Goal: Task Accomplishment & Management: Manage account settings

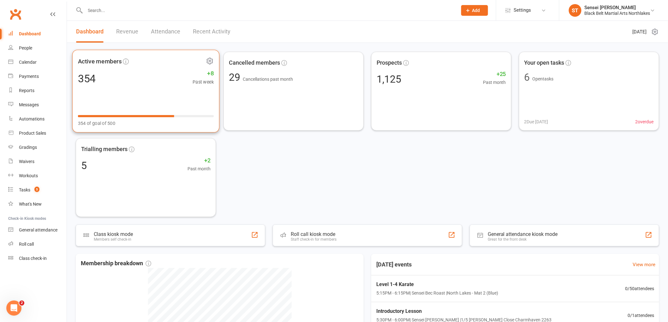
click at [126, 87] on div "Active members 354 +8 Past week 354 of goal of 500" at bounding box center [145, 91] width 147 height 83
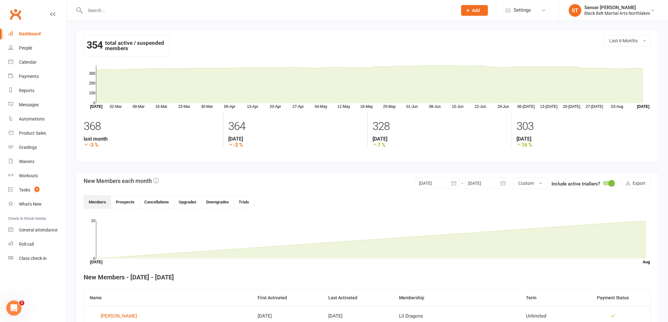
click at [124, 7] on input "text" at bounding box center [267, 10] width 369 height 9
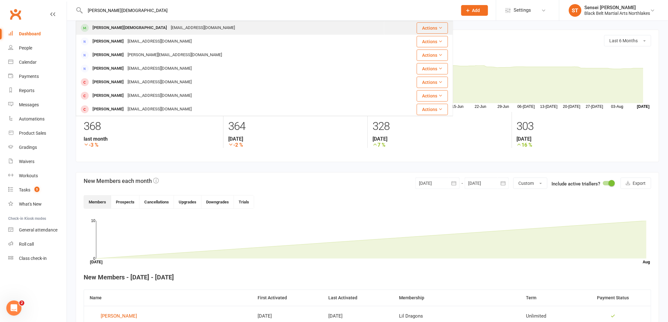
type input "[PERSON_NAME][DEMOGRAPHIC_DATA]"
click at [111, 26] on div "[PERSON_NAME][DEMOGRAPHIC_DATA]" at bounding box center [130, 27] width 78 height 9
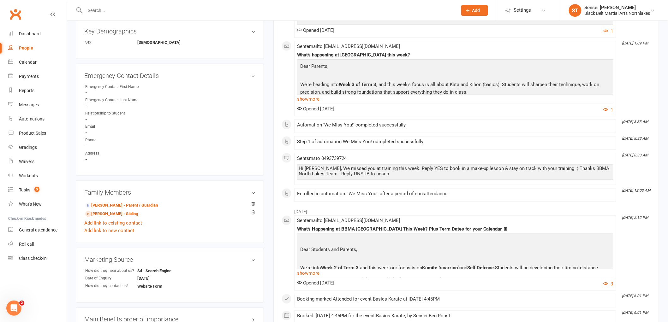
scroll to position [315, 0]
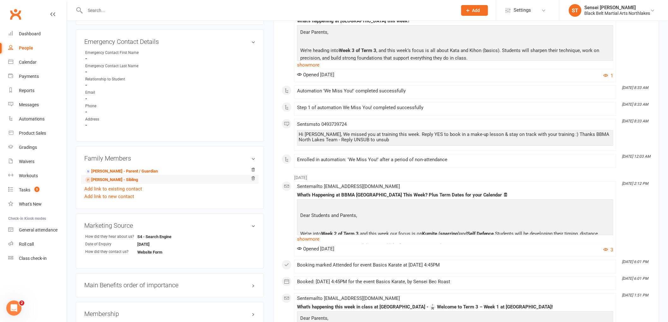
click at [115, 175] on li "[PERSON_NAME] - Sibling" at bounding box center [169, 179] width 171 height 9
click at [114, 172] on link "[PERSON_NAME] - Parent / Guardian" at bounding box center [121, 171] width 73 height 7
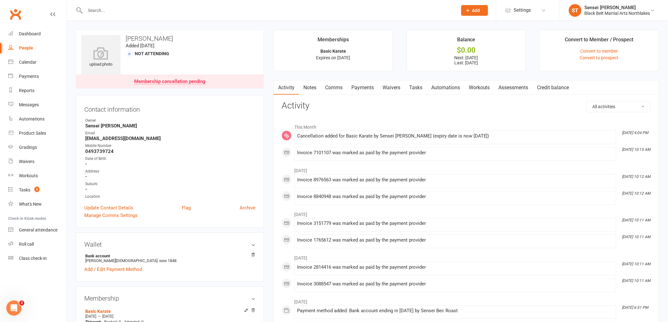
click at [368, 87] on link "Payments" at bounding box center [362, 87] width 31 height 15
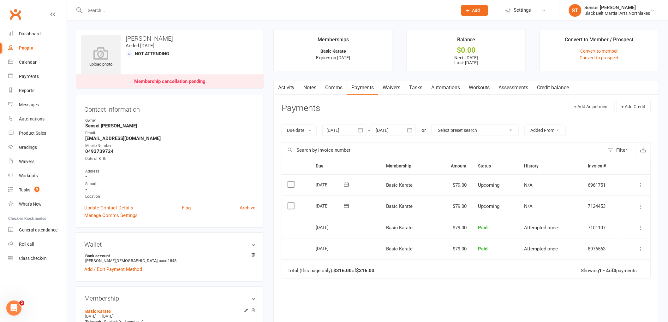
click at [400, 131] on div at bounding box center [393, 130] width 44 height 11
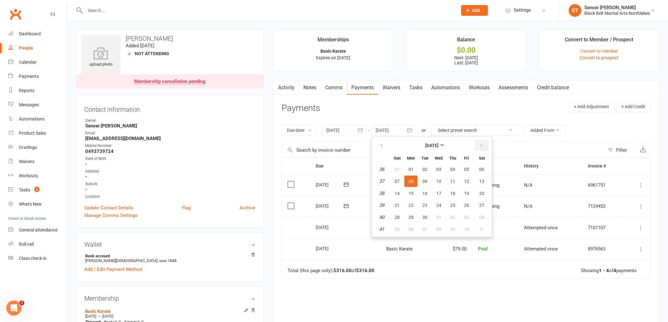
click at [479, 144] on icon "button" at bounding box center [481, 145] width 4 height 5
click at [481, 231] on button "08" at bounding box center [482, 229] width 16 height 11
type input "[DATE]"
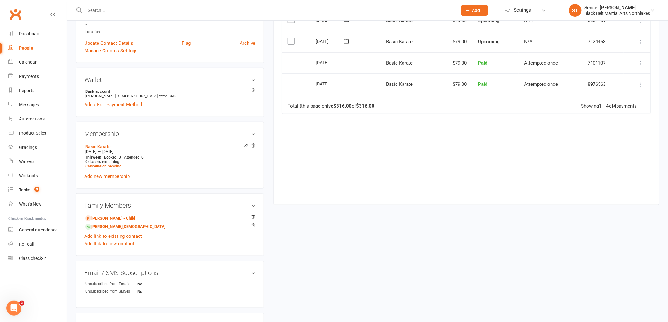
scroll to position [175, 0]
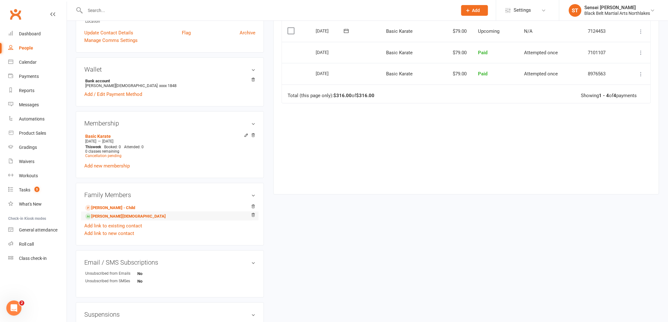
click at [103, 220] on li "[PERSON_NAME][DEMOGRAPHIC_DATA]" at bounding box center [169, 216] width 171 height 9
click at [103, 217] on link "[PERSON_NAME][DEMOGRAPHIC_DATA]" at bounding box center [125, 216] width 80 height 7
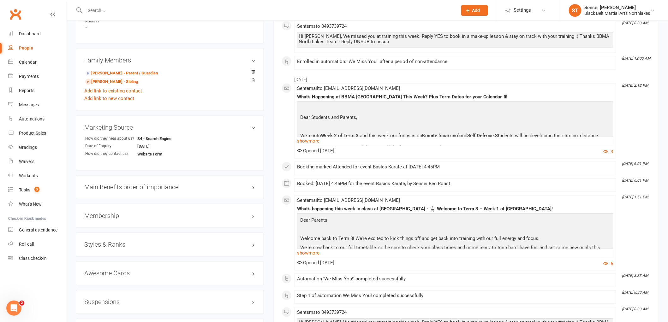
scroll to position [456, 0]
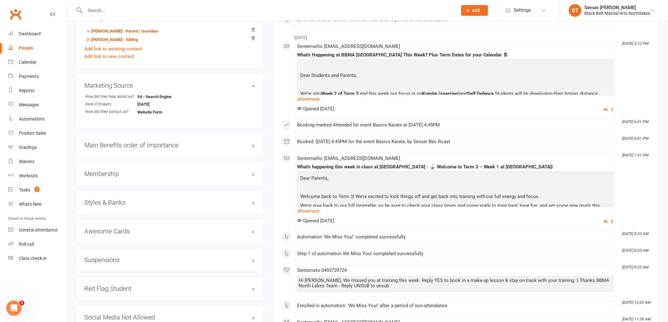
click at [101, 171] on h3 "Membership" at bounding box center [169, 174] width 171 height 7
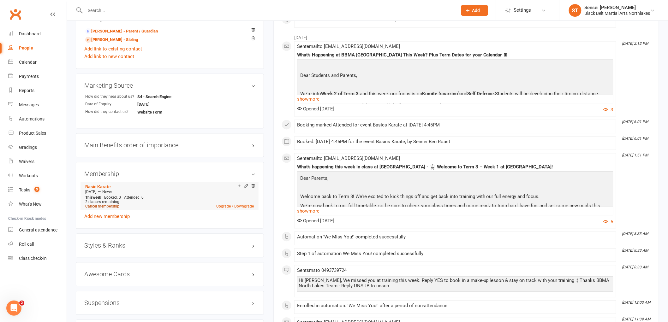
click at [105, 205] on link "Cancel membership" at bounding box center [102, 206] width 34 height 4
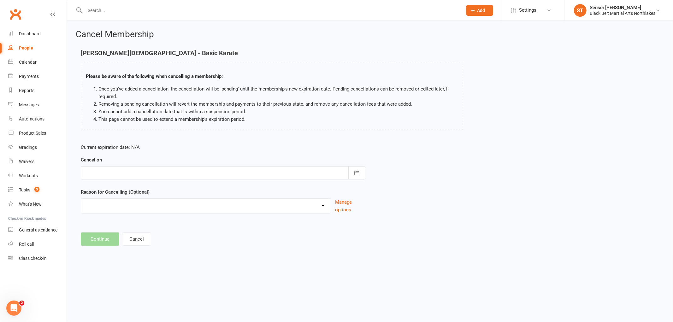
click at [123, 170] on div at bounding box center [223, 172] width 285 height 13
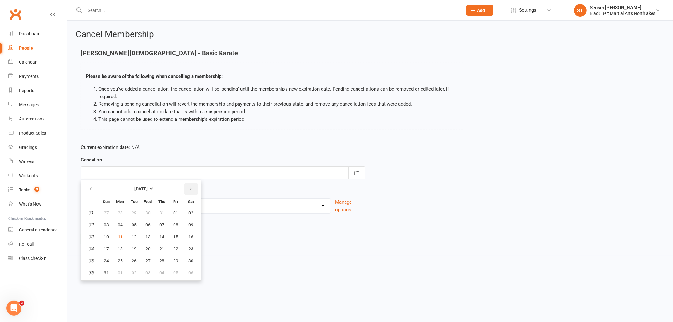
click at [189, 188] on icon "button" at bounding box center [190, 188] width 4 height 5
click at [149, 223] on span "10" at bounding box center [147, 224] width 5 height 5
type input "[DATE]"
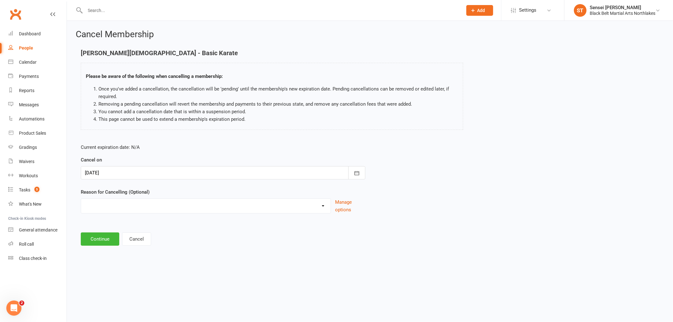
click at [115, 204] on select "Holiday Injury MIA Other reason" at bounding box center [206, 205] width 250 height 13
select select "3"
click at [81, 199] on select "Holiday Injury MIA Other reason" at bounding box center [206, 205] width 250 height 13
click at [97, 245] on input at bounding box center [223, 239] width 285 height 13
type input "lost interest"
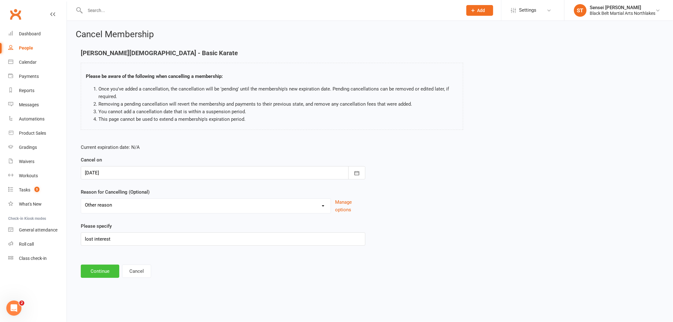
click at [101, 274] on button "Continue" at bounding box center [100, 271] width 38 height 13
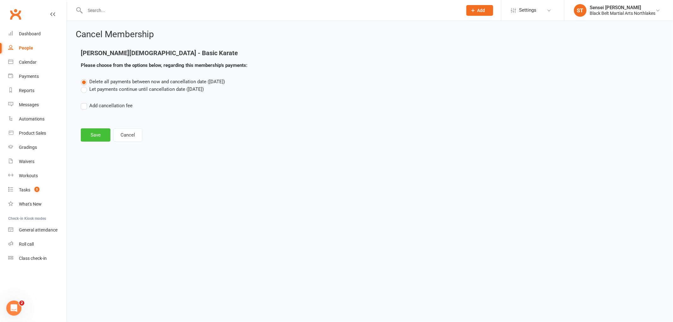
click at [94, 133] on button "Save" at bounding box center [96, 134] width 30 height 13
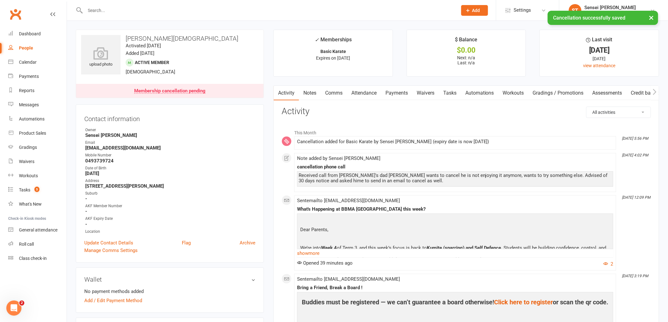
click at [404, 90] on link "Payments" at bounding box center [396, 93] width 31 height 15
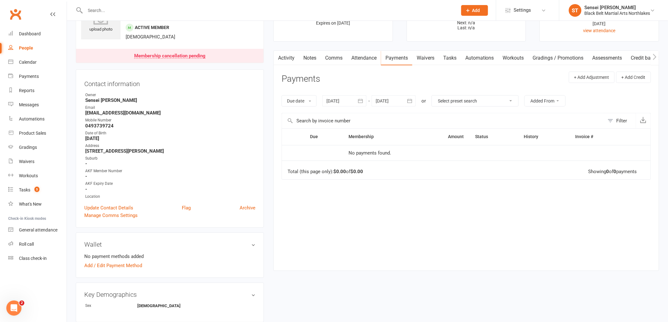
scroll to position [70, 0]
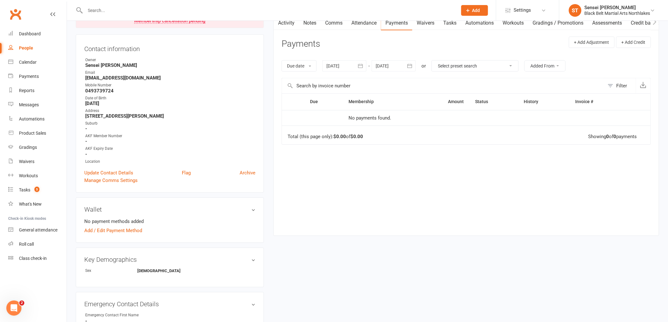
click at [136, 10] on input "text" at bounding box center [267, 10] width 369 height 9
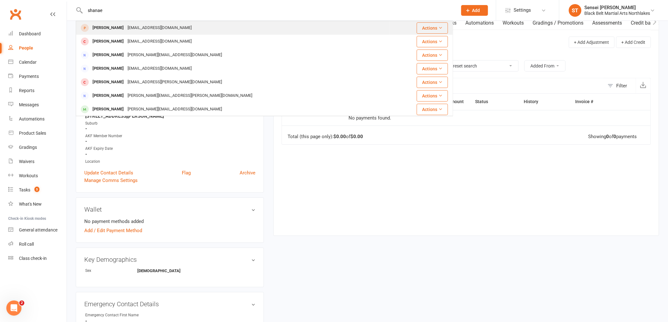
type input "shanae"
click at [114, 25] on div "[PERSON_NAME]" at bounding box center [108, 27] width 35 height 9
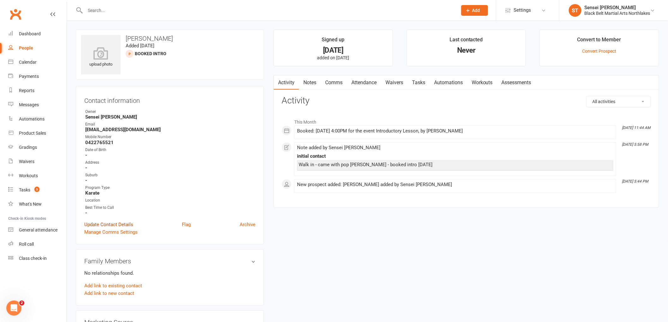
click at [105, 223] on link "Update Contact Details" at bounding box center [108, 225] width 49 height 8
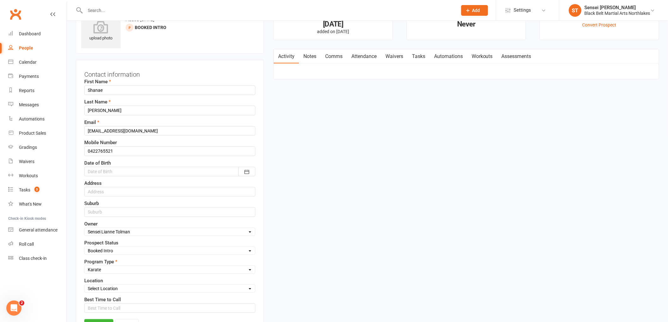
scroll to position [30, 0]
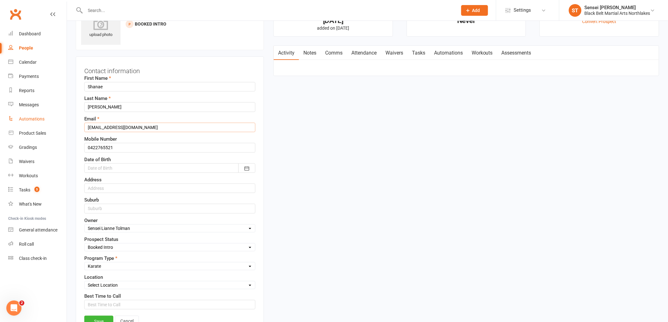
drag, startPoint x: 164, startPoint y: 128, endPoint x: 57, endPoint y: 119, distance: 107.9
type input "[EMAIL_ADDRESS][DOMAIN_NAME]"
click at [136, 166] on div at bounding box center [169, 167] width 171 height 9
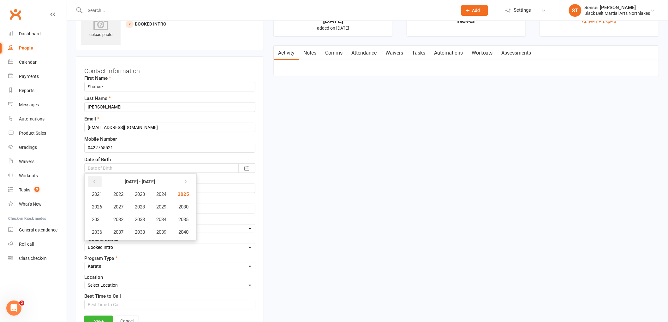
click at [94, 180] on icon "button" at bounding box center [94, 181] width 4 height 5
click at [162, 220] on span "2014" at bounding box center [161, 220] width 10 height 6
click at [143, 192] on span "February" at bounding box center [137, 195] width 18 height 6
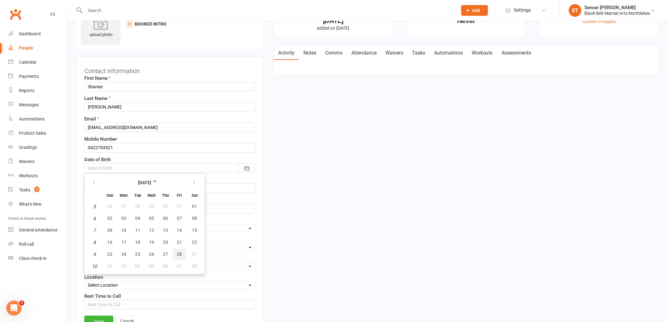
click at [178, 254] on span "28" at bounding box center [179, 254] width 5 height 5
type input "[DATE]"
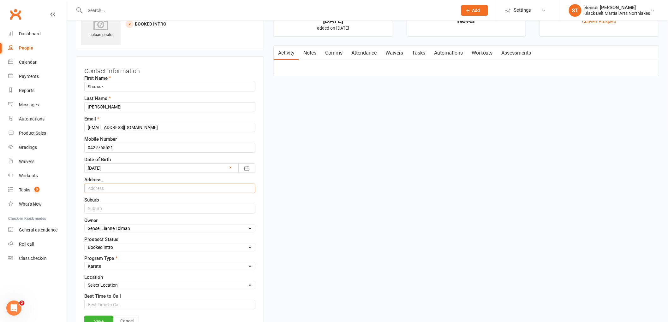
click at [127, 191] on input "text" at bounding box center [169, 188] width 171 height 9
type input "3 [PERSON_NAME] Close"
click at [95, 211] on input "text" at bounding box center [169, 208] width 171 height 9
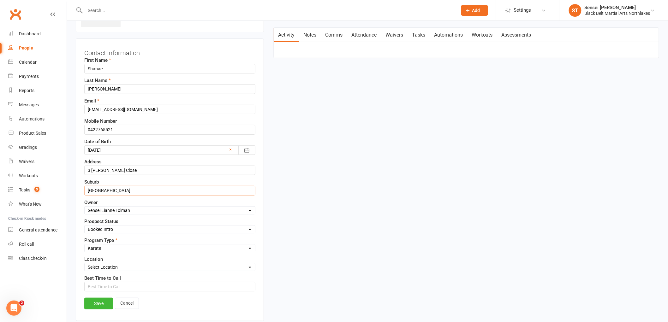
scroll to position [100, 0]
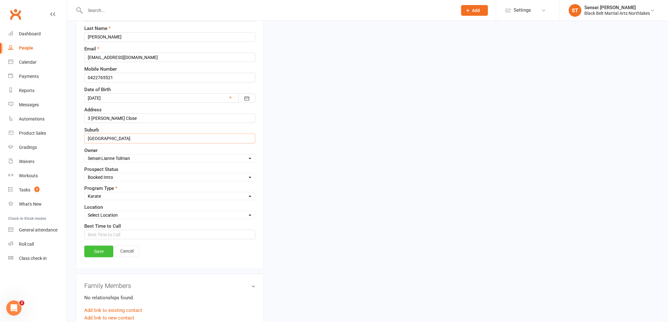
type input "[GEOGRAPHIC_DATA]"
click at [100, 257] on link "Save" at bounding box center [98, 251] width 29 height 11
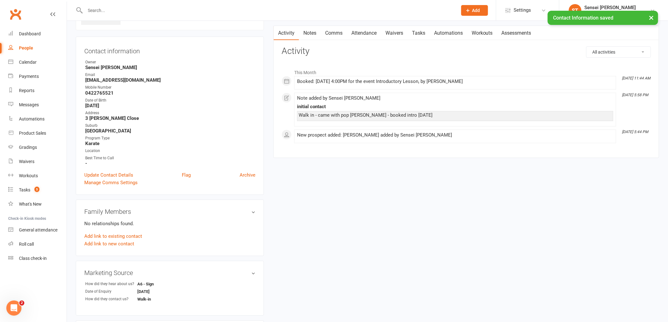
scroll to position [105, 0]
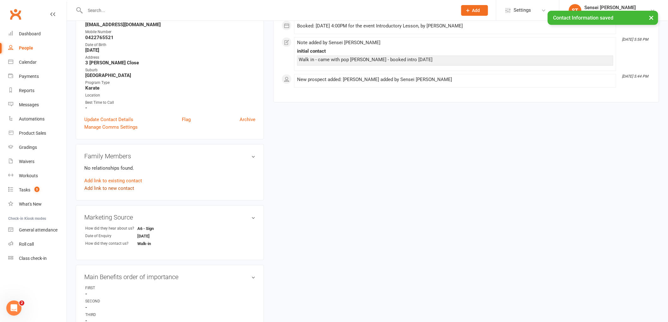
click at [99, 185] on link "Add link to new contact" at bounding box center [109, 189] width 50 height 8
click at [111, 182] on span "Member" at bounding box center [111, 182] width 17 height 6
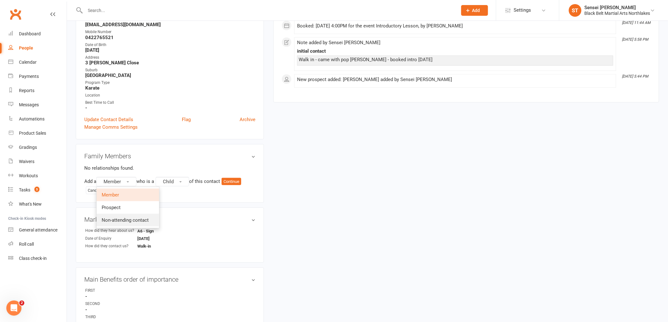
click at [121, 219] on span "Non-attending contact" at bounding box center [125, 220] width 47 height 6
click at [210, 187] on div "Add a Non-attending contact who is a Child of this contact Continue Cancel" at bounding box center [169, 186] width 171 height 18
click at [211, 181] on button "Child" at bounding box center [201, 181] width 33 height 9
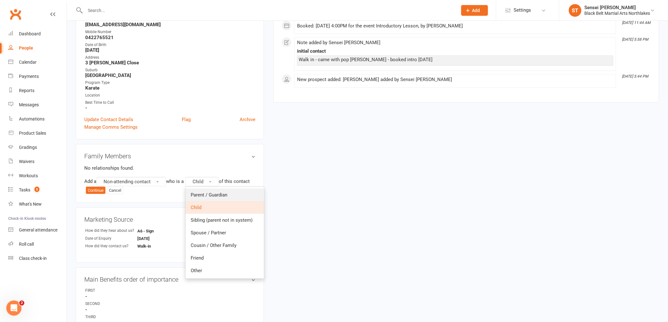
click at [216, 197] on link "Parent / Guardian" at bounding box center [225, 195] width 78 height 13
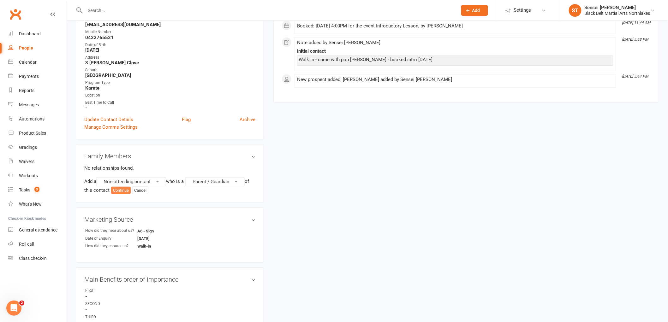
click at [124, 190] on button "Continue" at bounding box center [121, 191] width 20 height 8
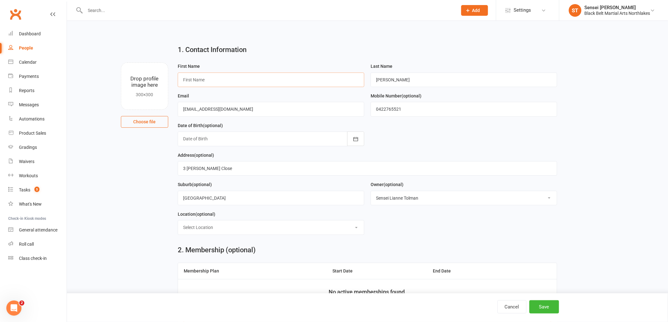
click at [228, 78] on input "text" at bounding box center [271, 80] width 186 height 15
type input "[PERSON_NAME]"
click at [250, 140] on div at bounding box center [271, 139] width 186 height 15
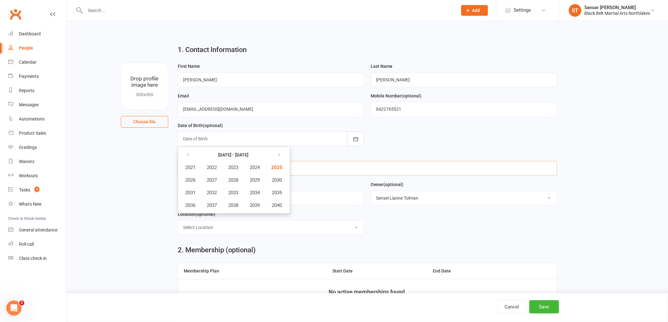
click at [333, 161] on input "3 [PERSON_NAME] Close" at bounding box center [367, 168] width 379 height 15
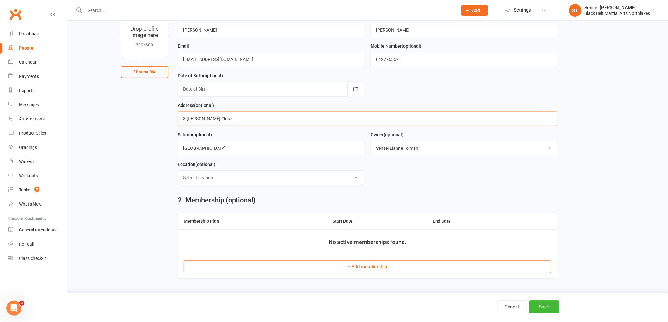
scroll to position [51, 0]
click at [544, 305] on button "Save" at bounding box center [544, 306] width 30 height 13
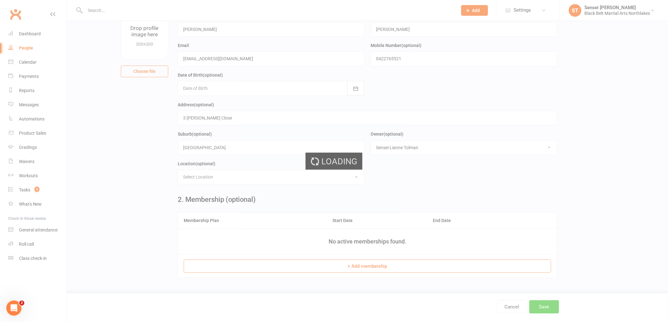
scroll to position [0, 0]
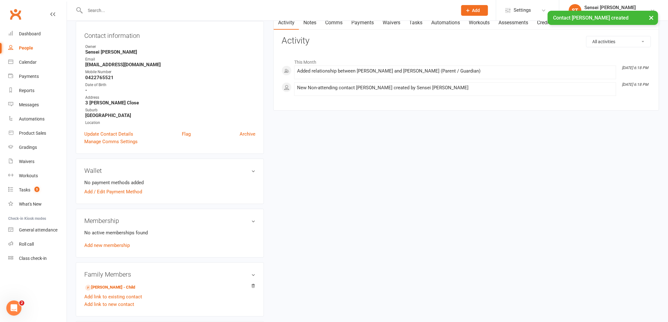
scroll to position [70, 0]
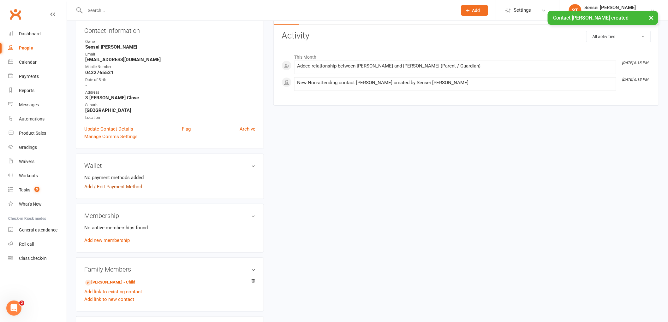
click at [110, 186] on link "Add / Edit Payment Method" at bounding box center [113, 187] width 58 height 8
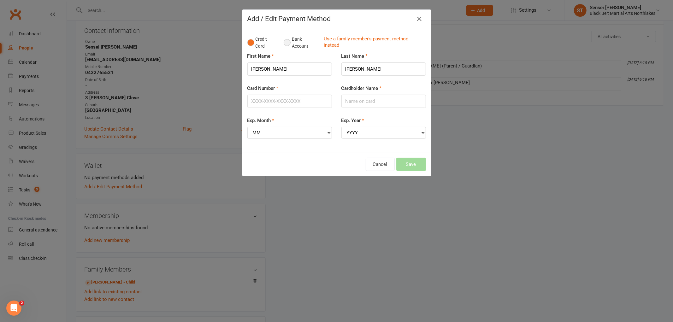
click at [285, 44] on button "Bank Account" at bounding box center [301, 42] width 35 height 19
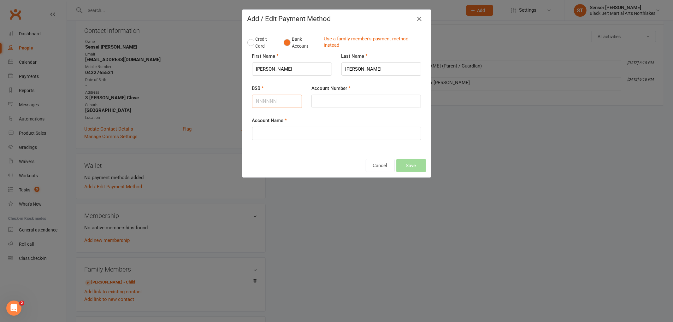
click at [270, 99] on input "BSB" at bounding box center [277, 101] width 50 height 13
type input "512170"
click at [322, 102] on input "Account Number" at bounding box center [365, 101] width 109 height 13
type input "001180386"
click at [263, 135] on input "Account Name" at bounding box center [336, 133] width 169 height 13
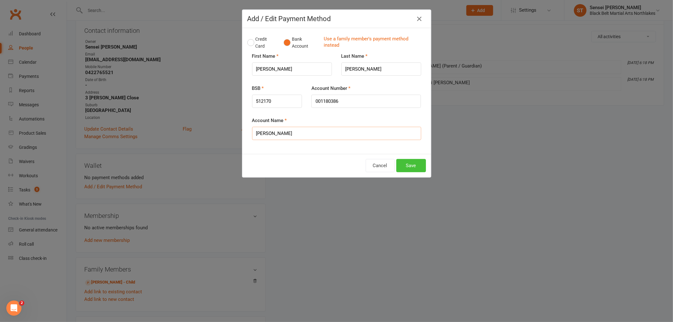
type input "[PERSON_NAME]"
click at [411, 166] on button "Save" at bounding box center [411, 165] width 30 height 13
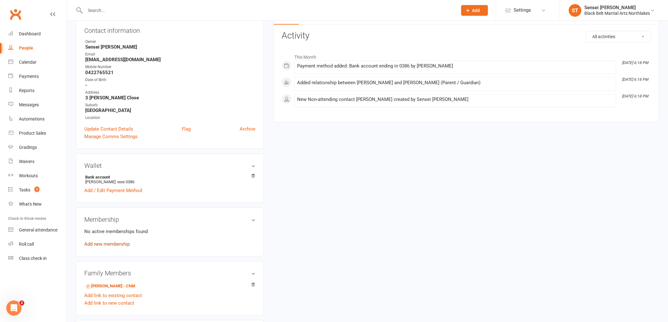
click at [109, 244] on link "Add new membership" at bounding box center [106, 244] width 45 height 6
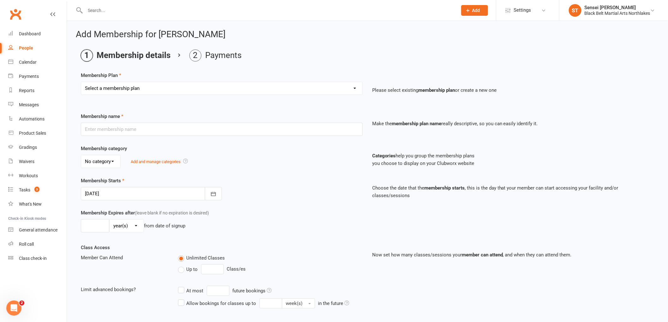
click at [137, 89] on select "Select a membership plan Create new Membership Plan Lil Dragons Lil Dragons - T…" at bounding box center [221, 88] width 281 height 13
select select "3"
click at [81, 82] on select "Select a membership plan Create new Membership Plan Lil Dragons Lil Dragons - T…" at bounding box center [221, 88] width 281 height 13
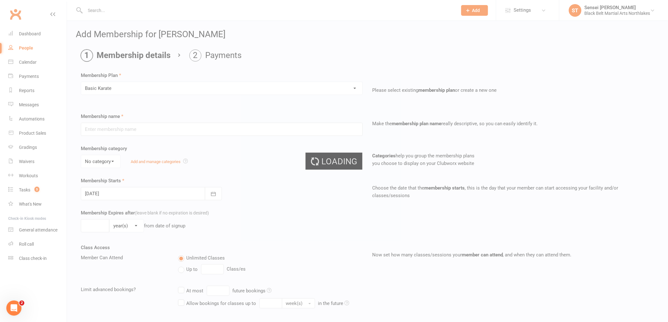
type input "Basic Karate"
select select "1"
type input "0"
type input "2"
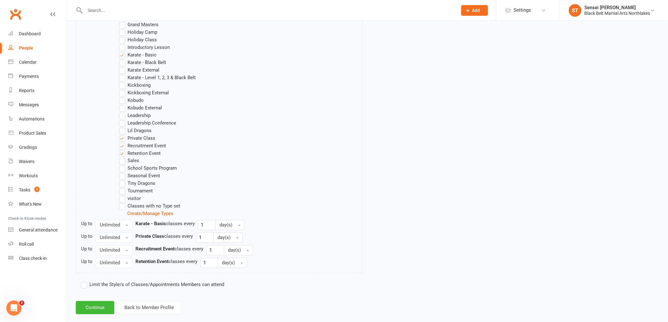
scroll to position [349, 0]
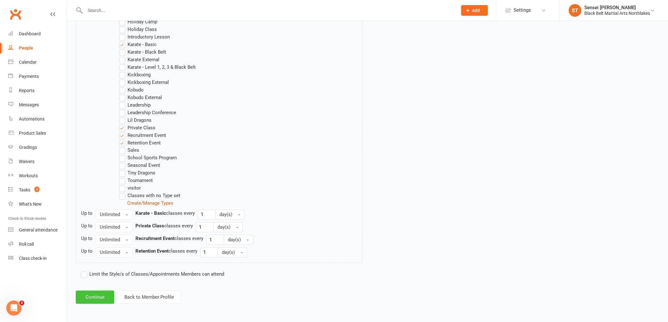
click at [90, 295] on button "Continue" at bounding box center [95, 297] width 38 height 13
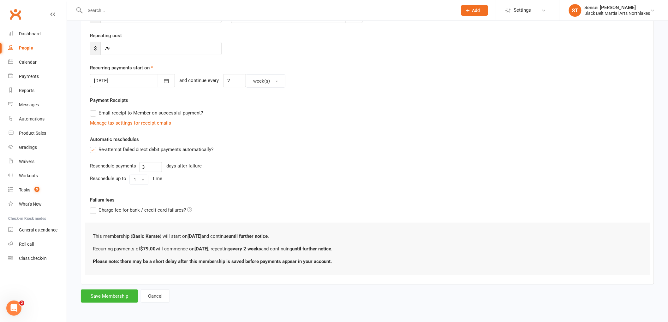
scroll to position [0, 0]
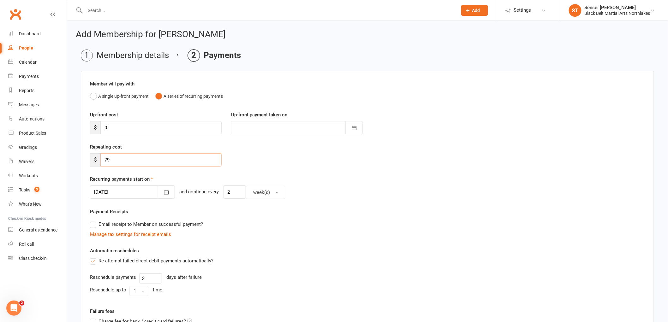
click at [112, 158] on input "79" at bounding box center [160, 159] width 121 height 13
type input "7"
type input "39.50"
click at [223, 191] on input "2" at bounding box center [234, 192] width 23 height 13
click at [227, 192] on input "2" at bounding box center [234, 192] width 23 height 13
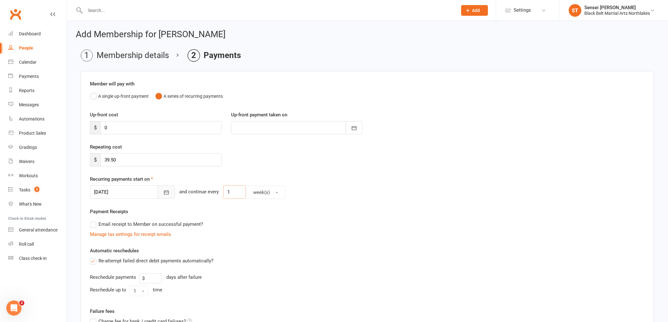
type input "1"
click at [163, 190] on icon "button" at bounding box center [166, 192] width 6 height 6
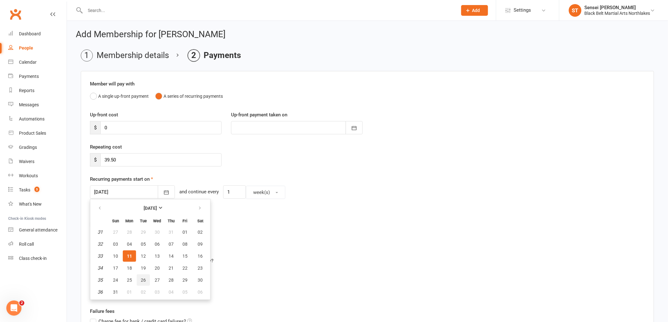
click at [141, 278] on span "26" at bounding box center [143, 280] width 5 height 5
type input "[DATE]"
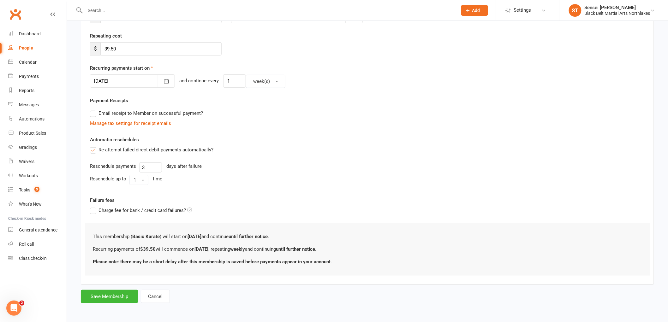
scroll to position [111, 0]
click at [110, 294] on button "Save Membership" at bounding box center [109, 296] width 57 height 13
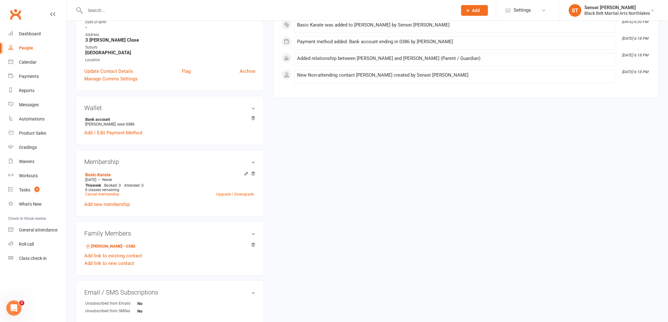
scroll to position [140, 0]
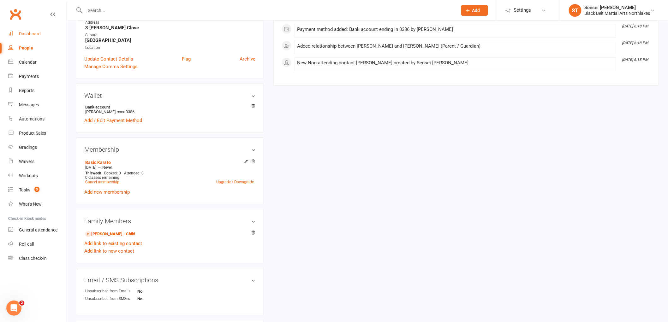
click at [35, 36] on div "Dashboard" at bounding box center [30, 33] width 22 height 5
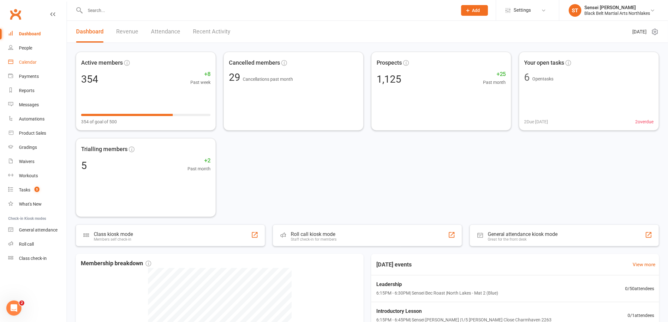
click at [24, 58] on link "Calendar" at bounding box center [37, 62] width 58 height 14
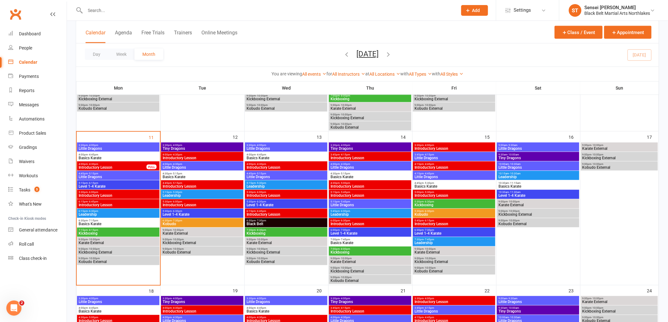
scroll to position [315, 0]
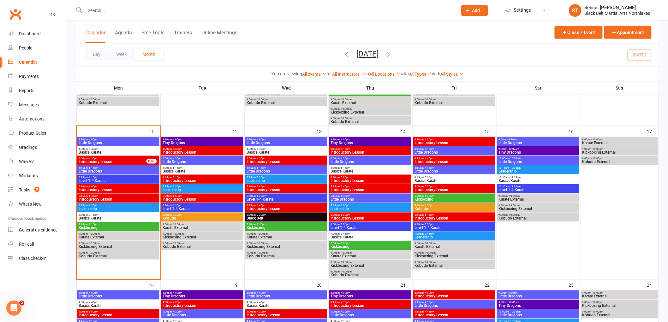
click at [97, 179] on span "Level 1-4 Karate" at bounding box center [118, 181] width 80 height 4
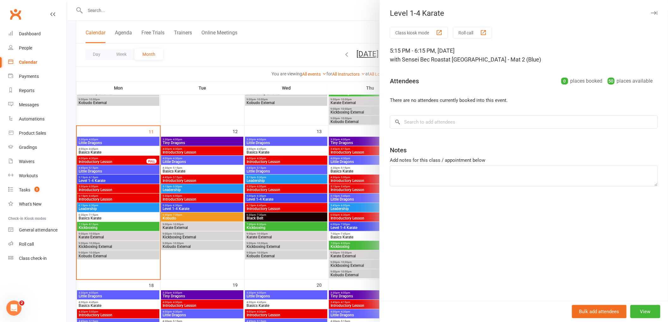
click at [98, 207] on div at bounding box center [367, 161] width 601 height 322
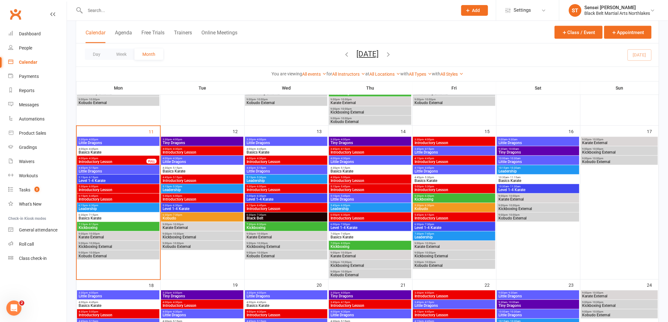
click at [98, 207] on span "Leadership" at bounding box center [118, 209] width 80 height 4
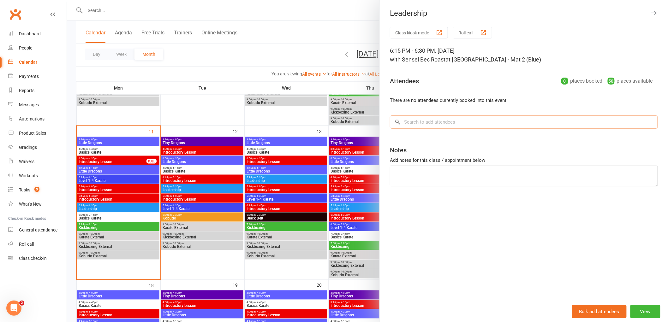
click at [443, 120] on input "search" at bounding box center [524, 121] width 268 height 13
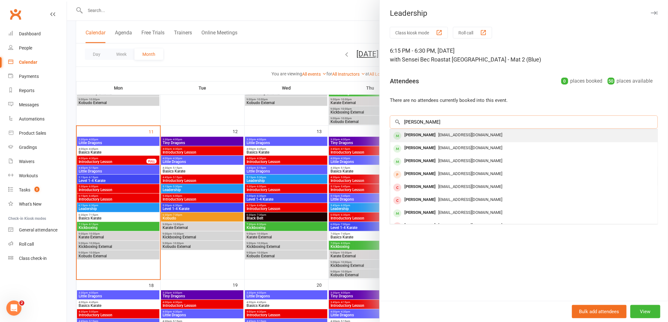
type input "[PERSON_NAME]"
click at [417, 133] on div "[PERSON_NAME]" at bounding box center [420, 135] width 36 height 9
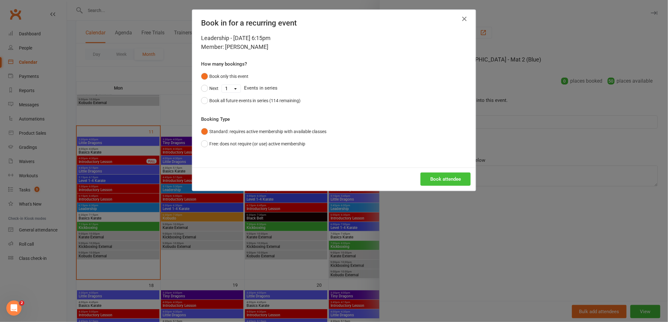
click at [447, 178] on button "Book attendee" at bounding box center [445, 179] width 50 height 13
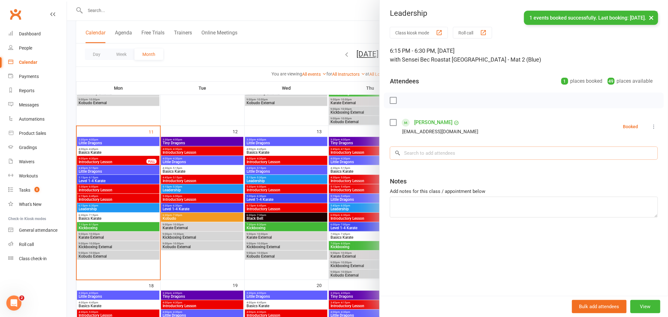
click at [416, 153] on input "search" at bounding box center [524, 152] width 268 height 13
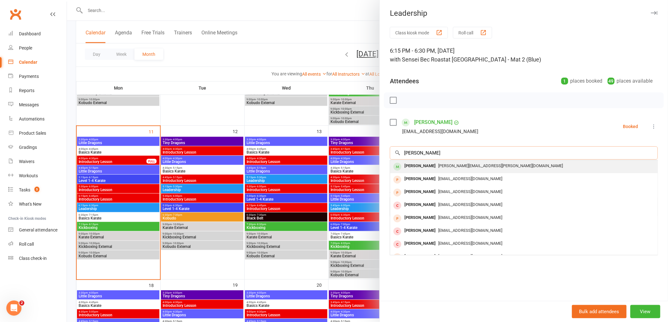
type input "[PERSON_NAME]"
click at [406, 168] on div "[PERSON_NAME]" at bounding box center [420, 166] width 36 height 9
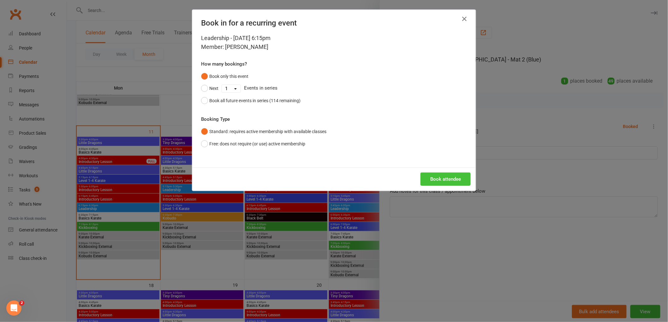
click at [431, 179] on button "Book attendee" at bounding box center [445, 179] width 50 height 13
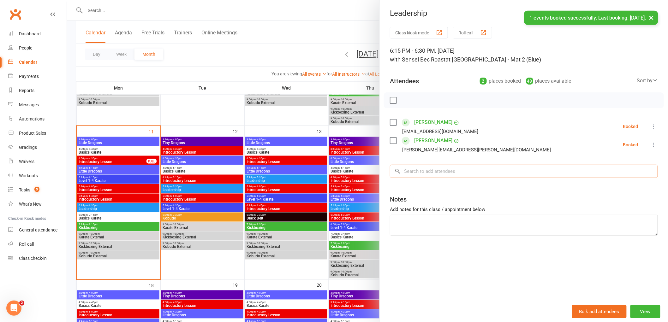
click at [419, 172] on input "search" at bounding box center [524, 171] width 268 height 13
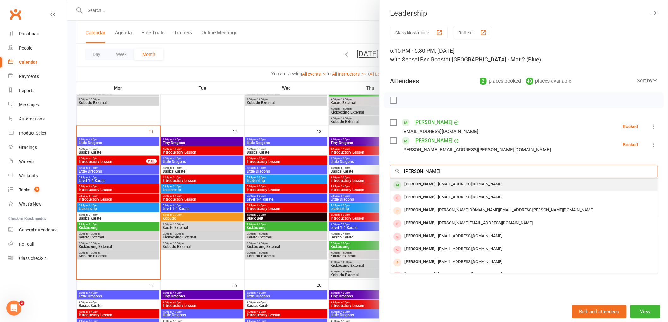
type input "[PERSON_NAME]"
click at [417, 183] on div "[PERSON_NAME]" at bounding box center [420, 184] width 36 height 9
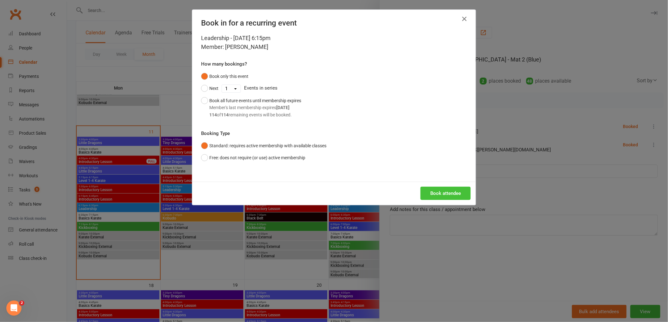
click at [437, 190] on button "Book attendee" at bounding box center [445, 193] width 50 height 13
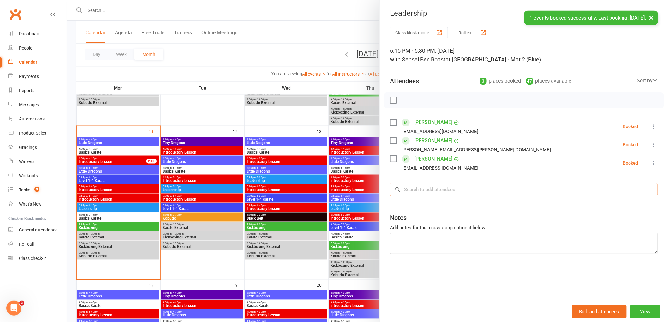
click at [437, 195] on input "search" at bounding box center [524, 189] width 268 height 13
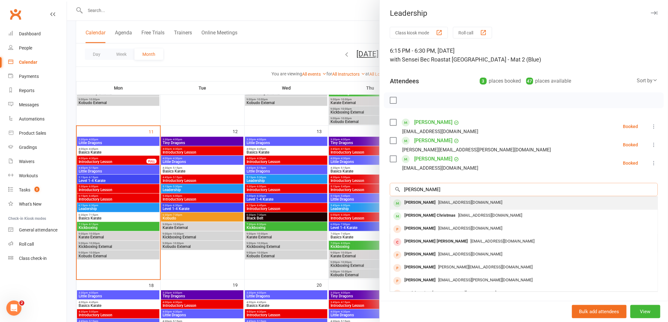
type input "[PERSON_NAME]"
click at [425, 201] on div "[PERSON_NAME]" at bounding box center [420, 202] width 36 height 9
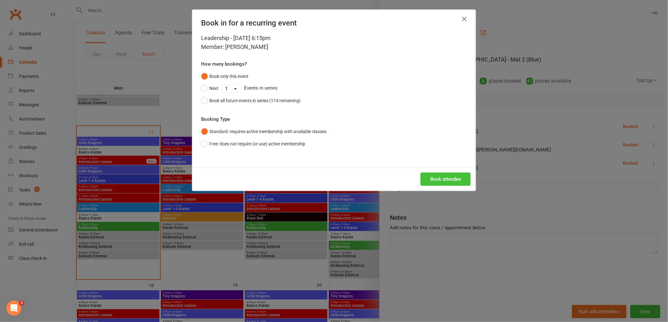
click at [433, 183] on button "Book attendee" at bounding box center [445, 179] width 50 height 13
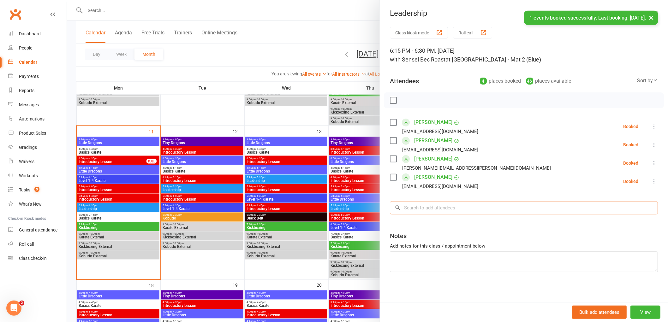
click at [420, 209] on input "search" at bounding box center [524, 207] width 268 height 13
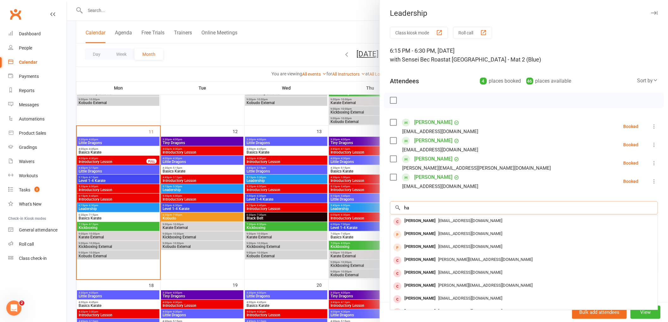
type input "h"
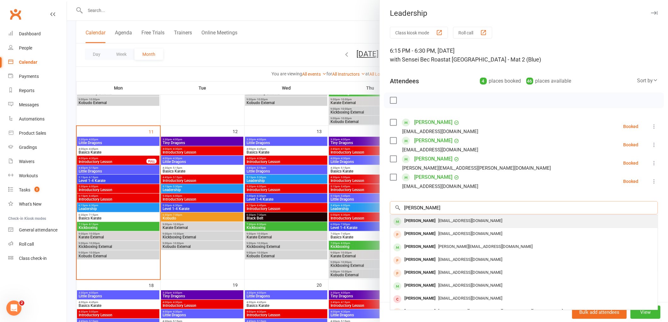
type input "[PERSON_NAME]"
click at [412, 223] on div "[PERSON_NAME]" at bounding box center [420, 220] width 36 height 9
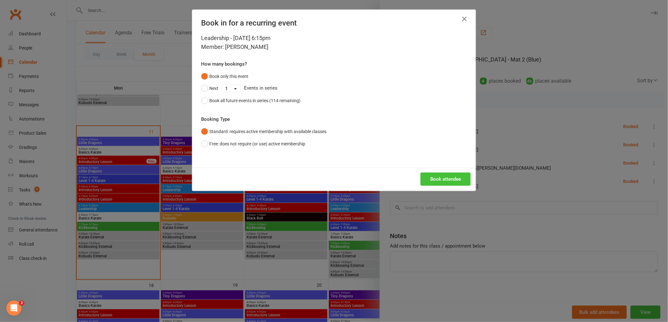
click at [449, 181] on button "Book attendee" at bounding box center [445, 179] width 50 height 13
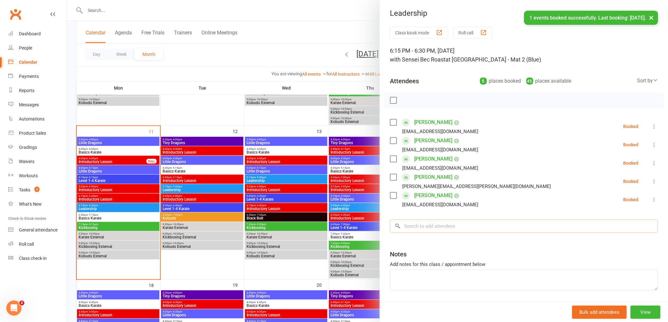
click at [415, 226] on input "search" at bounding box center [524, 226] width 268 height 13
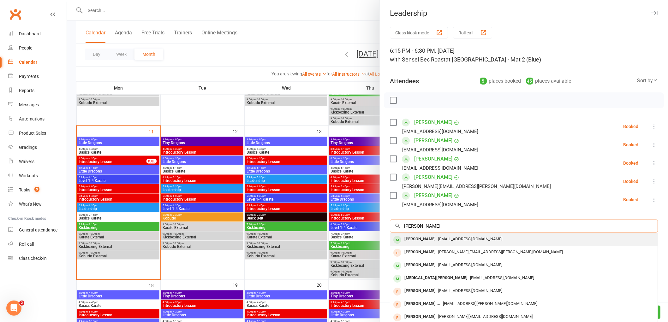
type input "[PERSON_NAME]"
click at [409, 239] on div "[PERSON_NAME]" at bounding box center [420, 239] width 36 height 9
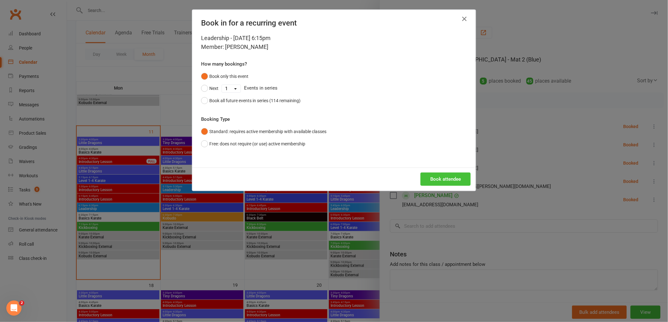
click at [444, 175] on button "Book attendee" at bounding box center [445, 179] width 50 height 13
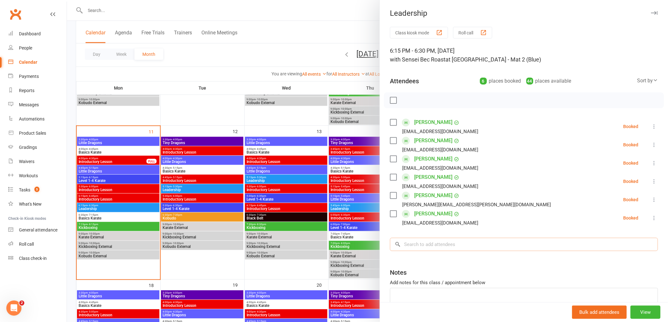
click at [418, 238] on input "search" at bounding box center [524, 244] width 268 height 13
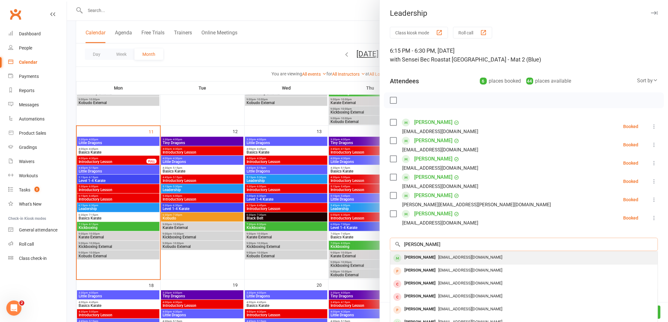
type input "[PERSON_NAME]"
click at [428, 259] on div "[PERSON_NAME]" at bounding box center [420, 257] width 36 height 9
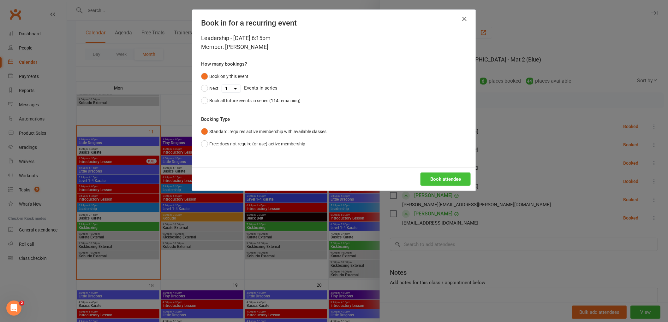
click at [436, 176] on button "Book attendee" at bounding box center [445, 179] width 50 height 13
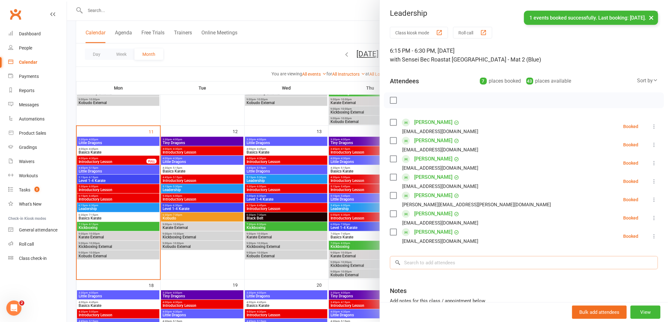
click at [424, 257] on input "search" at bounding box center [524, 262] width 268 height 13
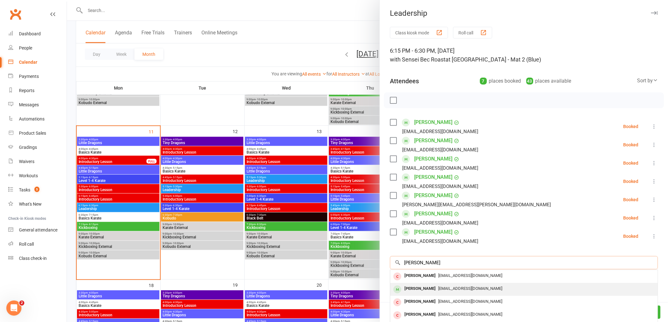
type input "[PERSON_NAME]"
click at [413, 289] on div "[PERSON_NAME]" at bounding box center [420, 288] width 36 height 9
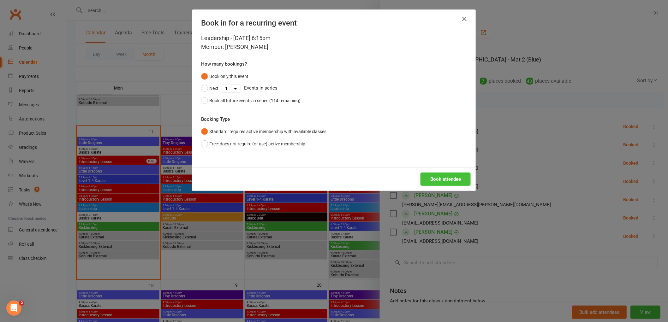
click at [446, 178] on button "Book attendee" at bounding box center [445, 179] width 50 height 13
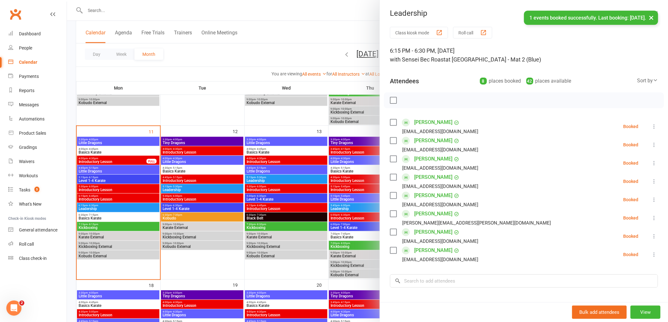
click at [421, 266] on div "Class kiosk mode Roll call 6:15 PM - 6:30 PM, [DATE] with Sensei Bec Roast at […" at bounding box center [524, 202] width 288 height 350
click at [420, 277] on input "search" at bounding box center [524, 280] width 268 height 13
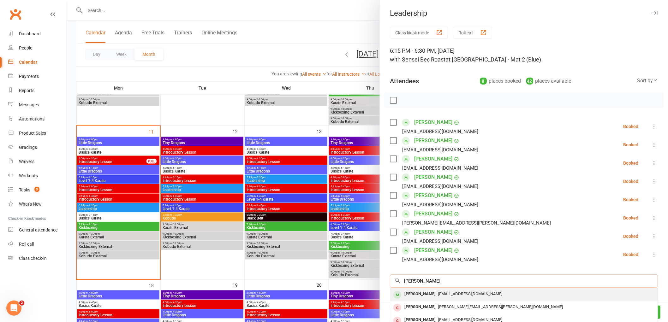
type input "[PERSON_NAME]"
click at [418, 295] on div "[PERSON_NAME]" at bounding box center [420, 294] width 36 height 9
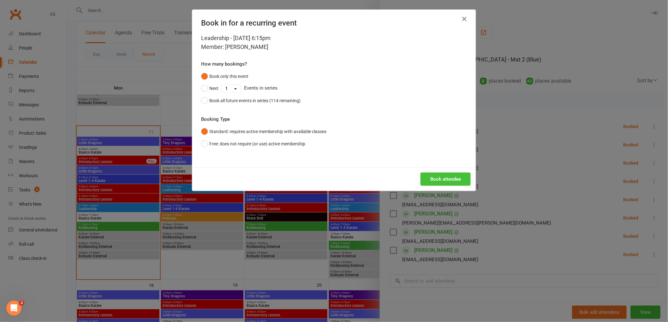
click at [445, 178] on button "Book attendee" at bounding box center [445, 179] width 50 height 13
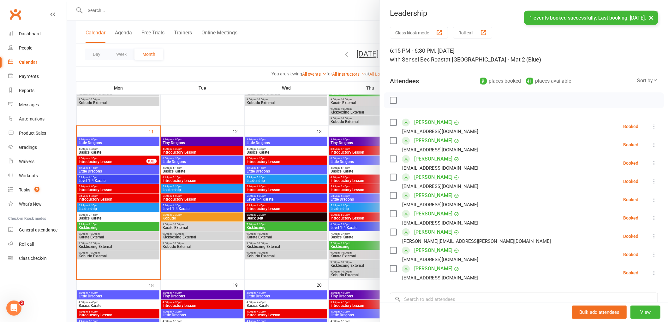
click at [408, 280] on div "[EMAIL_ADDRESS][DOMAIN_NAME]" at bounding box center [440, 278] width 76 height 8
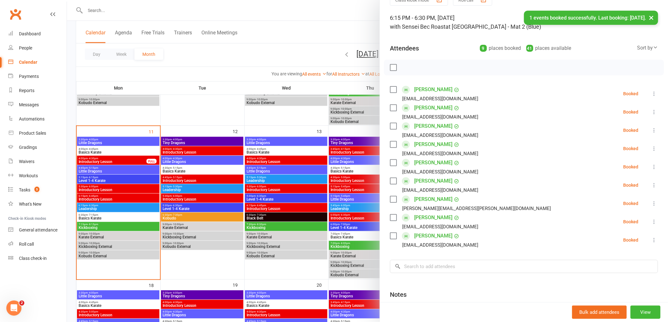
scroll to position [70, 0]
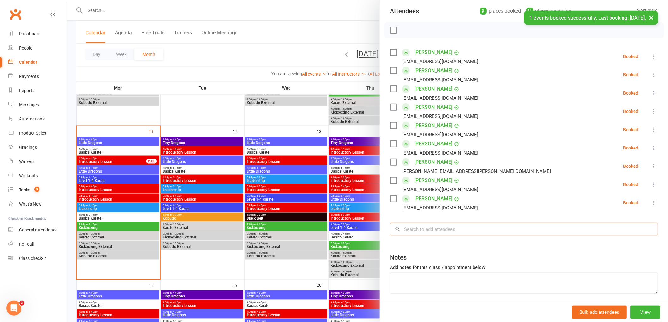
click at [428, 231] on input "search" at bounding box center [524, 229] width 268 height 13
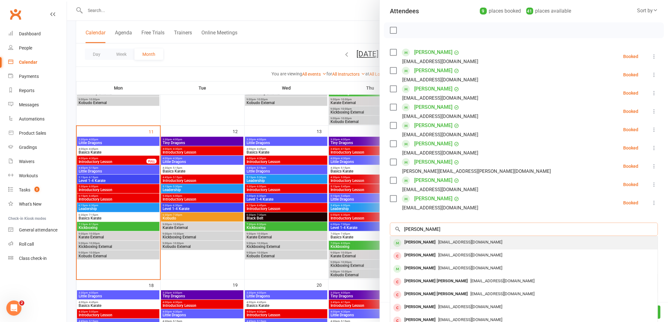
type input "[PERSON_NAME]"
click at [413, 245] on div "[PERSON_NAME]" at bounding box center [420, 242] width 36 height 9
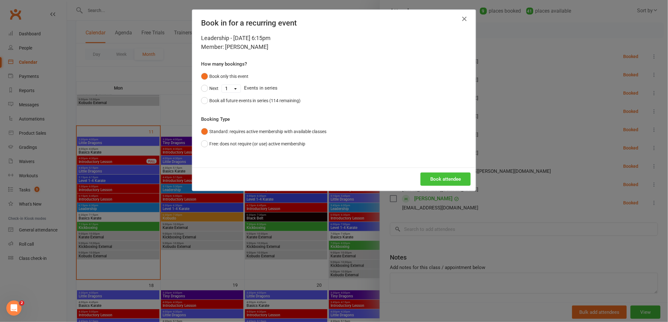
drag, startPoint x: 445, startPoint y: 179, endPoint x: 437, endPoint y: 185, distance: 10.5
click at [445, 179] on button "Book attendee" at bounding box center [445, 179] width 50 height 13
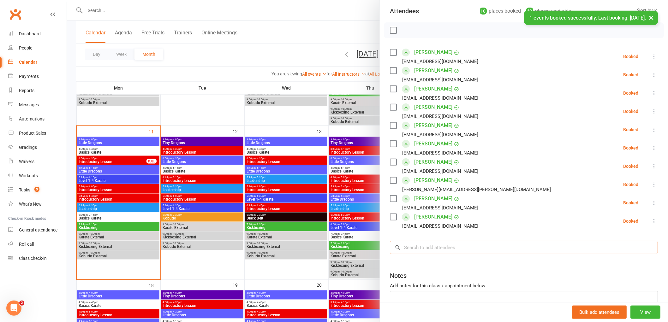
click at [421, 248] on input "search" at bounding box center [524, 247] width 268 height 13
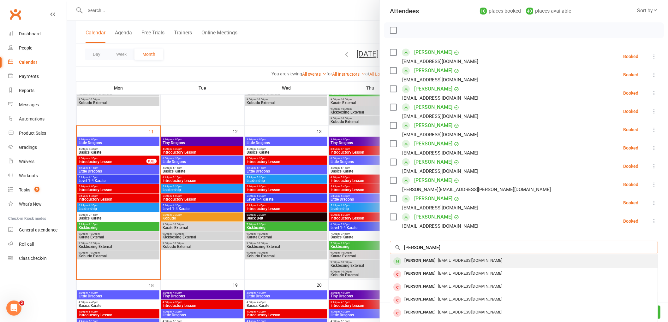
type input "[PERSON_NAME]"
click at [414, 264] on div "[PERSON_NAME]" at bounding box center [420, 260] width 36 height 9
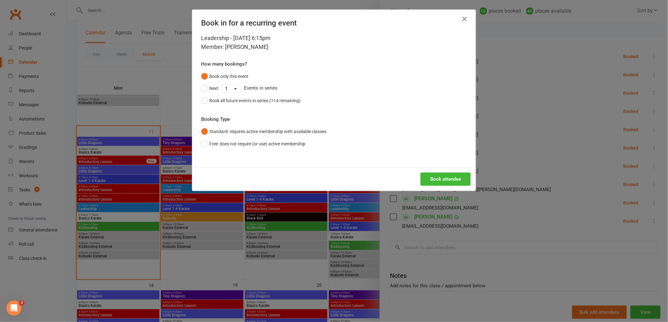
click at [444, 187] on div "Book attendee" at bounding box center [333, 179] width 283 height 23
click at [445, 174] on button "Book attendee" at bounding box center [445, 179] width 50 height 13
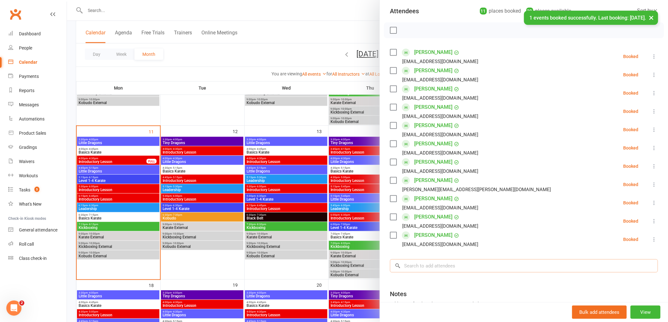
click at [427, 264] on input "search" at bounding box center [524, 265] width 268 height 13
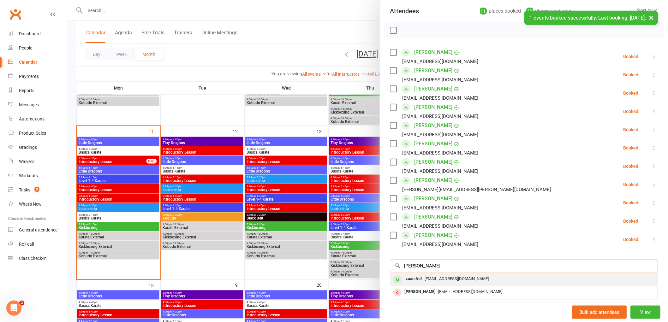
type input "[PERSON_NAME]"
click at [415, 279] on div "Izaan Atif" at bounding box center [413, 278] width 23 height 9
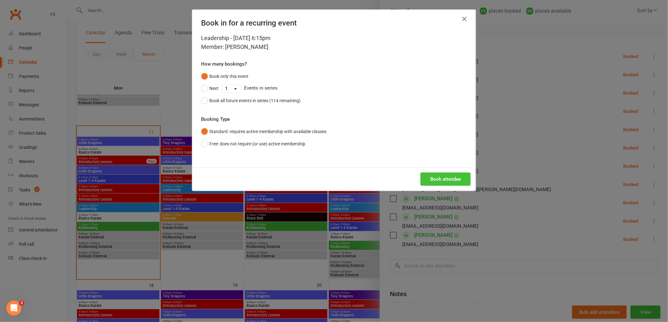
click at [436, 176] on button "Book attendee" at bounding box center [445, 179] width 50 height 13
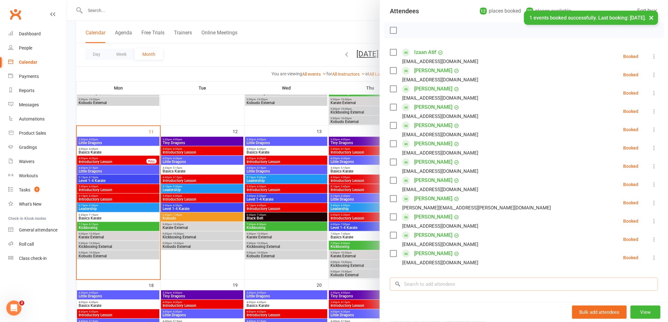
click at [415, 282] on input "search" at bounding box center [524, 284] width 268 height 13
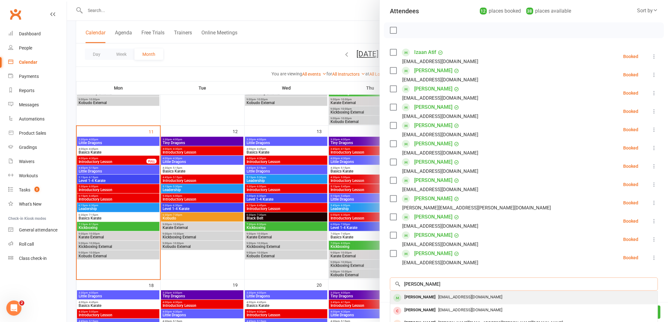
type input "[PERSON_NAME]"
click at [414, 295] on div "[PERSON_NAME]" at bounding box center [420, 297] width 36 height 9
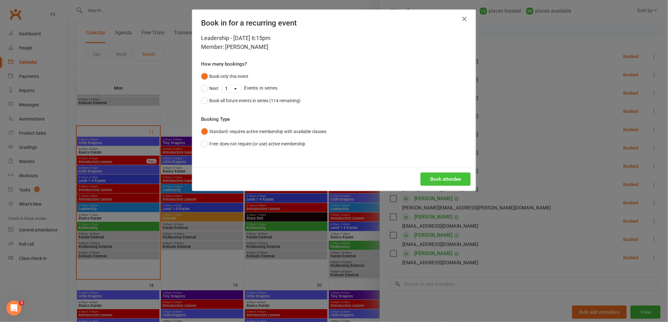
click at [440, 175] on button "Book attendee" at bounding box center [445, 179] width 50 height 13
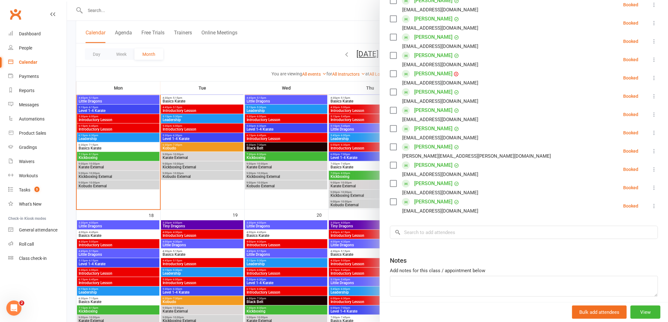
scroll to position [166, 0]
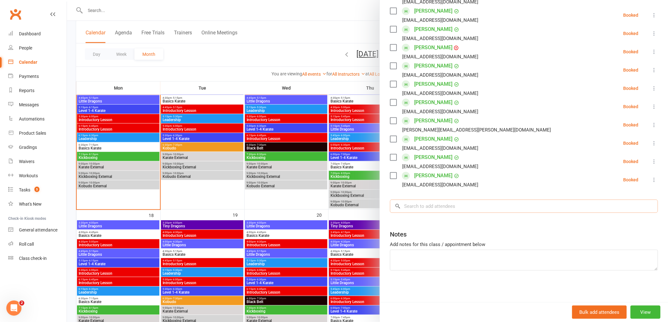
click at [418, 207] on input "search" at bounding box center [524, 206] width 268 height 13
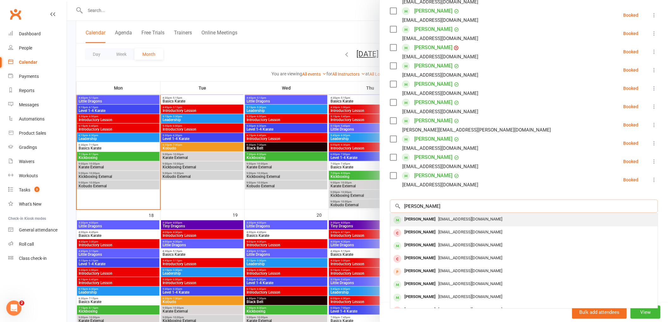
type input "[PERSON_NAME]"
click at [410, 221] on div "[PERSON_NAME]" at bounding box center [420, 219] width 36 height 9
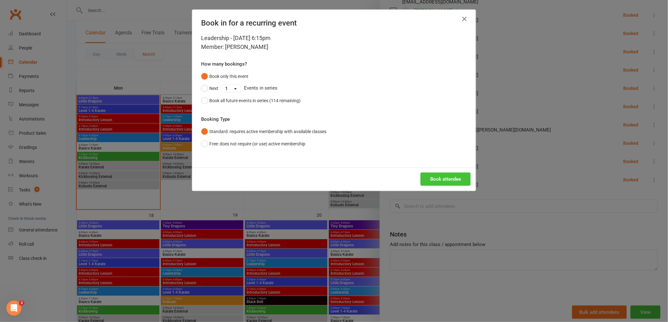
click at [423, 175] on button "Book attendee" at bounding box center [445, 179] width 50 height 13
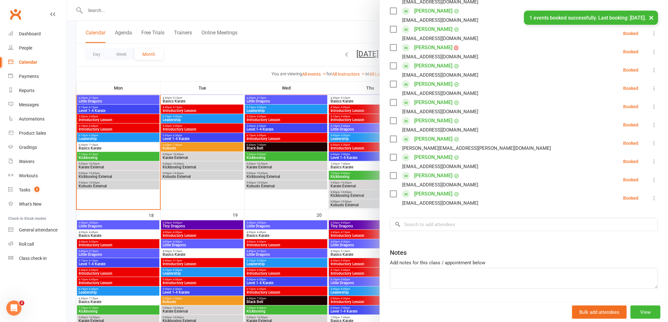
click at [400, 232] on div "Class kiosk mode Roll call 6:15 PM - 6:30 PM, [DATE] with Sensei Bec Roast at […" at bounding box center [524, 91] width 288 height 460
click at [424, 221] on input "search" at bounding box center [524, 224] width 268 height 13
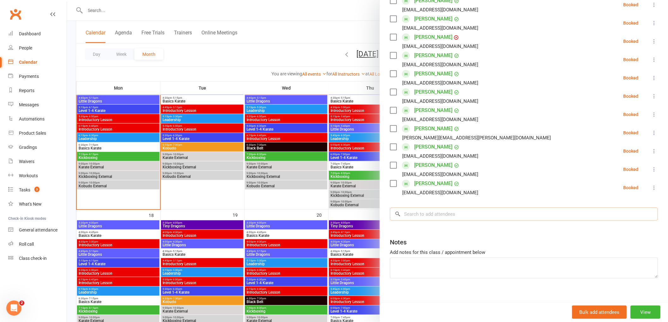
scroll to position [185, 0]
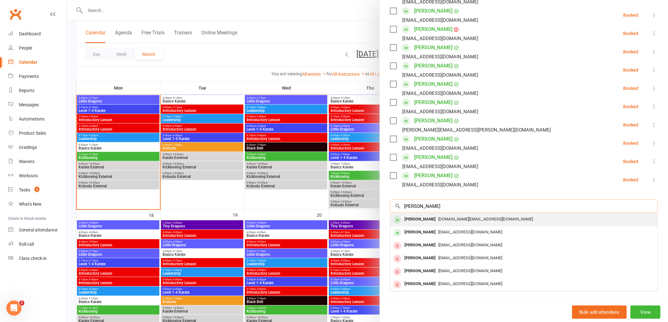
type input "[PERSON_NAME]"
click at [422, 218] on div "[PERSON_NAME]" at bounding box center [420, 219] width 36 height 9
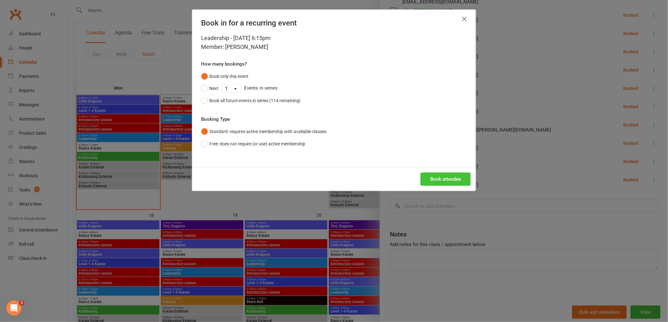
click at [442, 179] on button "Book attendee" at bounding box center [445, 179] width 50 height 13
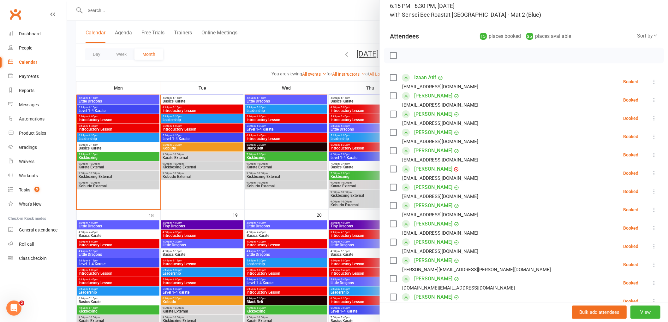
scroll to position [44, 0]
click at [390, 54] on label at bounding box center [393, 56] width 6 height 6
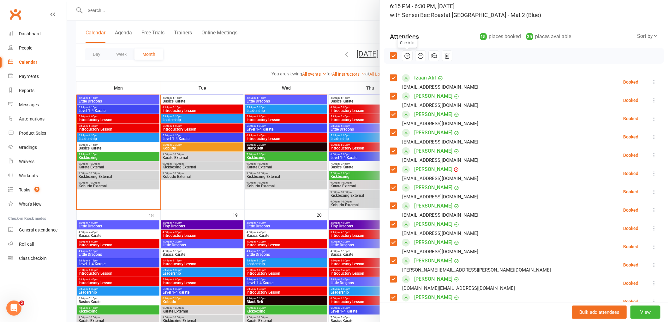
click at [405, 58] on icon "button" at bounding box center [407, 55] width 7 height 7
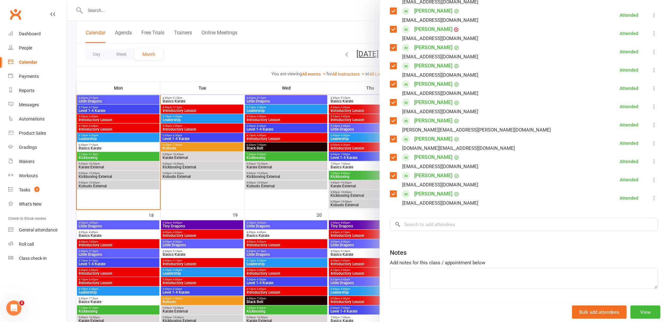
scroll to position [203, 0]
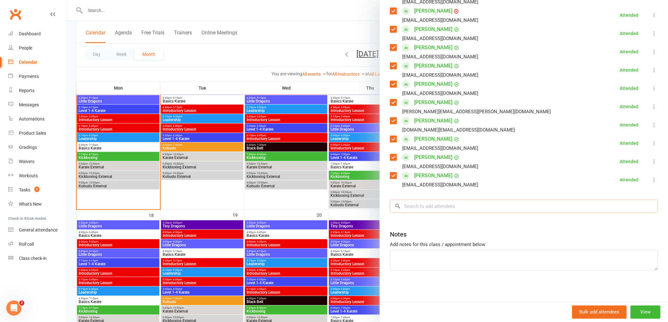
click at [417, 209] on input "search" at bounding box center [524, 206] width 268 height 13
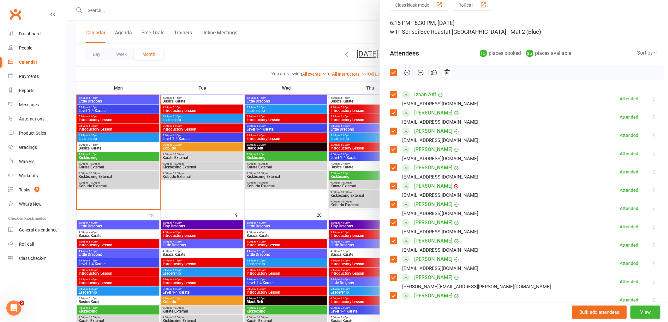
click at [390, 75] on label at bounding box center [393, 72] width 6 height 6
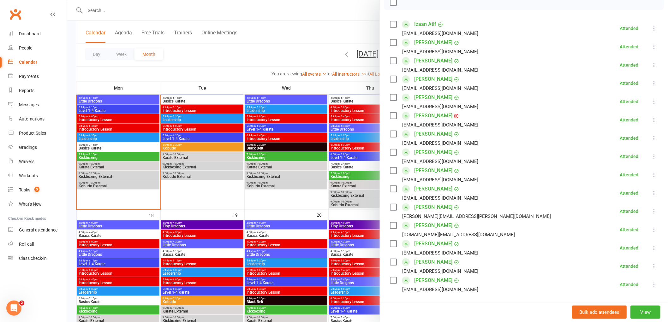
scroll to position [203, 0]
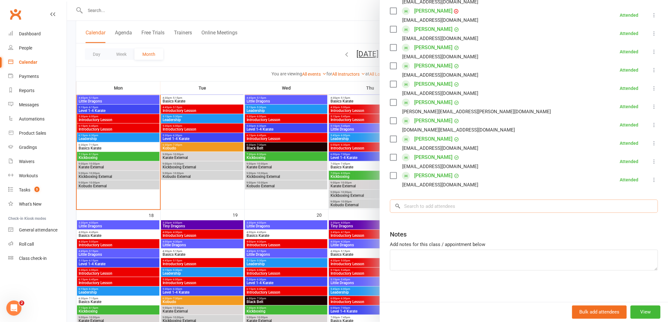
click at [436, 207] on input "search" at bounding box center [524, 206] width 268 height 13
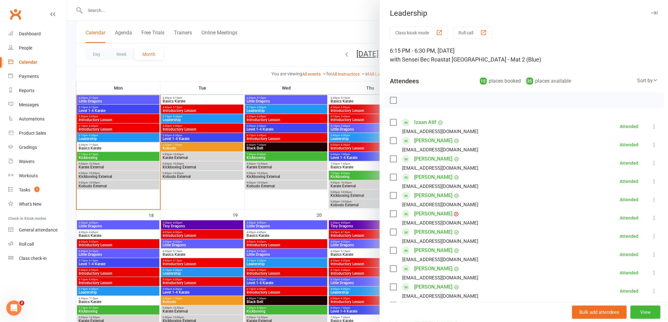
scroll to position [35, 0]
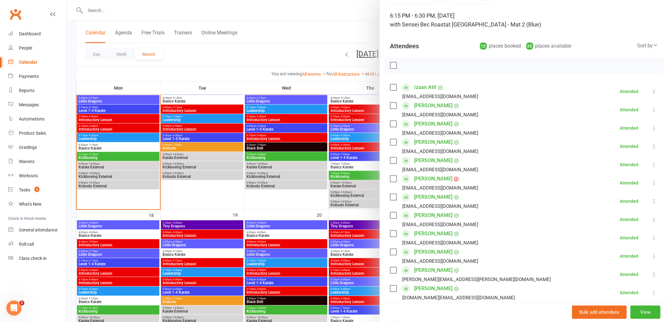
click at [116, 109] on div at bounding box center [367, 161] width 601 height 322
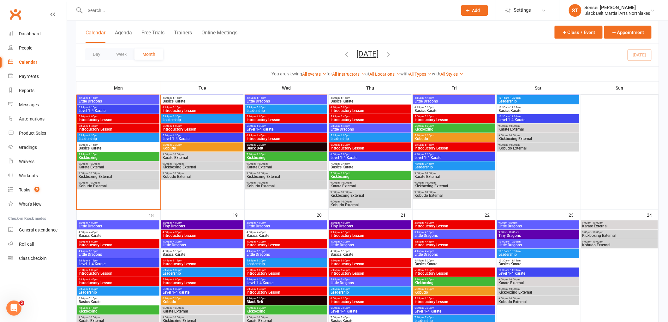
click at [116, 109] on span "Level 1-4 Karate" at bounding box center [118, 111] width 80 height 4
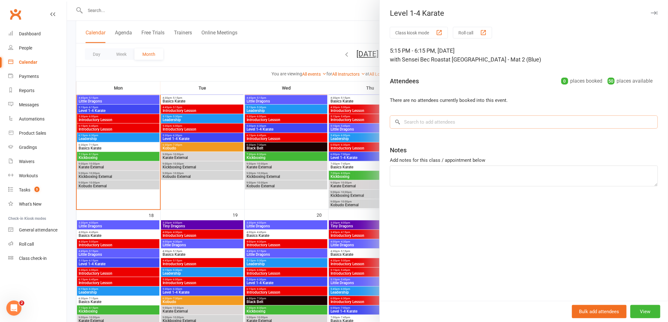
click at [413, 124] on input "search" at bounding box center [524, 121] width 268 height 13
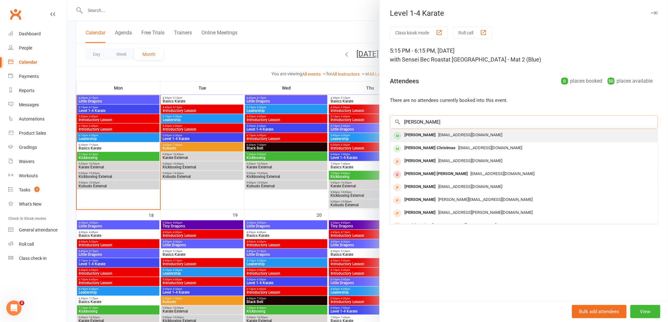
type input "[PERSON_NAME]"
click at [414, 135] on div "[PERSON_NAME]" at bounding box center [420, 135] width 36 height 9
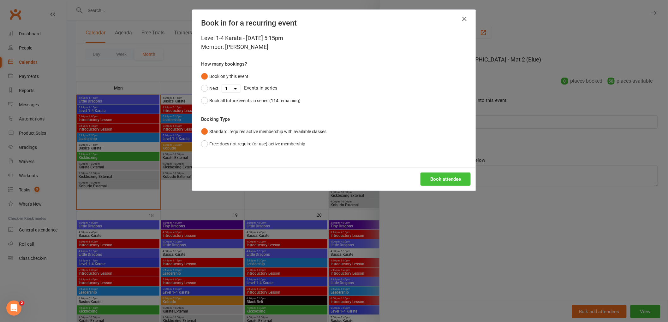
click at [439, 181] on button "Book attendee" at bounding box center [445, 179] width 50 height 13
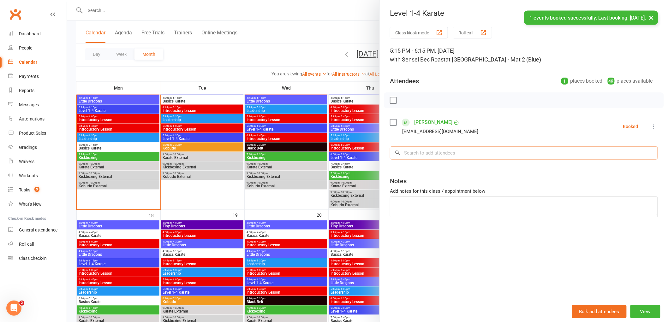
click at [422, 156] on input "search" at bounding box center [524, 152] width 268 height 13
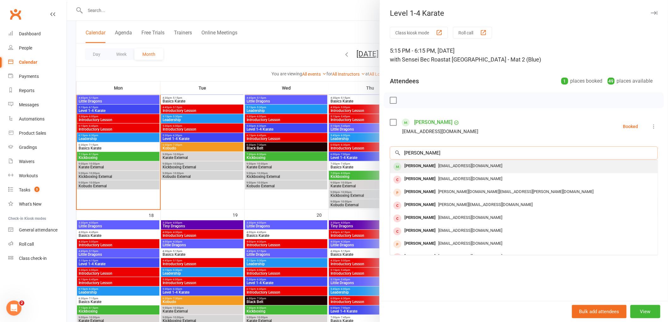
type input "[PERSON_NAME]"
click at [421, 167] on div "[PERSON_NAME]" at bounding box center [420, 166] width 36 height 9
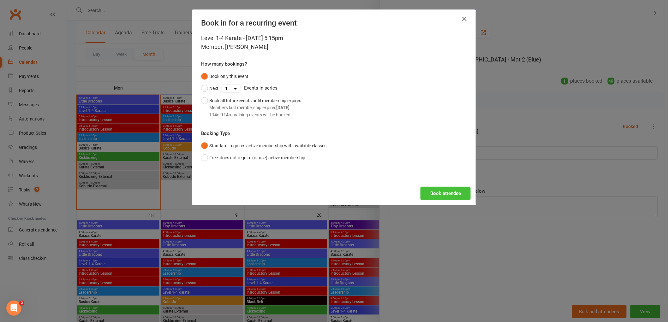
click at [436, 192] on button "Book attendee" at bounding box center [445, 193] width 50 height 13
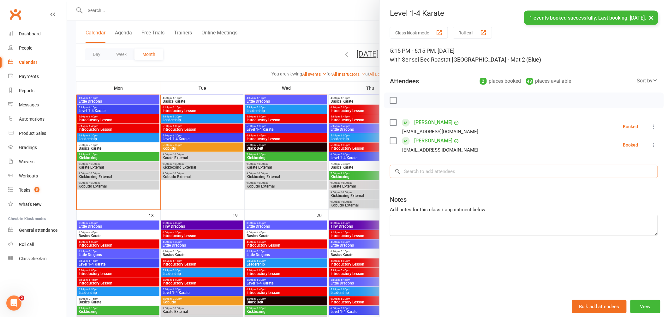
click at [414, 168] on input "search" at bounding box center [524, 171] width 268 height 13
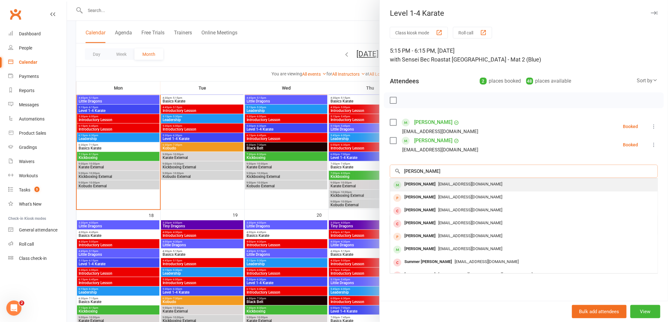
type input "[PERSON_NAME]"
click at [415, 186] on div "[PERSON_NAME]" at bounding box center [420, 184] width 36 height 9
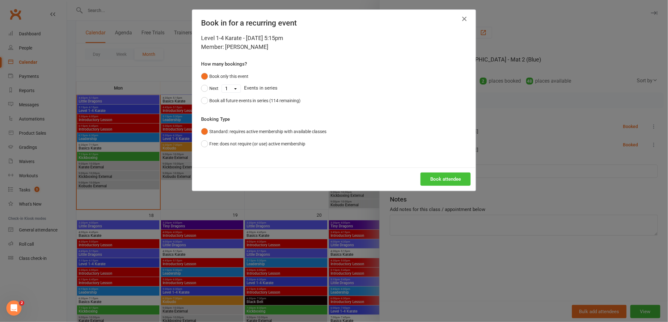
click at [448, 177] on button "Book attendee" at bounding box center [445, 179] width 50 height 13
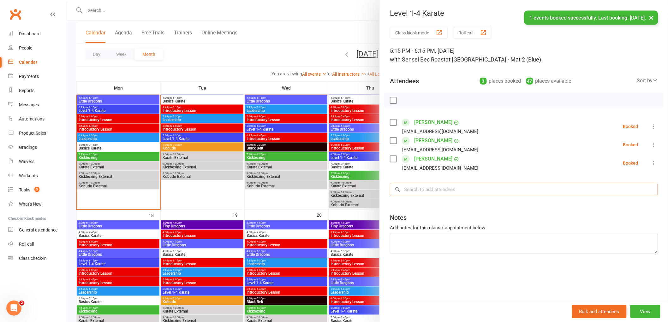
click at [419, 188] on input "search" at bounding box center [524, 189] width 268 height 13
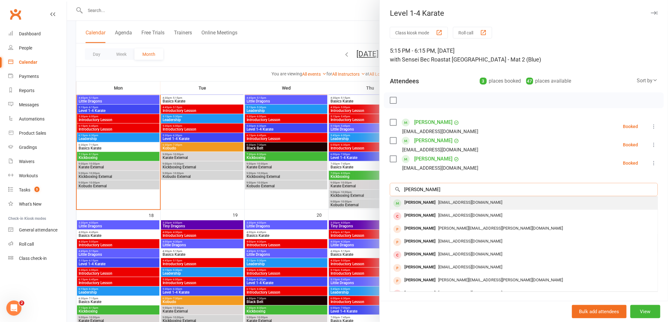
type input "[PERSON_NAME]"
click at [418, 201] on div "[PERSON_NAME]" at bounding box center [420, 202] width 36 height 9
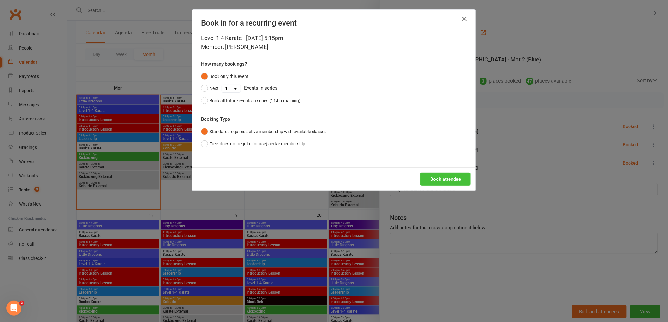
click at [431, 178] on button "Book attendee" at bounding box center [445, 179] width 50 height 13
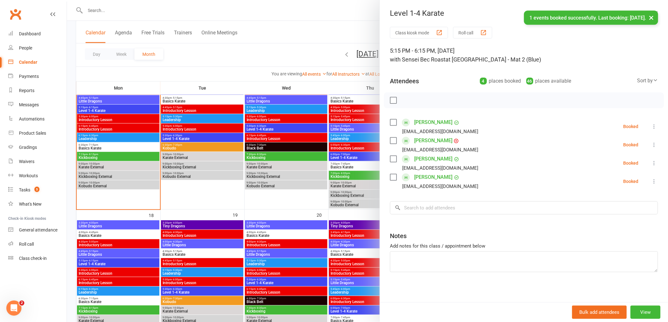
click at [421, 196] on div "Class kiosk mode Roll call 5:15 PM - 6:15 PM, [DATE] with Sensei Bec Roast at […" at bounding box center [524, 165] width 288 height 277
click at [419, 209] on input "search" at bounding box center [524, 207] width 268 height 13
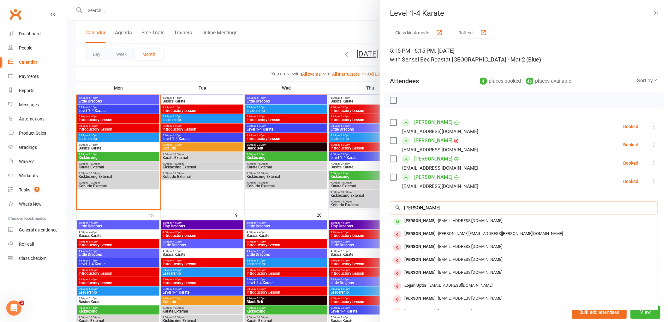
type input "[PERSON_NAME]"
click at [415, 219] on div "[PERSON_NAME]" at bounding box center [420, 220] width 36 height 9
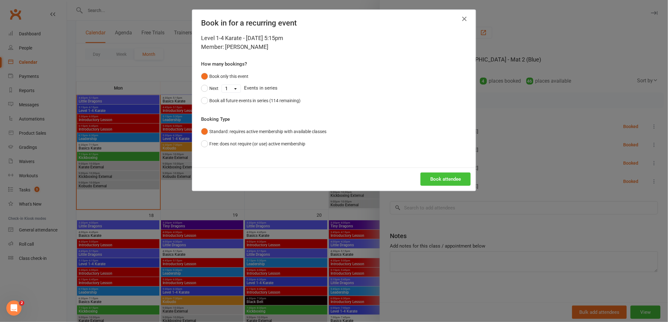
click at [446, 182] on button "Book attendee" at bounding box center [445, 179] width 50 height 13
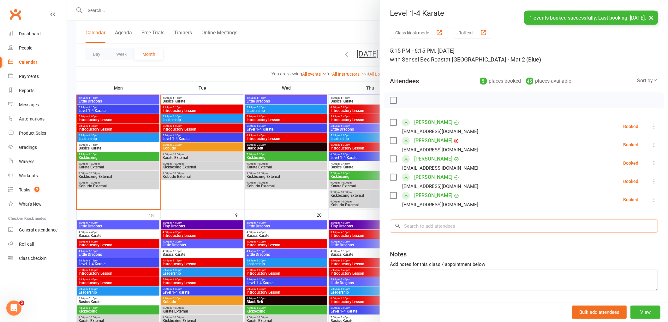
click at [422, 224] on input "search" at bounding box center [524, 226] width 268 height 13
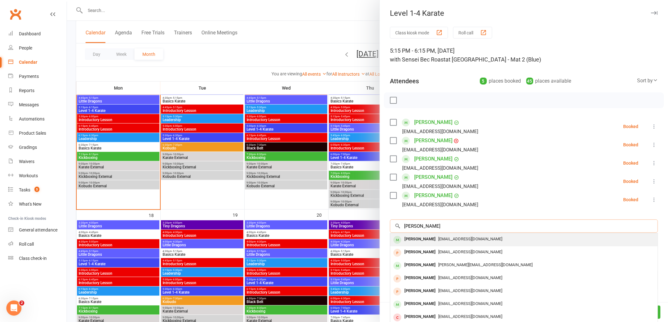
type input "[PERSON_NAME]"
click at [415, 241] on div "[PERSON_NAME]" at bounding box center [420, 239] width 36 height 9
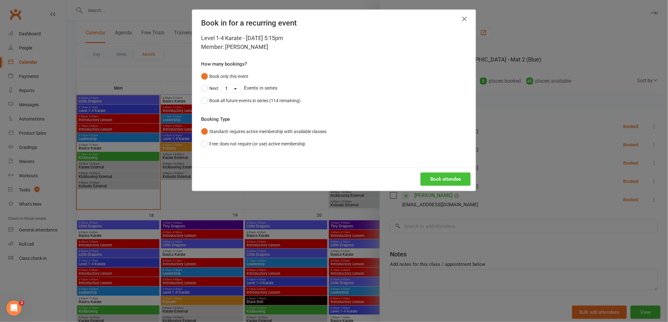
click at [441, 184] on button "Book attendee" at bounding box center [445, 179] width 50 height 13
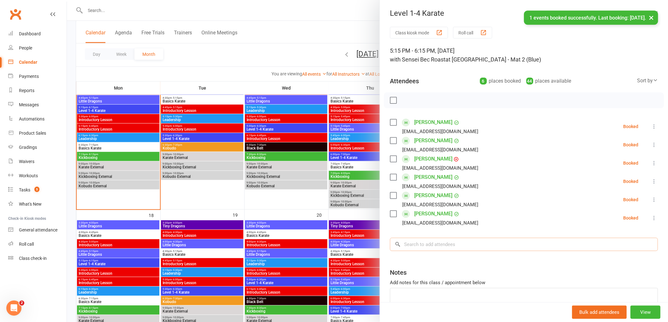
click at [427, 248] on input "search" at bounding box center [524, 244] width 268 height 13
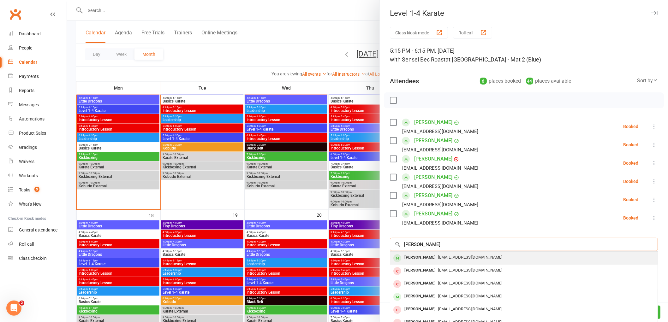
type input "[PERSON_NAME]"
click at [422, 256] on div "[PERSON_NAME]" at bounding box center [420, 257] width 36 height 9
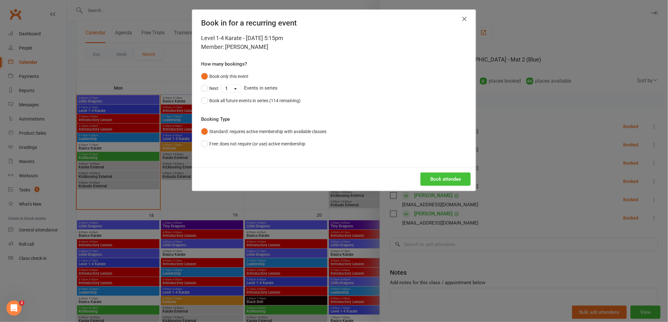
click at [440, 179] on button "Book attendee" at bounding box center [445, 179] width 50 height 13
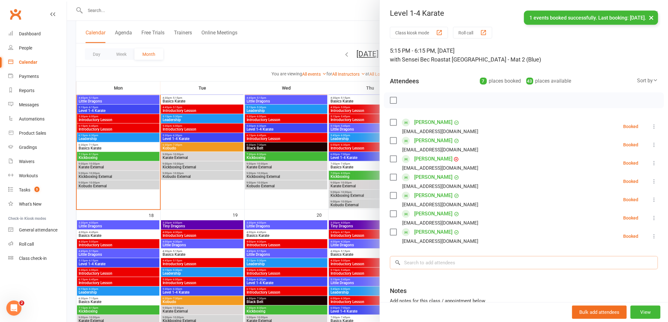
click at [424, 259] on input "search" at bounding box center [524, 262] width 268 height 13
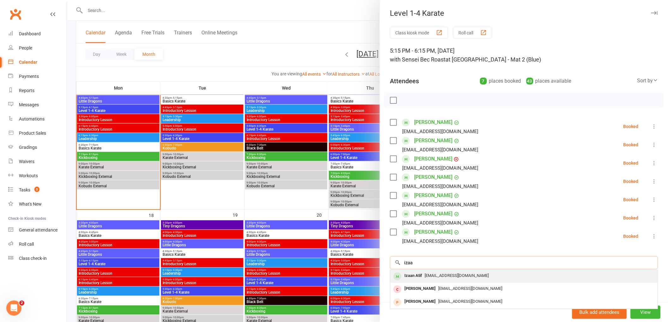
type input "izaa"
click at [415, 273] on div "Izaan Atif" at bounding box center [413, 275] width 23 height 9
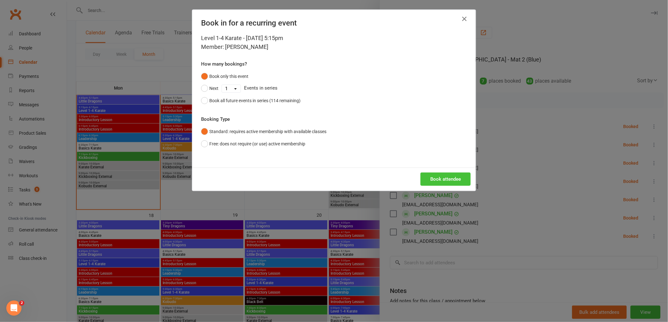
click at [444, 175] on button "Book attendee" at bounding box center [445, 179] width 50 height 13
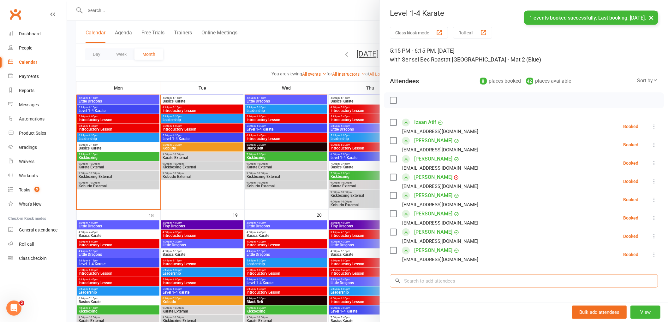
click at [424, 281] on input "search" at bounding box center [524, 280] width 268 height 13
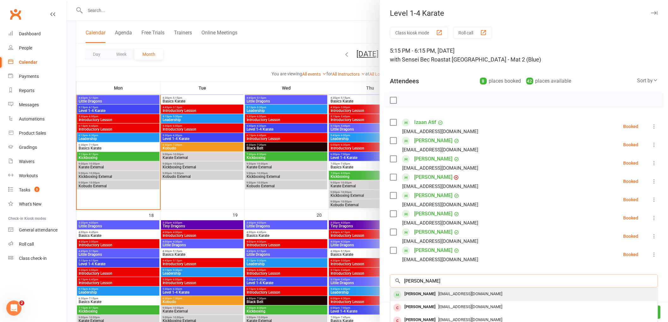
type input "[PERSON_NAME]"
click at [423, 297] on div "[PERSON_NAME]" at bounding box center [420, 294] width 36 height 9
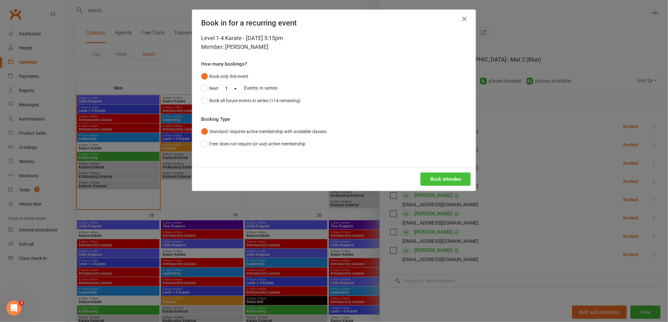
click at [433, 185] on button "Book attendee" at bounding box center [445, 179] width 50 height 13
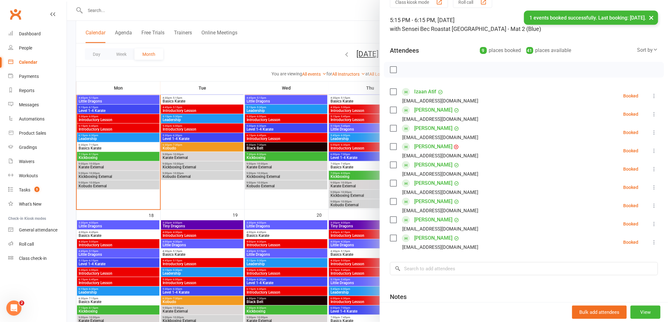
scroll to position [70, 0]
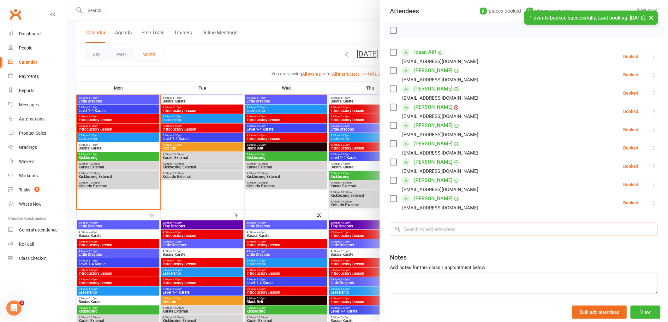
click at [420, 228] on input "search" at bounding box center [524, 229] width 268 height 13
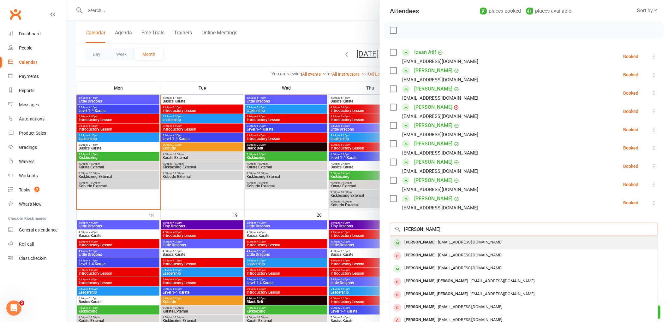
type input "[PERSON_NAME]"
click at [422, 245] on div "[PERSON_NAME]" at bounding box center [420, 242] width 36 height 9
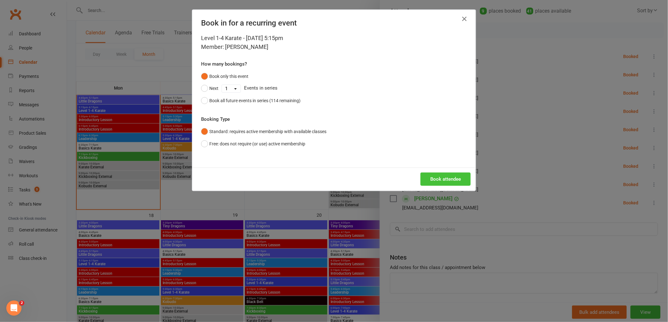
click at [437, 179] on button "Book attendee" at bounding box center [445, 179] width 50 height 13
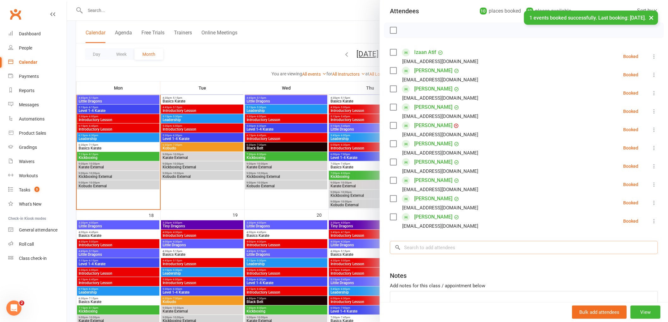
click at [421, 244] on input "search" at bounding box center [524, 247] width 268 height 13
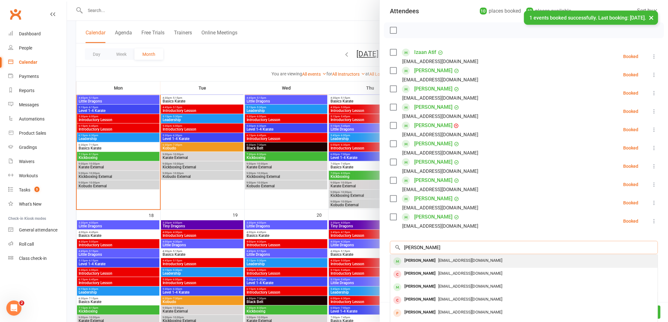
type input "[PERSON_NAME]"
click at [414, 263] on div "[PERSON_NAME]" at bounding box center [420, 260] width 36 height 9
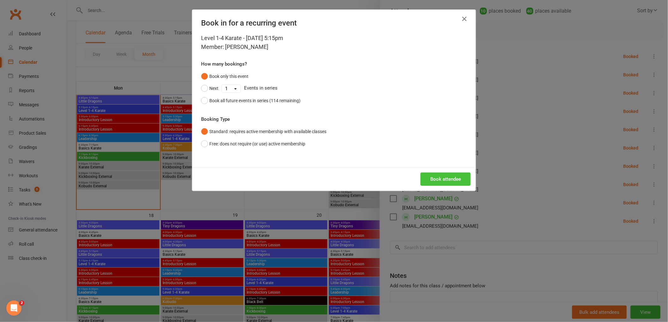
click at [433, 183] on button "Book attendee" at bounding box center [445, 179] width 50 height 13
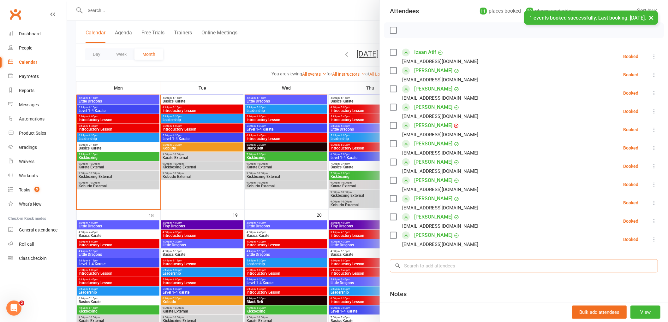
click at [420, 262] on input "search" at bounding box center [524, 265] width 268 height 13
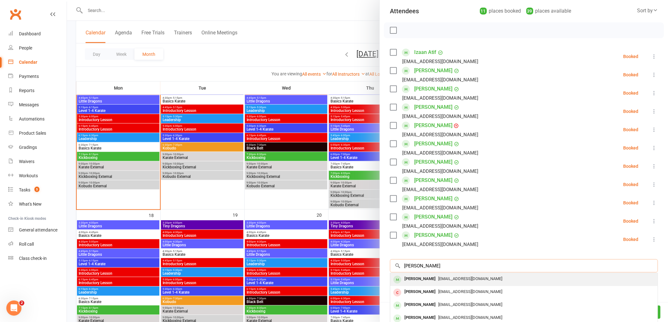
type input "[PERSON_NAME]"
click at [414, 281] on div "[PERSON_NAME]" at bounding box center [420, 278] width 36 height 9
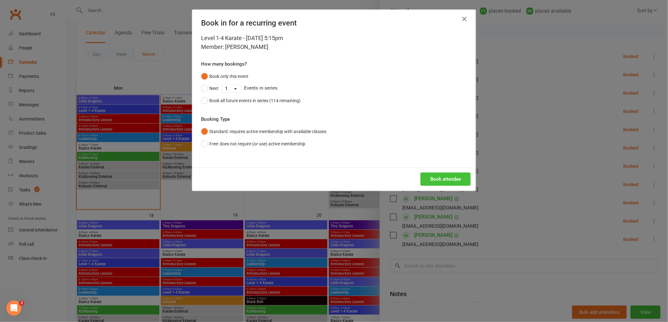
click at [439, 180] on button "Book attendee" at bounding box center [445, 179] width 50 height 13
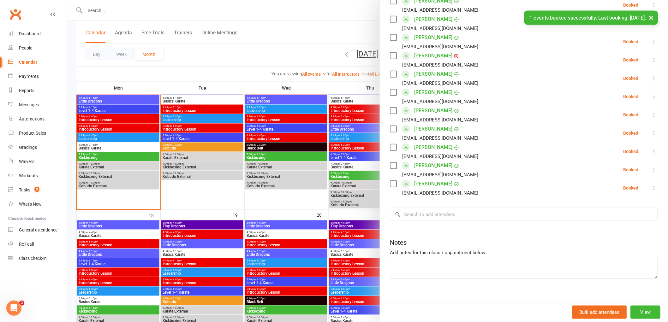
scroll to position [140, 0]
click at [415, 215] on input "search" at bounding box center [524, 214] width 268 height 13
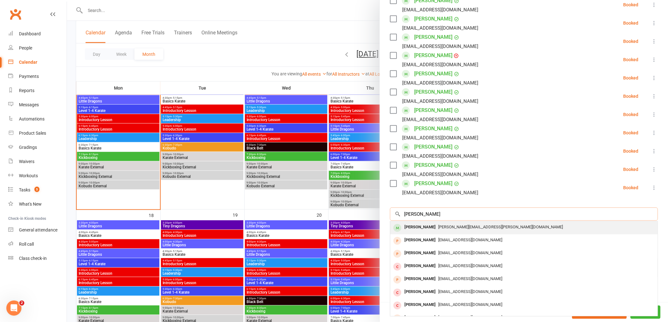
type input "[PERSON_NAME]"
click at [411, 226] on div "[PERSON_NAME]" at bounding box center [420, 227] width 36 height 9
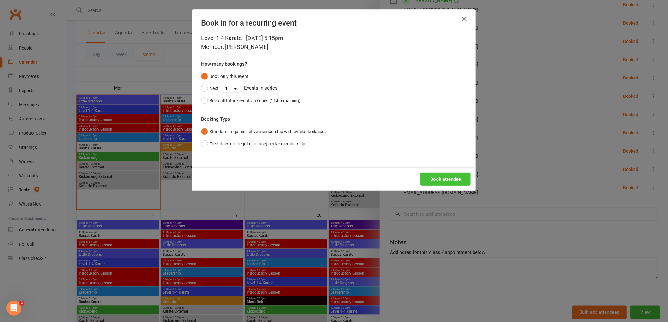
click at [440, 178] on button "Book attendee" at bounding box center [445, 179] width 50 height 13
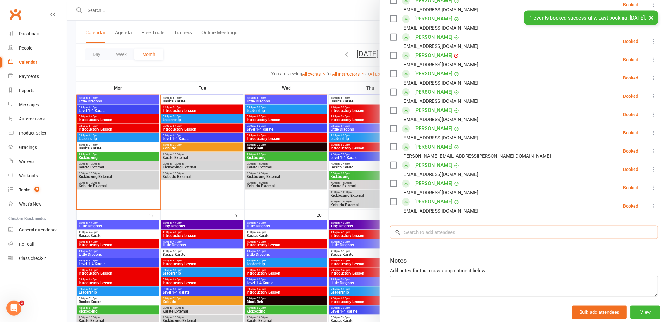
click at [427, 235] on input "search" at bounding box center [524, 232] width 268 height 13
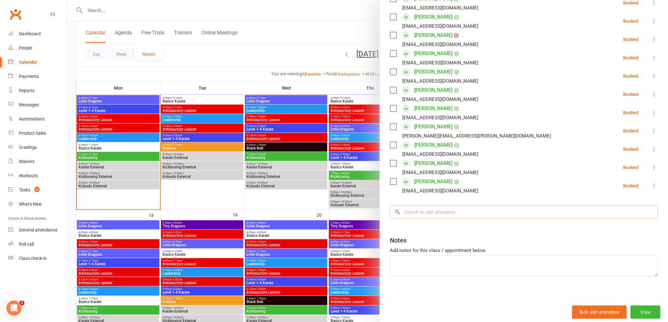
scroll to position [166, 0]
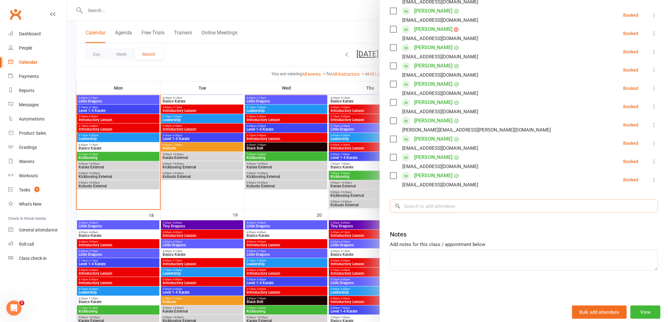
click at [422, 203] on input "search" at bounding box center [524, 206] width 268 height 13
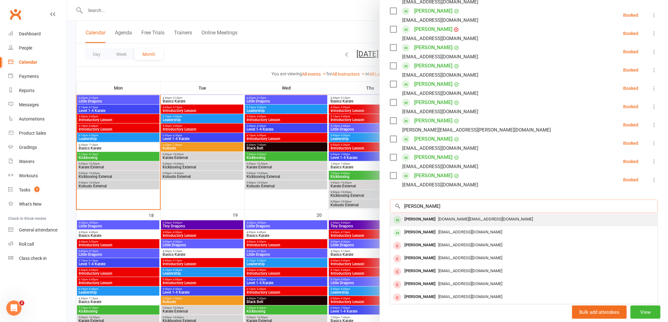
type input "[PERSON_NAME]"
click at [425, 220] on div "[PERSON_NAME]" at bounding box center [420, 219] width 36 height 9
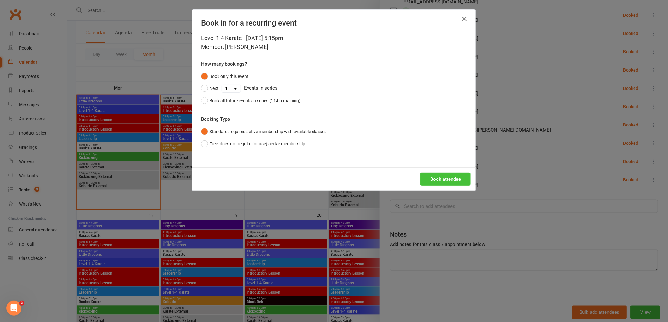
click at [455, 174] on button "Book attendee" at bounding box center [445, 179] width 50 height 13
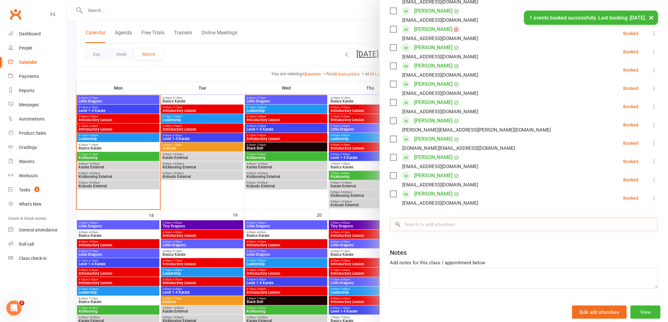
click at [425, 231] on input "search" at bounding box center [524, 224] width 268 height 13
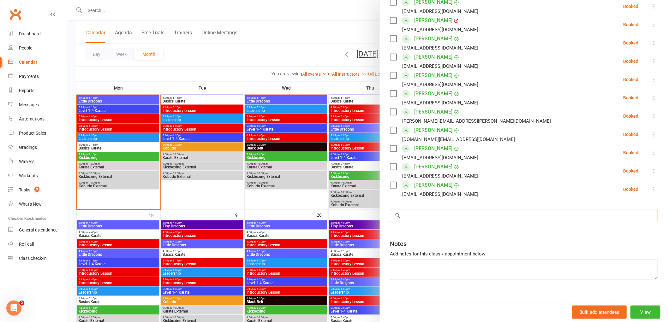
click at [436, 215] on input "search" at bounding box center [524, 215] width 268 height 13
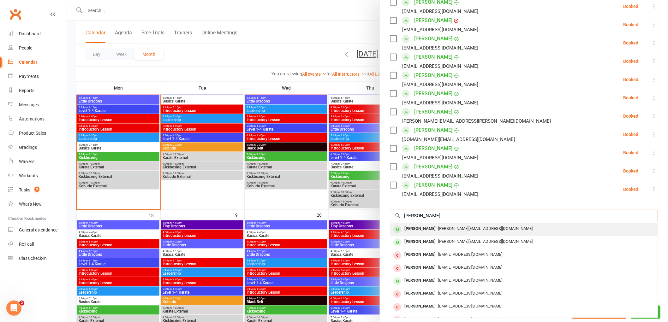
type input "[PERSON_NAME]"
click at [410, 228] on div "[PERSON_NAME]" at bounding box center [420, 228] width 36 height 9
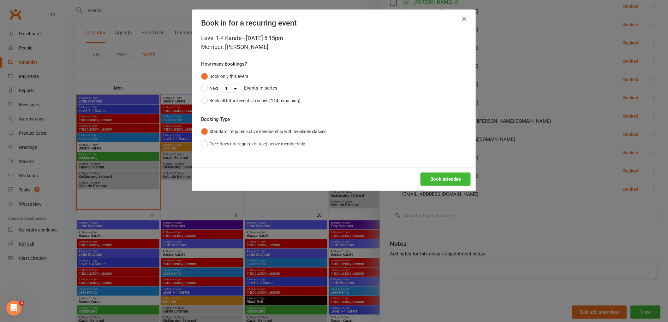
click at [449, 188] on div "Book attendee" at bounding box center [333, 179] width 283 height 23
click at [443, 176] on button "Book attendee" at bounding box center [445, 179] width 50 height 13
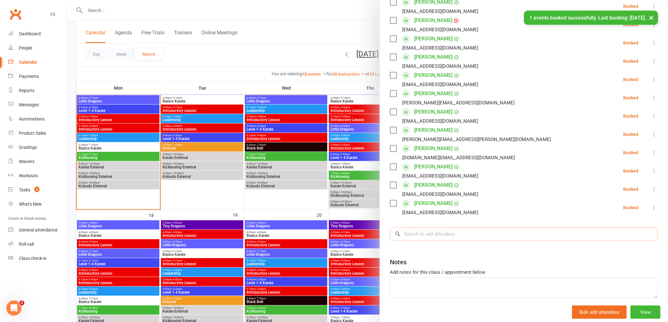
click at [423, 232] on input "search" at bounding box center [524, 233] width 268 height 13
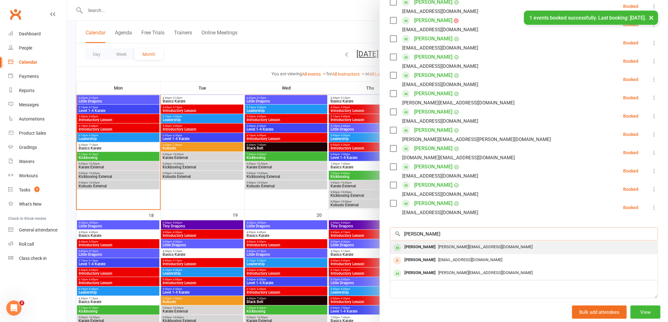
type input "[PERSON_NAME]"
click at [415, 247] on div "[PERSON_NAME]" at bounding box center [420, 247] width 36 height 9
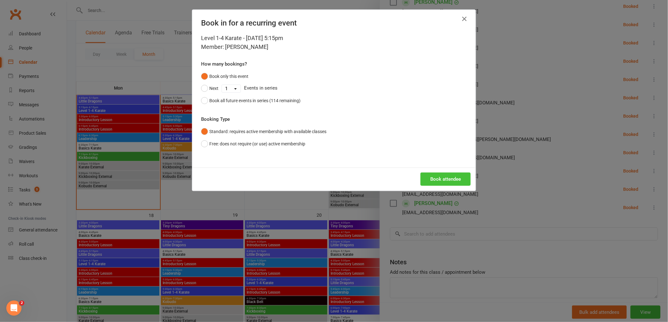
click at [438, 177] on button "Book attendee" at bounding box center [445, 179] width 50 height 13
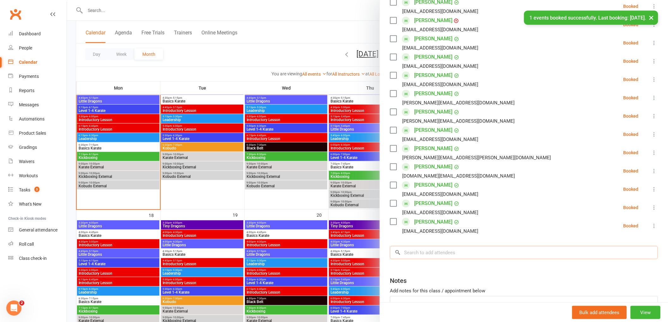
click at [419, 256] on input "search" at bounding box center [524, 252] width 268 height 13
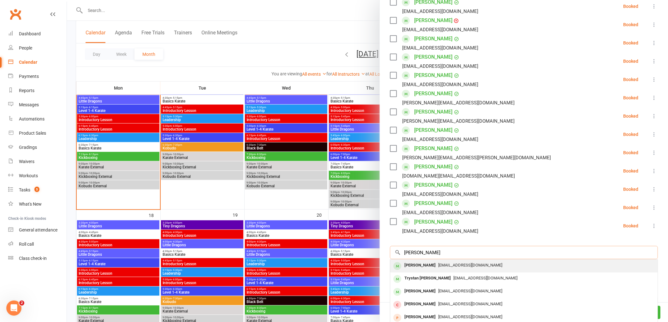
type input "[PERSON_NAME]"
click at [420, 263] on div "[PERSON_NAME]" at bounding box center [420, 265] width 36 height 9
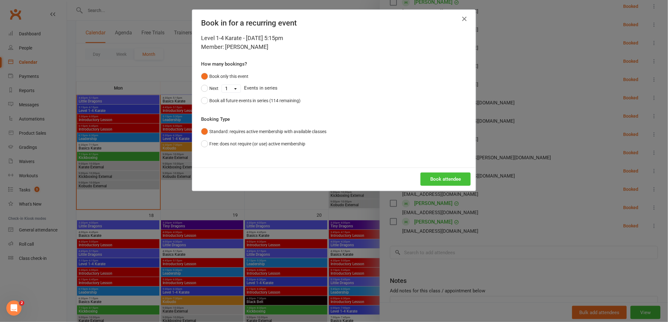
click at [452, 181] on button "Book attendee" at bounding box center [445, 179] width 50 height 13
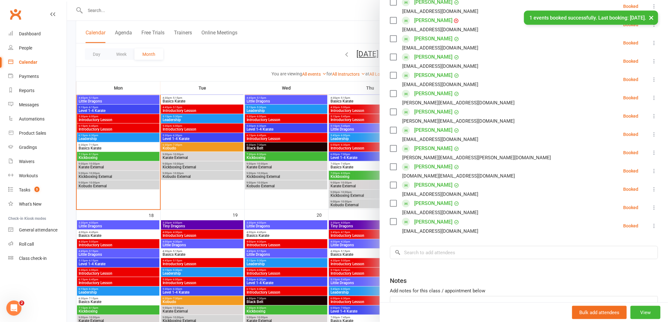
scroll to position [193, 0]
click at [425, 254] on input "search" at bounding box center [524, 252] width 268 height 13
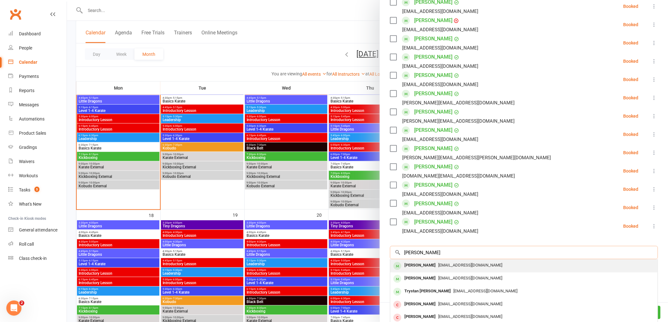
type input "[PERSON_NAME]"
click at [417, 266] on div "[PERSON_NAME]" at bounding box center [420, 265] width 36 height 9
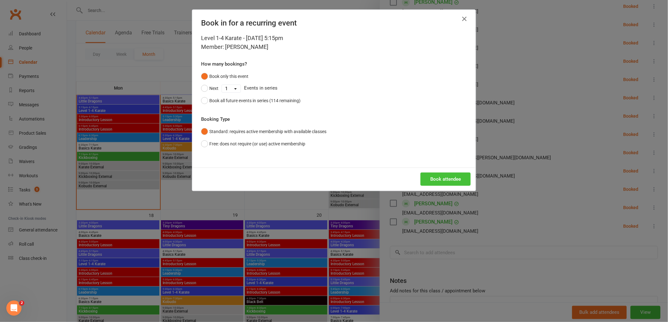
click at [448, 177] on button "Book attendee" at bounding box center [445, 179] width 50 height 13
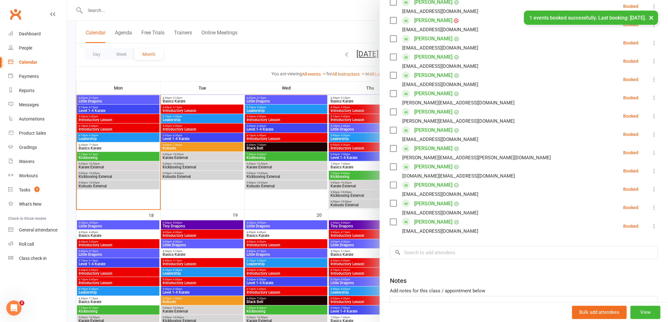
scroll to position [212, 0]
click at [421, 257] on input "search" at bounding box center [524, 252] width 268 height 13
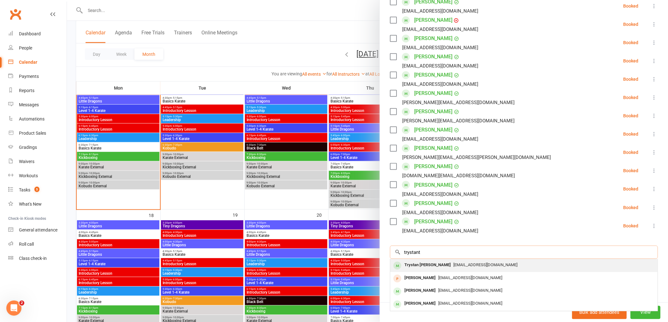
type input "trystant"
click at [423, 264] on div "Trystan [PERSON_NAME]" at bounding box center [427, 265] width 51 height 9
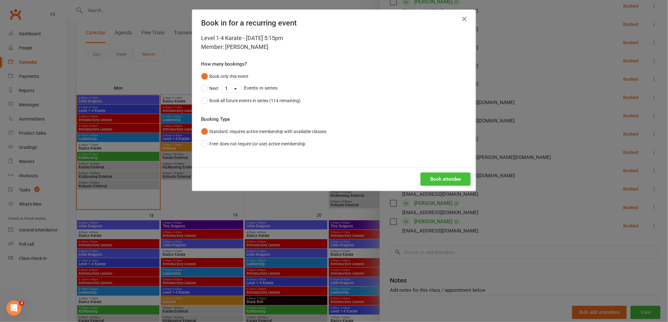
click at [442, 179] on button "Book attendee" at bounding box center [445, 179] width 50 height 13
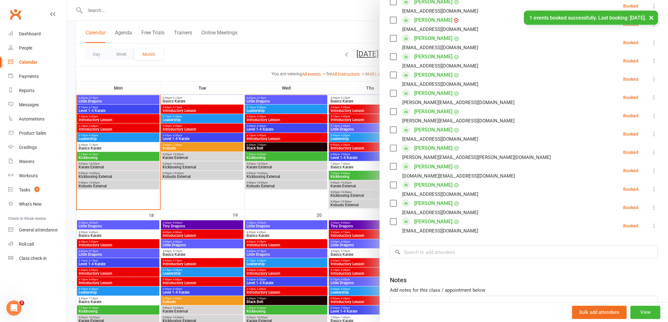
scroll to position [265, 0]
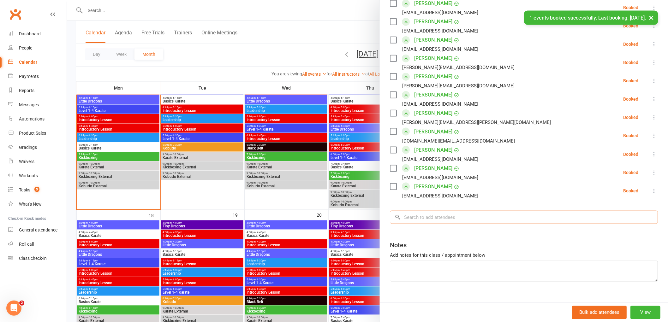
click at [416, 219] on input "search" at bounding box center [524, 217] width 268 height 13
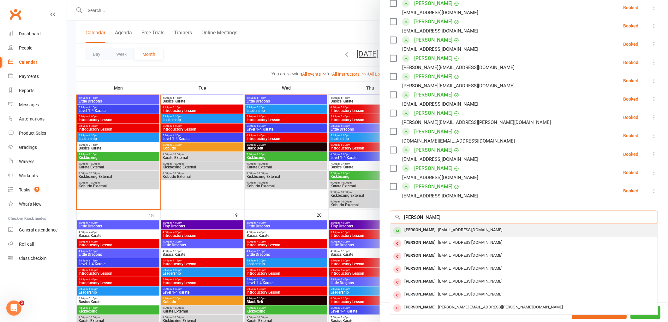
type input "[PERSON_NAME]"
click at [416, 231] on div "[PERSON_NAME]" at bounding box center [420, 230] width 36 height 9
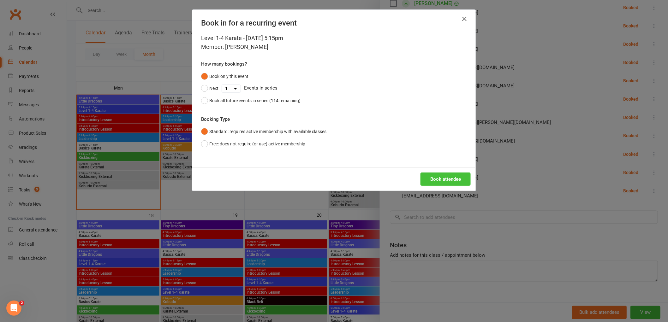
click at [443, 177] on button "Book attendee" at bounding box center [445, 179] width 50 height 13
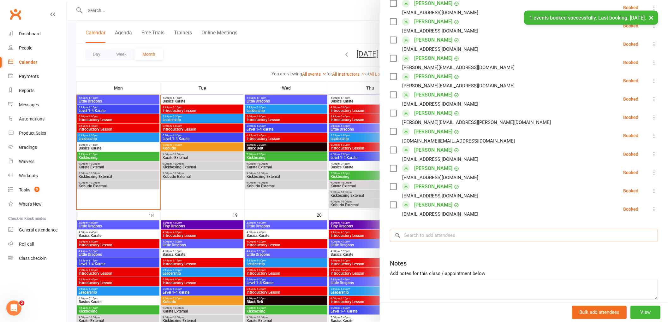
click at [415, 239] on input "search" at bounding box center [524, 235] width 268 height 13
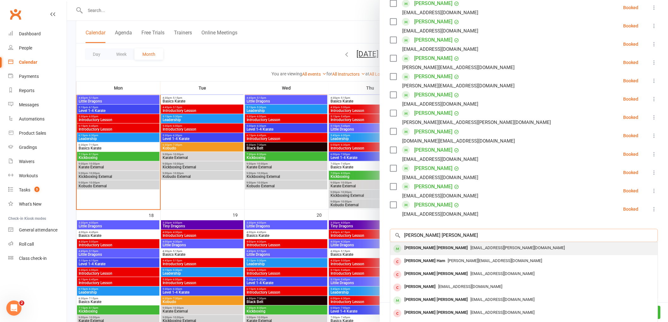
type input "[PERSON_NAME] [PERSON_NAME]"
click at [423, 248] on div "[PERSON_NAME] [PERSON_NAME]" at bounding box center [436, 248] width 68 height 9
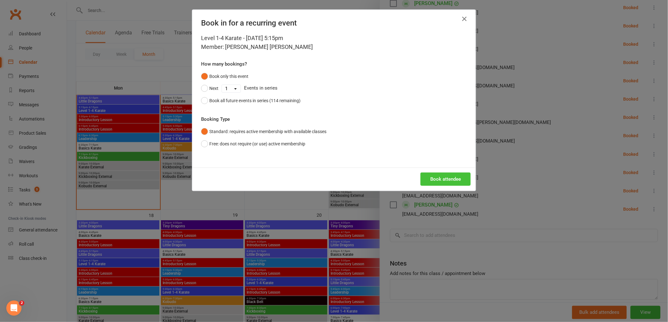
click at [456, 184] on button "Book attendee" at bounding box center [445, 179] width 50 height 13
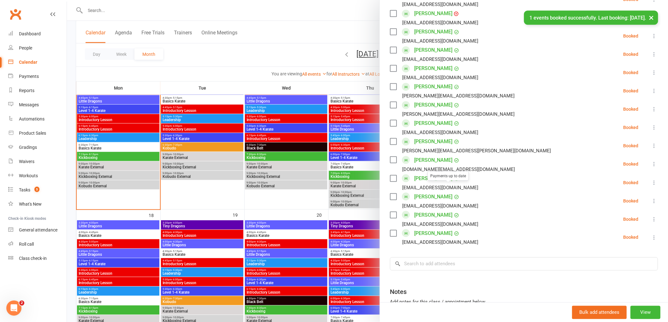
scroll to position [283, 0]
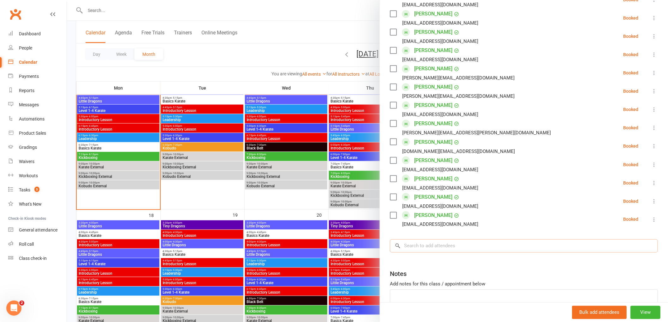
click at [417, 240] on input "search" at bounding box center [524, 245] width 268 height 13
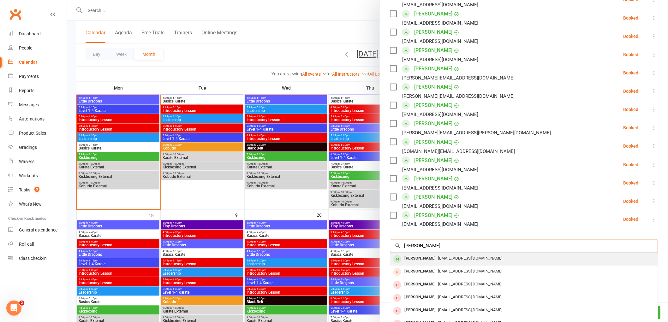
type input "[PERSON_NAME]"
click at [418, 254] on div "[PERSON_NAME]" at bounding box center [420, 258] width 36 height 9
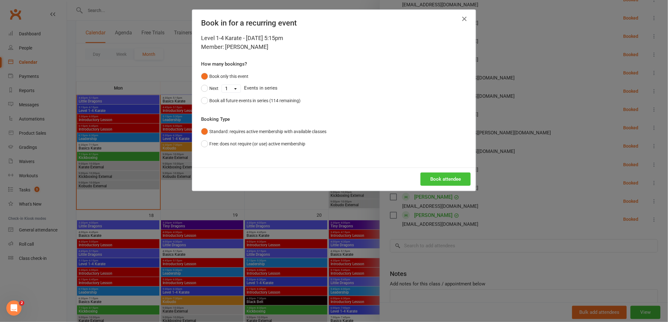
click at [454, 180] on button "Book attendee" at bounding box center [445, 179] width 50 height 13
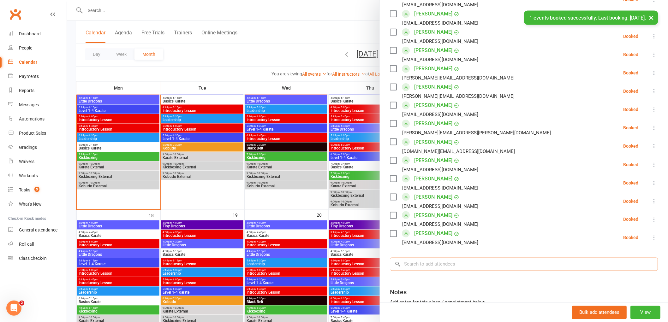
click at [418, 258] on input "search" at bounding box center [524, 264] width 268 height 13
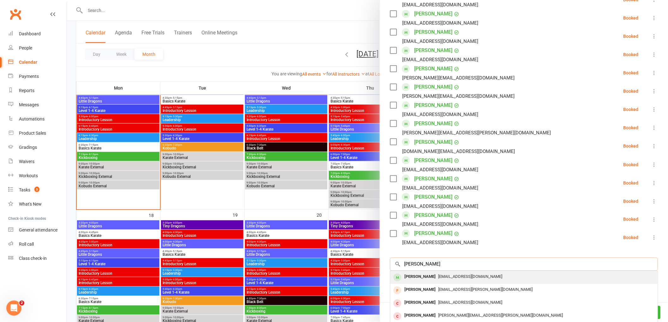
type input "[PERSON_NAME]"
click at [418, 273] on div "[PERSON_NAME]" at bounding box center [420, 277] width 36 height 9
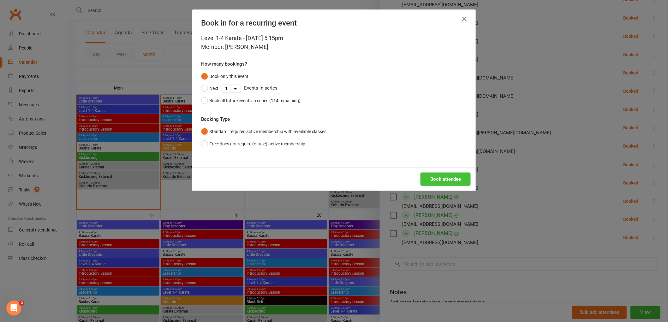
click at [442, 175] on button "Book attendee" at bounding box center [445, 179] width 50 height 13
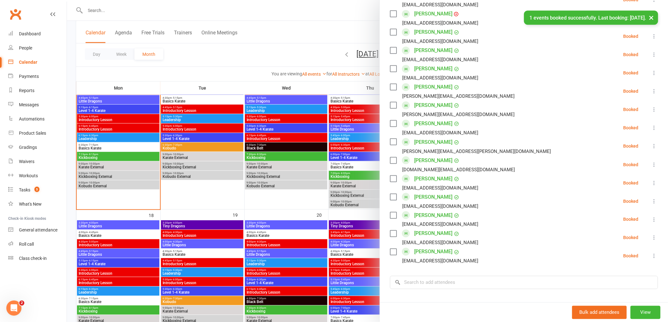
scroll to position [302, 0]
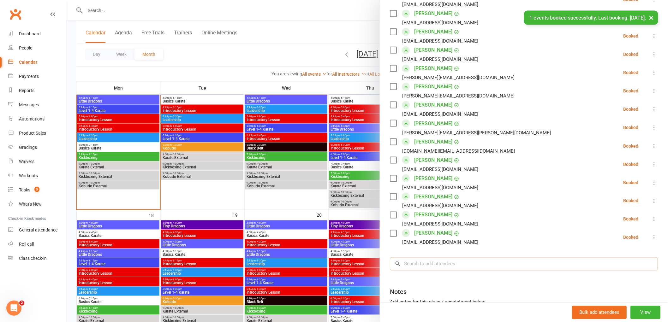
click at [416, 257] on input "search" at bounding box center [524, 263] width 268 height 13
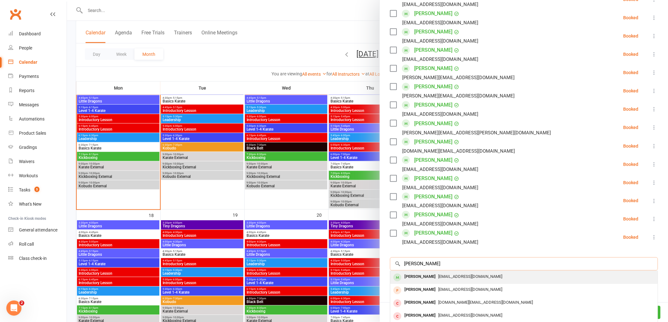
type input "[PERSON_NAME]"
click at [421, 273] on div "[PERSON_NAME]" at bounding box center [420, 277] width 36 height 9
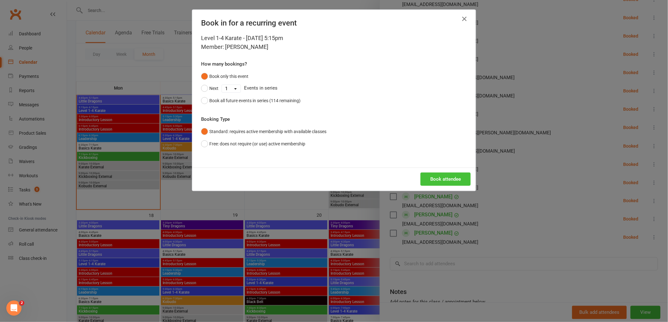
click at [446, 182] on button "Book attendee" at bounding box center [445, 179] width 50 height 13
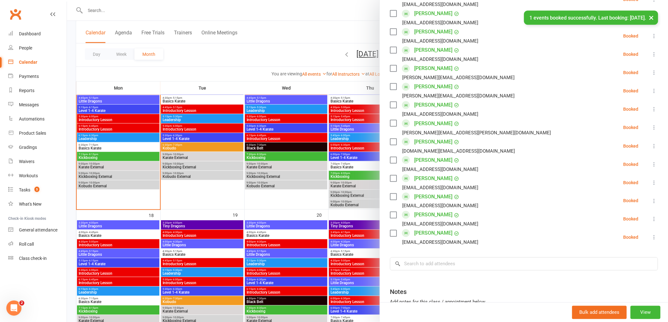
scroll to position [320, 0]
drag, startPoint x: 436, startPoint y: 254, endPoint x: 439, endPoint y: 253, distance: 3.3
click at [437, 257] on input "search" at bounding box center [524, 263] width 268 height 13
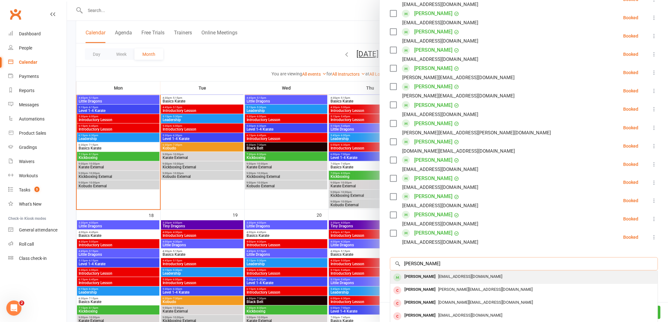
type input "[PERSON_NAME]"
click at [409, 273] on div "[PERSON_NAME]" at bounding box center [420, 277] width 36 height 9
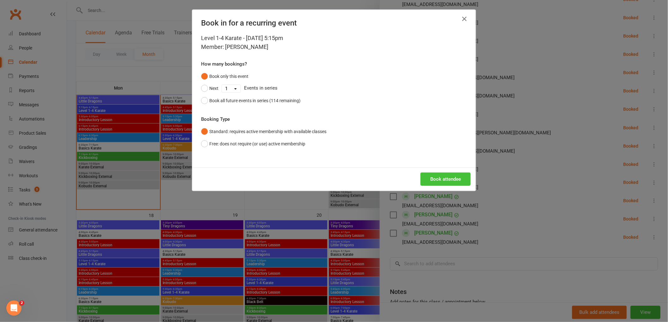
click at [437, 174] on button "Book attendee" at bounding box center [445, 179] width 50 height 13
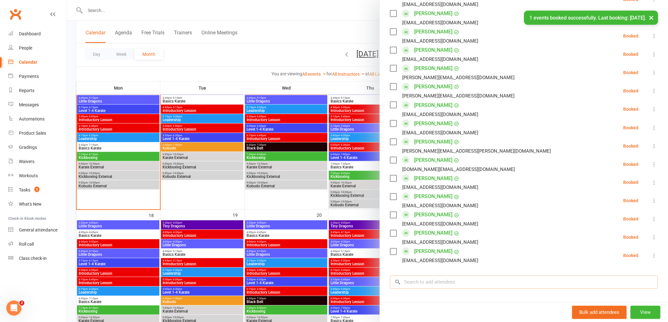
click at [417, 276] on input "search" at bounding box center [524, 282] width 268 height 13
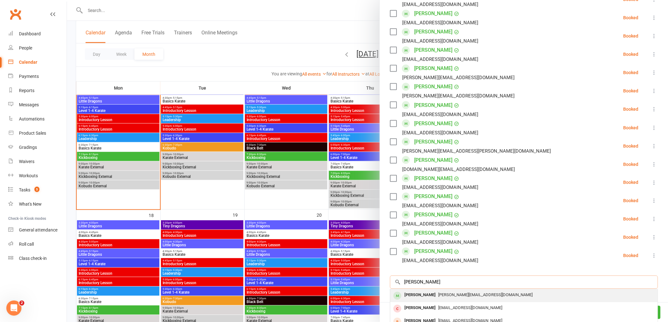
type input "[PERSON_NAME]"
click at [419, 291] on div "[PERSON_NAME]" at bounding box center [420, 295] width 36 height 9
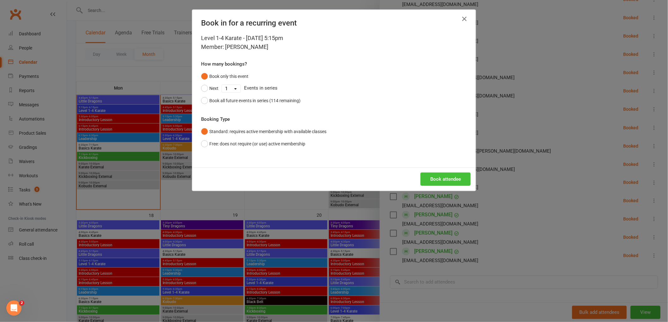
click at [446, 177] on button "Book attendee" at bounding box center [445, 179] width 50 height 13
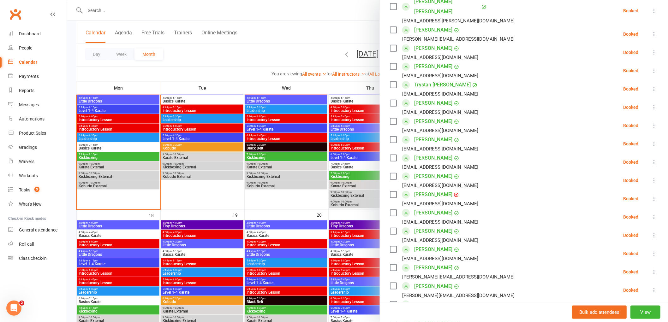
scroll to position [140, 0]
click at [103, 136] on div at bounding box center [367, 161] width 601 height 322
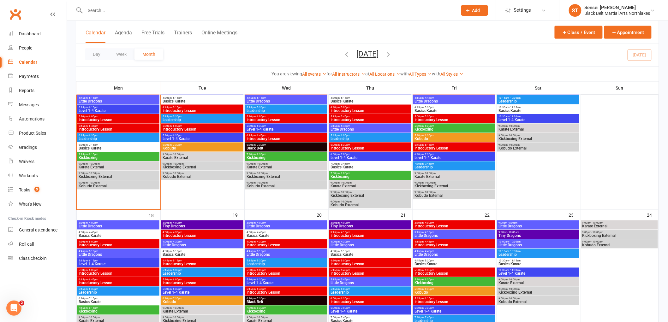
click at [103, 136] on span "6:15pm - 6:30pm" at bounding box center [118, 135] width 80 height 3
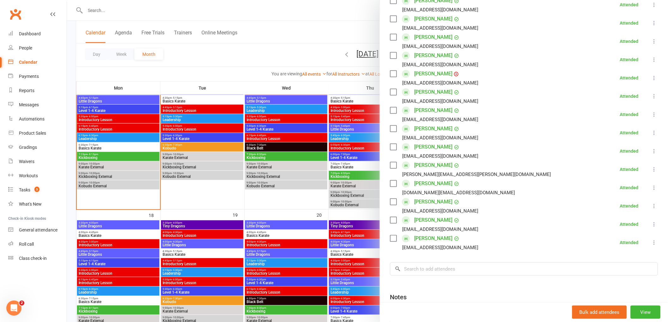
click at [117, 109] on div at bounding box center [367, 161] width 601 height 322
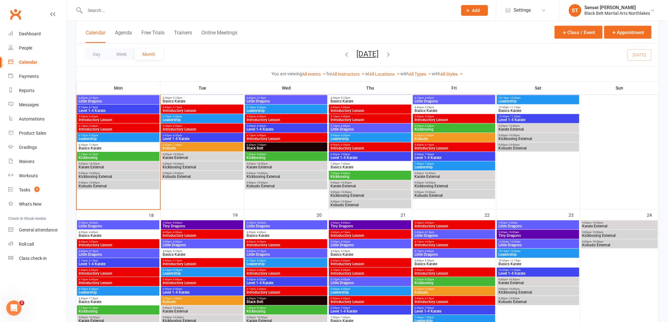
click at [117, 109] on span "Level 1-4 Karate" at bounding box center [118, 111] width 80 height 4
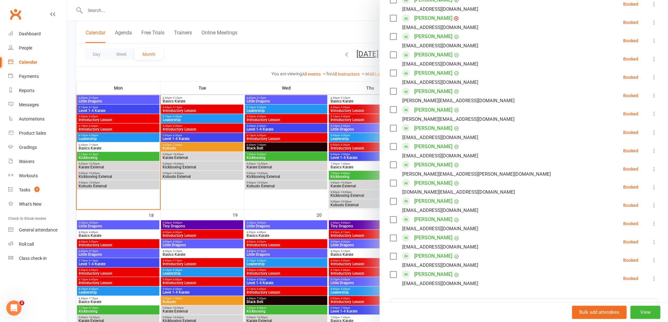
scroll to position [351, 0]
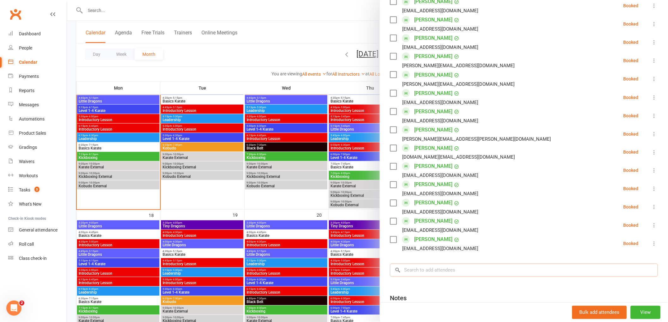
click at [419, 264] on input "search" at bounding box center [524, 270] width 268 height 13
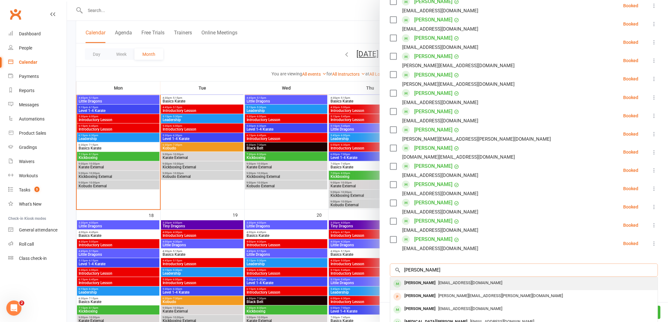
type input "[PERSON_NAME]"
click at [420, 279] on div "[PERSON_NAME]" at bounding box center [420, 283] width 36 height 9
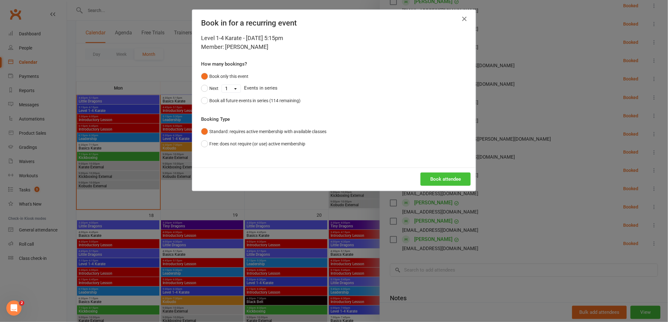
click at [441, 185] on button "Book attendee" at bounding box center [445, 179] width 50 height 13
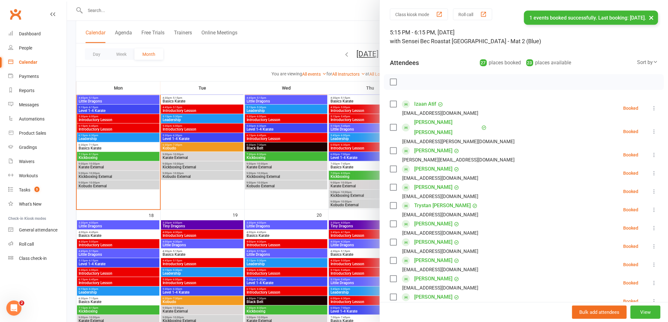
scroll to position [0, 0]
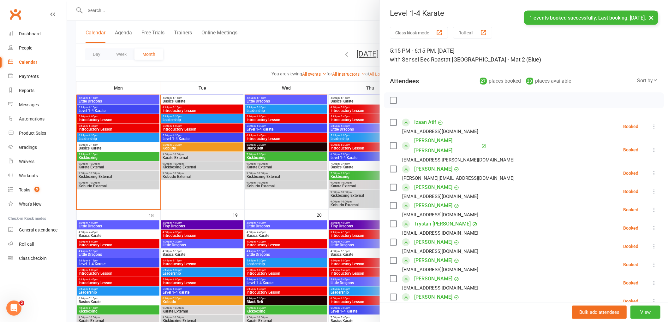
click at [391, 96] on div at bounding box center [524, 100] width 280 height 16
click at [390, 99] on label at bounding box center [393, 100] width 6 height 6
click at [406, 99] on icon "button" at bounding box center [406, 100] width 5 height 5
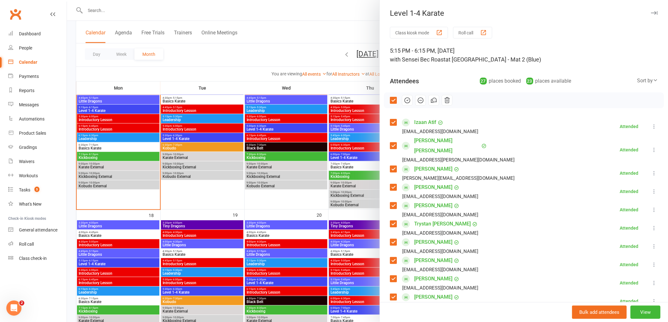
click at [390, 99] on label at bounding box center [393, 100] width 6 height 6
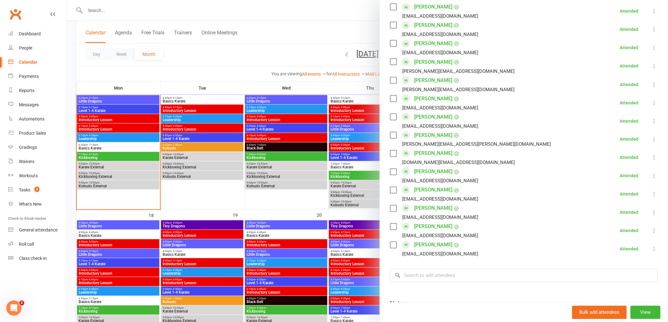
scroll to position [421, 0]
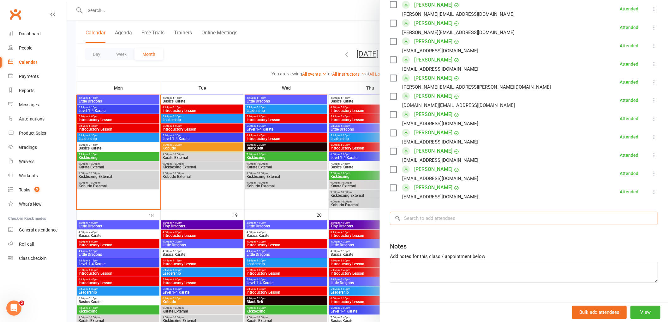
click at [416, 212] on input "search" at bounding box center [524, 218] width 268 height 13
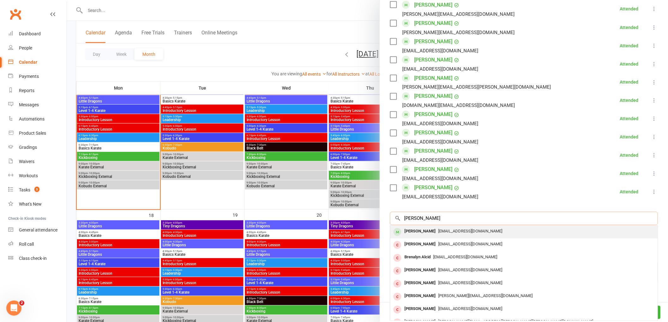
type input "[PERSON_NAME]"
click at [415, 227] on div "[PERSON_NAME]" at bounding box center [420, 231] width 36 height 9
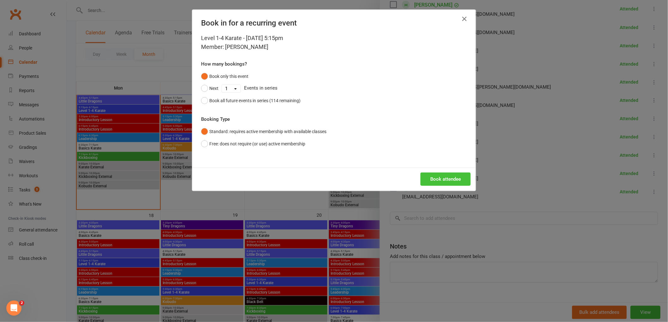
click at [436, 180] on button "Book attendee" at bounding box center [445, 179] width 50 height 13
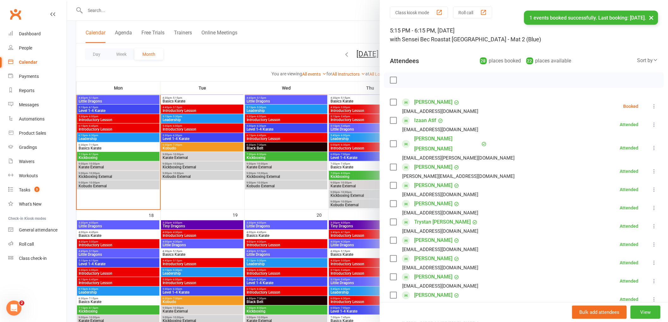
scroll to position [18, 0]
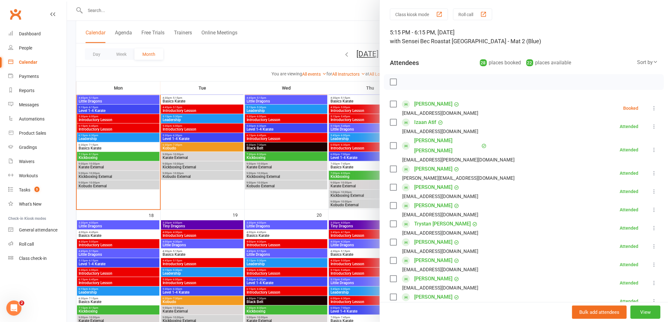
click at [651, 107] on icon at bounding box center [654, 108] width 6 height 6
click at [605, 147] on link "Check in" at bounding box center [623, 145] width 68 height 13
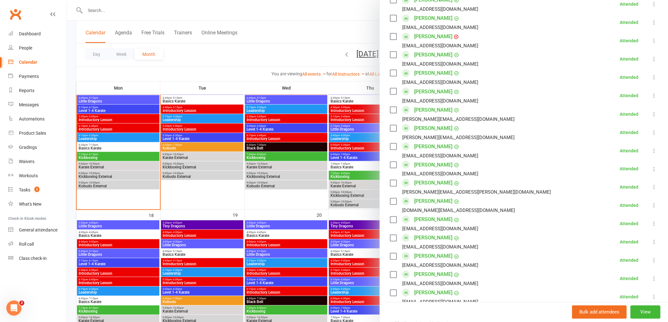
scroll to position [441, 0]
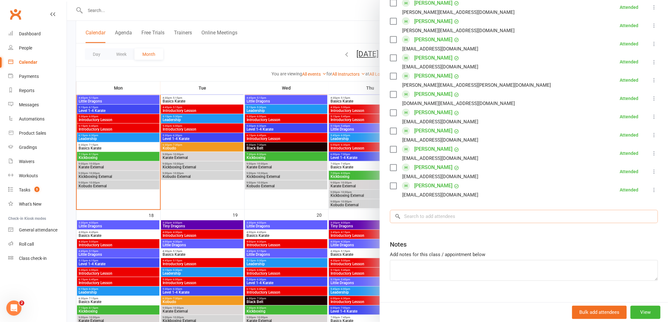
click at [421, 210] on input "search" at bounding box center [524, 216] width 268 height 13
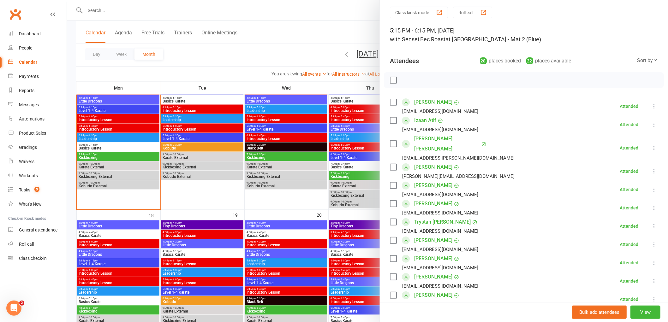
scroll to position [55, 0]
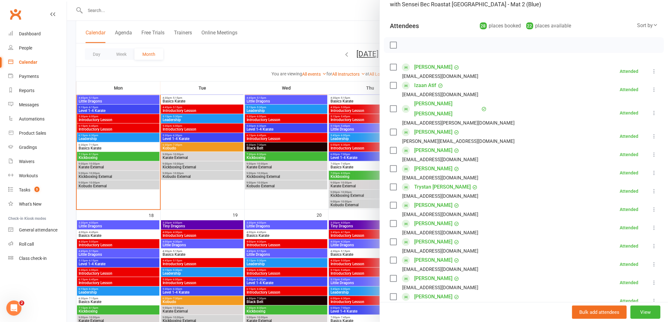
click at [651, 243] on icon at bounding box center [654, 246] width 6 height 6
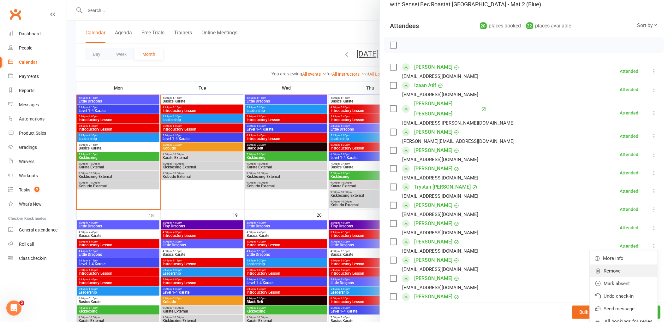
click at [611, 265] on link "Remove" at bounding box center [623, 271] width 68 height 13
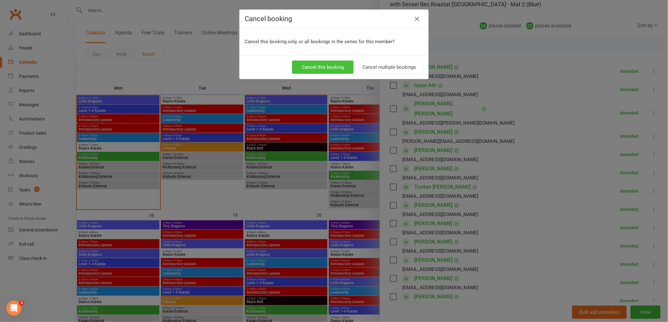
click at [336, 63] on button "Cancel this booking" at bounding box center [323, 67] width 62 height 13
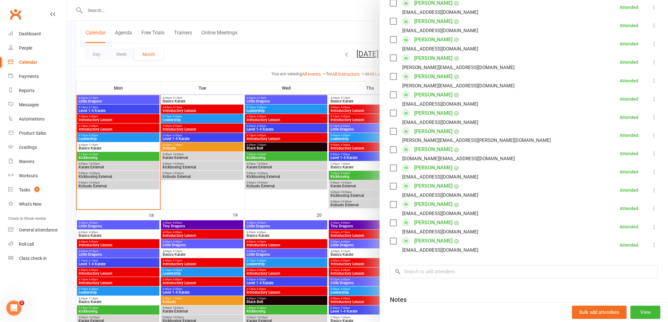
scroll to position [423, 0]
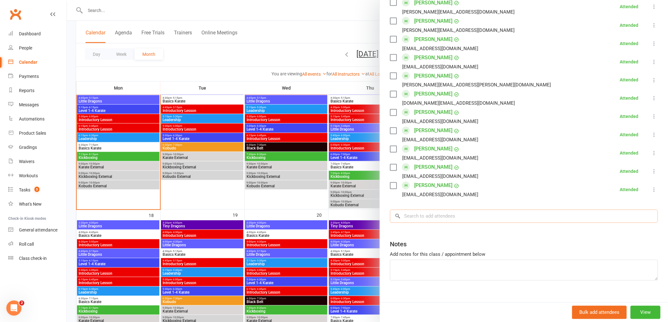
click at [421, 210] on input "search" at bounding box center [524, 216] width 268 height 13
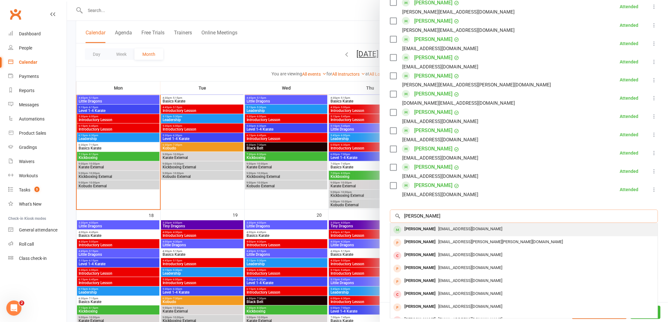
type input "[PERSON_NAME]"
click at [421, 225] on div "[PERSON_NAME]" at bounding box center [420, 229] width 36 height 9
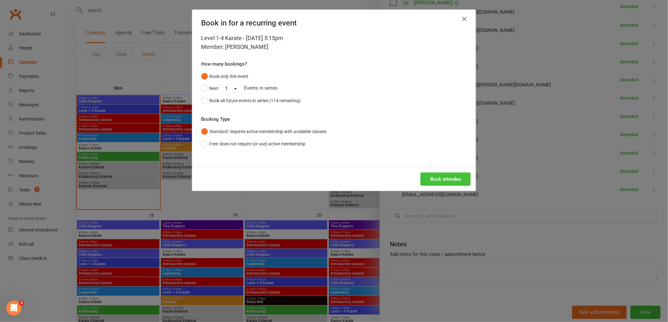
click at [441, 177] on button "Book attendee" at bounding box center [445, 179] width 50 height 13
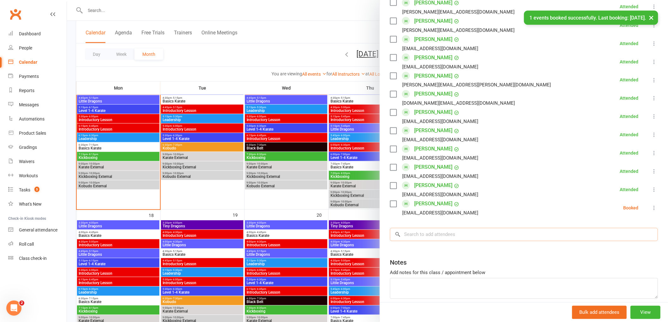
click at [419, 228] on input "search" at bounding box center [524, 234] width 268 height 13
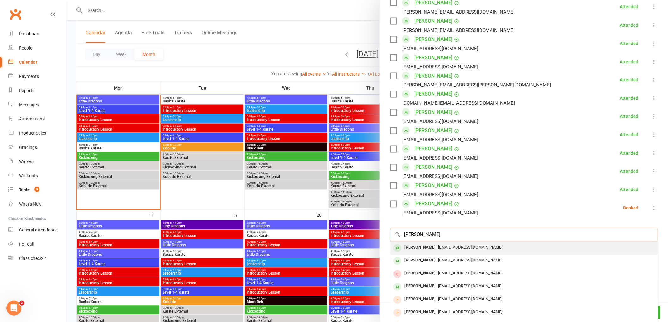
type input "[PERSON_NAME]"
click at [419, 243] on div "[PERSON_NAME]" at bounding box center [420, 247] width 36 height 9
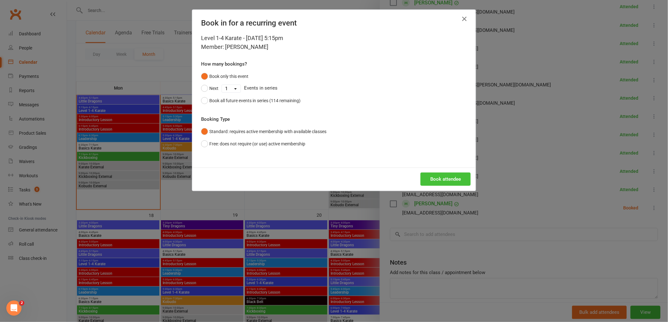
click at [439, 176] on button "Book attendee" at bounding box center [445, 179] width 50 height 13
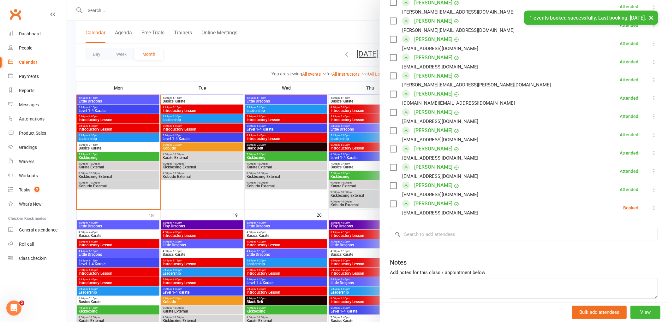
scroll to position [441, 0]
click at [432, 228] on input "search" at bounding box center [524, 234] width 268 height 13
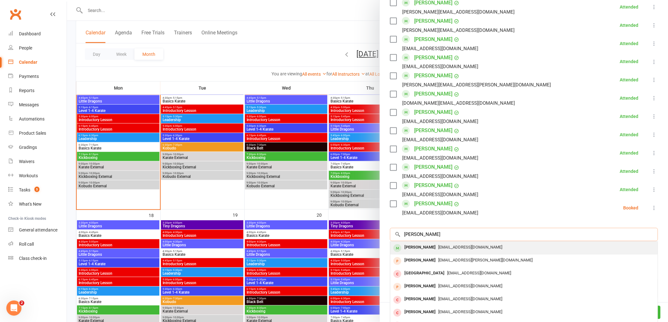
type input "[PERSON_NAME]"
click at [420, 243] on div "[PERSON_NAME]" at bounding box center [420, 247] width 36 height 9
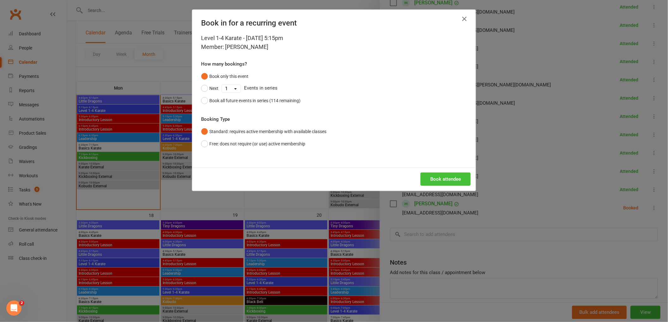
click at [433, 183] on button "Book attendee" at bounding box center [445, 179] width 50 height 13
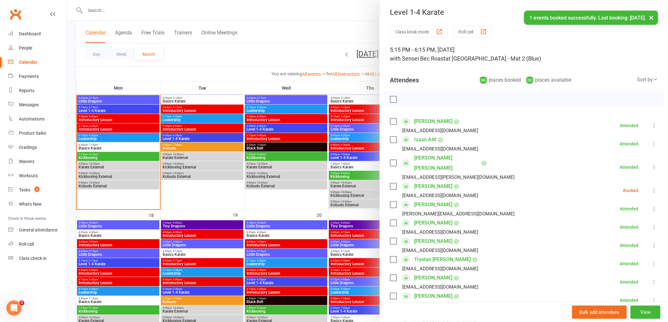
scroll to position [0, 0]
click at [390, 102] on label at bounding box center [393, 100] width 6 height 6
click at [404, 102] on icon "button" at bounding box center [407, 100] width 7 height 7
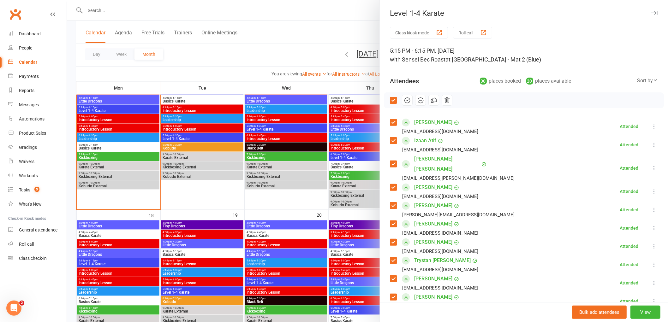
click at [461, 130] on li "[PERSON_NAME] [PERSON_NAME][EMAIL_ADDRESS][DOMAIN_NAME] Attended More info Remo…" at bounding box center [524, 126] width 268 height 18
click at [390, 100] on label at bounding box center [393, 100] width 6 height 6
click at [651, 188] on icon at bounding box center [654, 191] width 6 height 6
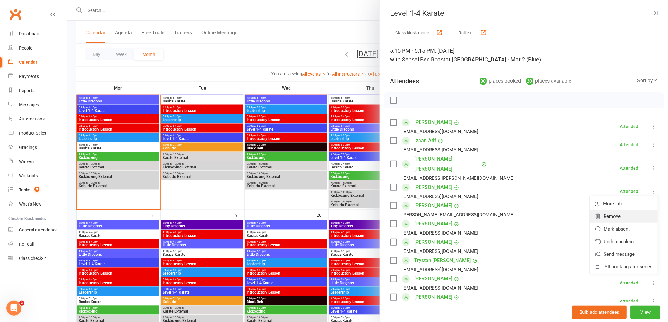
click at [608, 210] on link "Remove" at bounding box center [623, 216] width 68 height 13
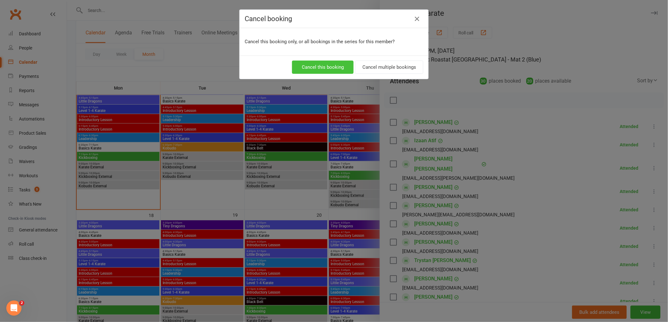
click at [334, 65] on button "Cancel this booking" at bounding box center [323, 67] width 62 height 13
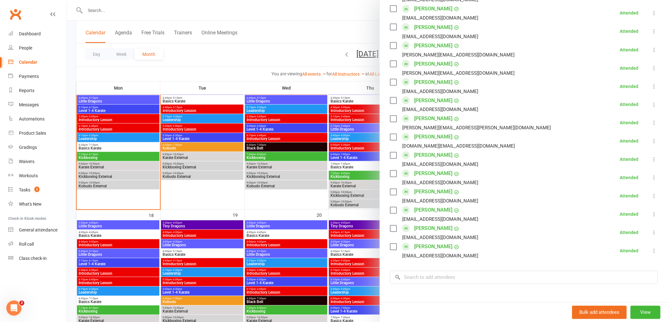
scroll to position [459, 0]
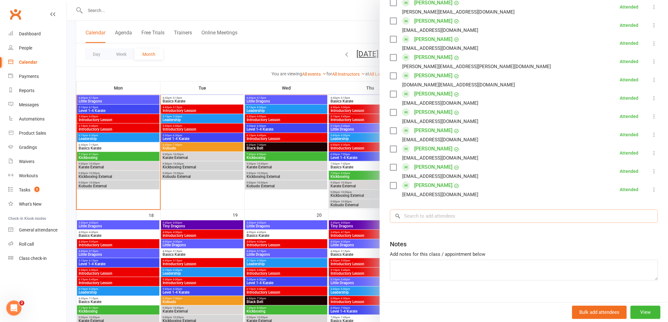
click at [422, 210] on input "search" at bounding box center [524, 216] width 268 height 13
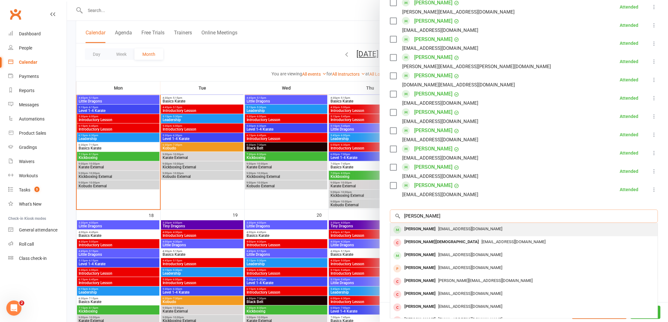
type input "[PERSON_NAME]"
click at [419, 225] on div "[PERSON_NAME]" at bounding box center [420, 229] width 36 height 9
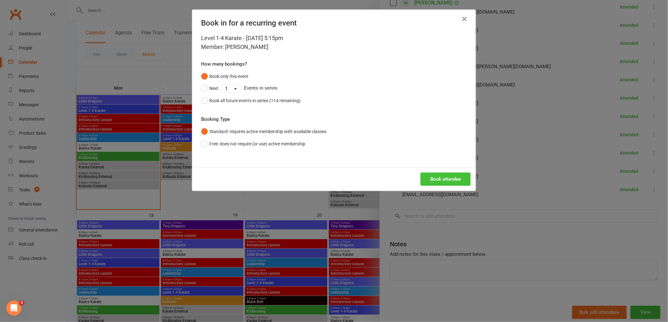
click at [439, 184] on button "Book attendee" at bounding box center [445, 179] width 50 height 13
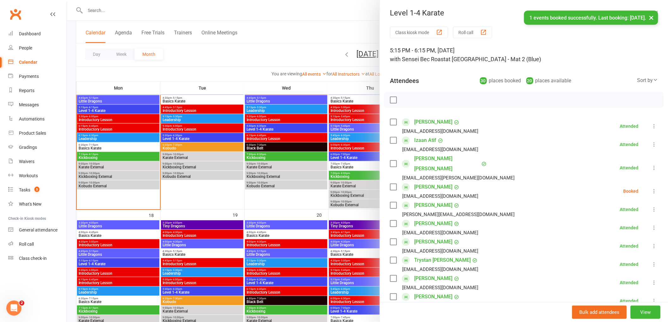
scroll to position [0, 0]
click at [651, 188] on icon at bounding box center [654, 191] width 6 height 6
click at [604, 223] on link "Check in" at bounding box center [623, 229] width 68 height 13
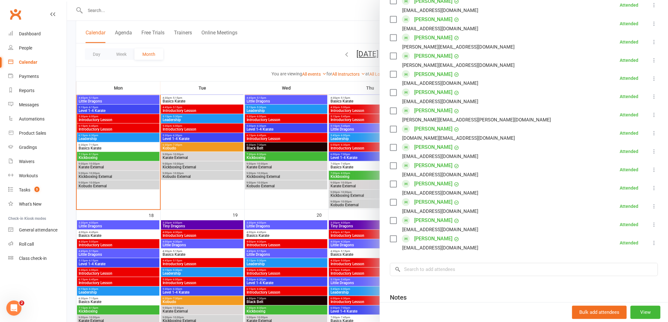
scroll to position [478, 0]
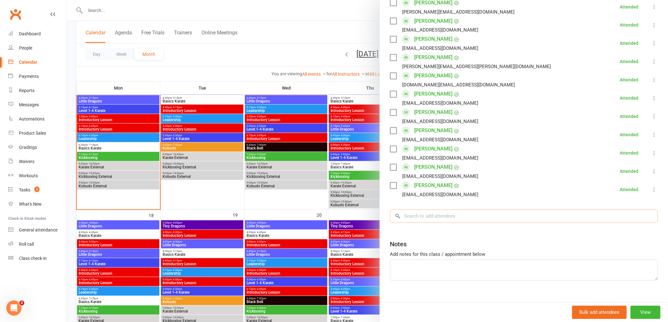
click at [425, 210] on input "search" at bounding box center [524, 216] width 268 height 13
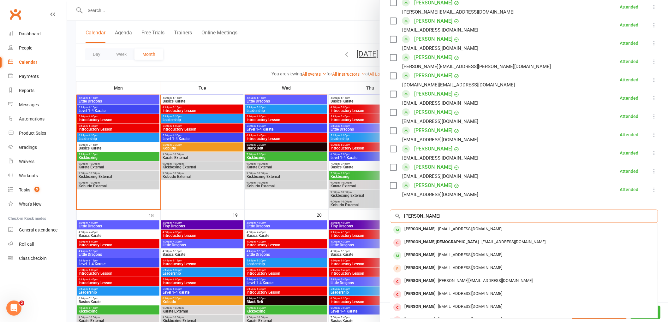
type input "[PERSON_NAME]"
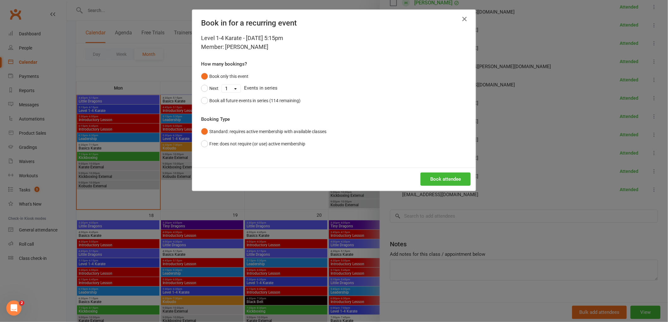
click at [463, 20] on icon "button" at bounding box center [464, 19] width 8 height 8
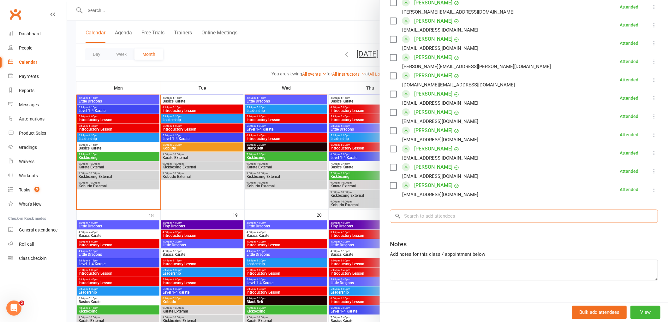
click at [427, 210] on input "search" at bounding box center [524, 216] width 268 height 13
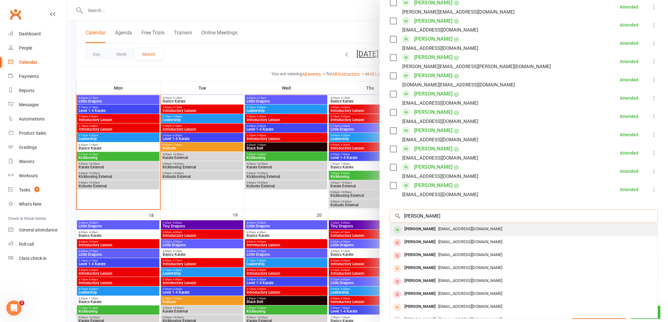
type input "[PERSON_NAME]"
click at [421, 225] on div "[PERSON_NAME]" at bounding box center [420, 229] width 36 height 9
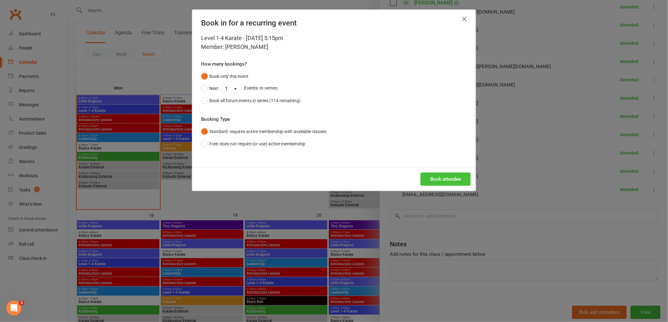
click at [433, 173] on button "Book attendee" at bounding box center [445, 179] width 50 height 13
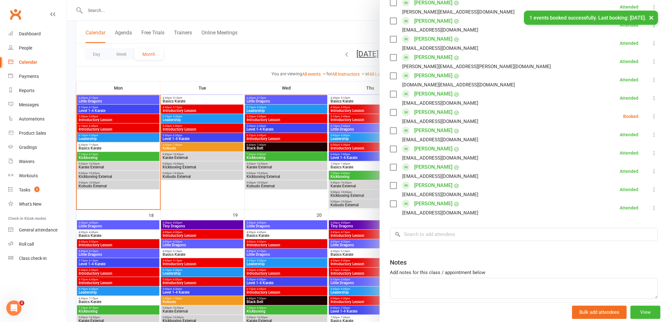
click at [651, 114] on icon at bounding box center [654, 117] width 6 height 6
click at [615, 148] on link "Check in" at bounding box center [623, 154] width 68 height 13
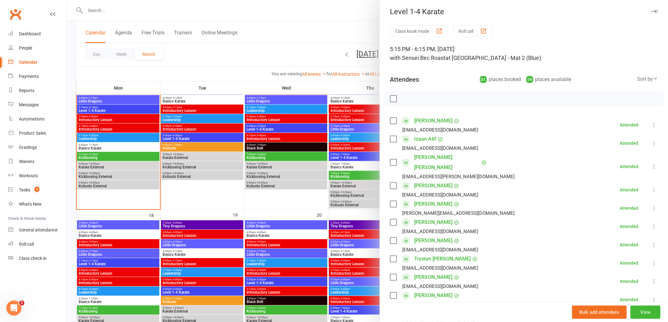
scroll to position [0, 0]
click at [115, 146] on div at bounding box center [367, 161] width 601 height 322
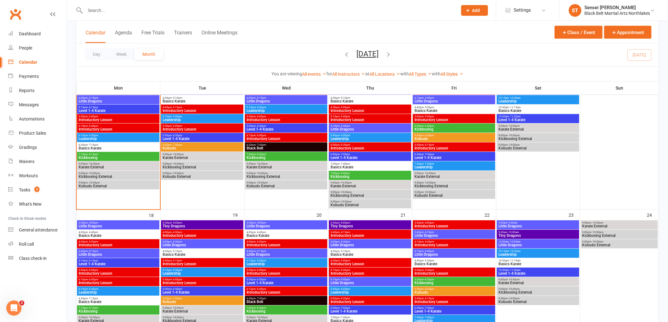
click at [115, 146] on span "6:30pm - 7:15pm" at bounding box center [118, 145] width 80 height 3
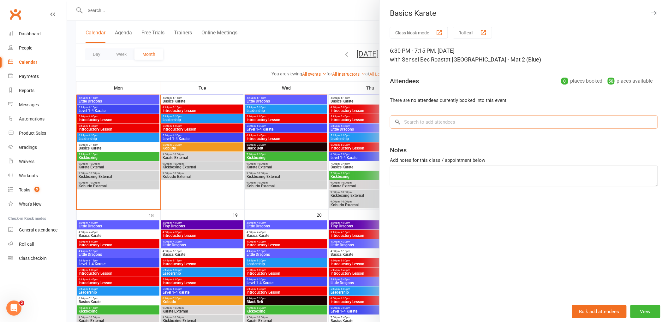
click at [411, 124] on input "search" at bounding box center [524, 121] width 268 height 13
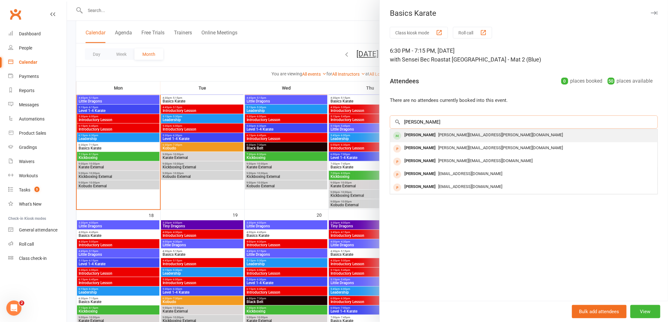
type input "[PERSON_NAME]"
click at [414, 133] on div "[PERSON_NAME]" at bounding box center [420, 135] width 36 height 9
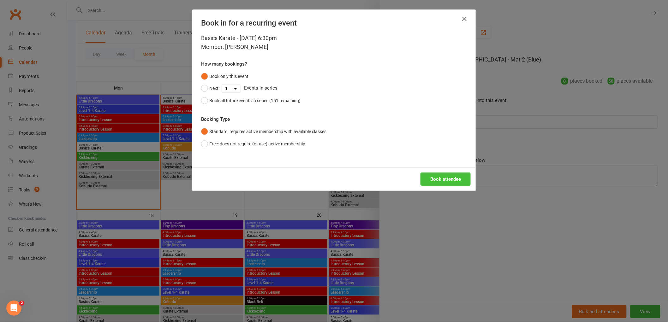
click at [443, 179] on button "Book attendee" at bounding box center [445, 179] width 50 height 13
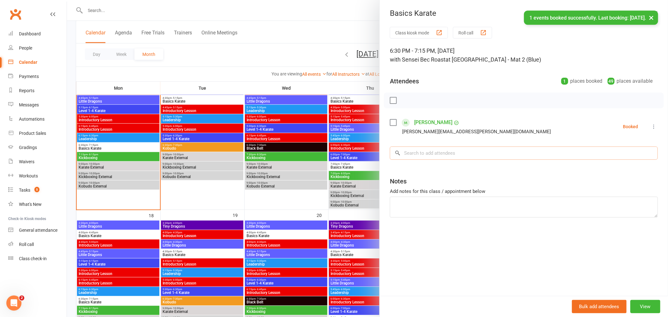
click at [428, 151] on input "search" at bounding box center [524, 152] width 268 height 13
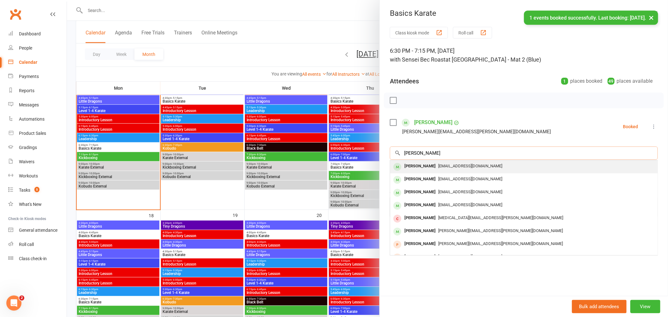
type input "[PERSON_NAME]"
click at [412, 164] on div "[PERSON_NAME]" at bounding box center [420, 166] width 36 height 9
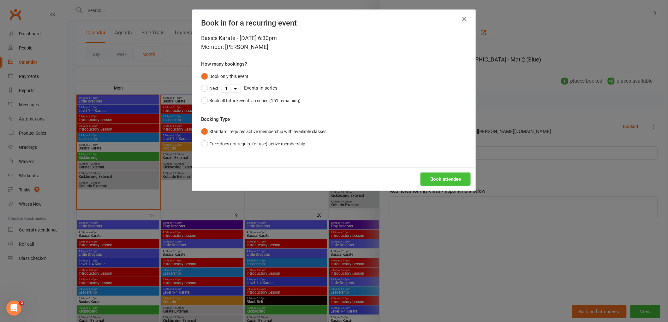
drag, startPoint x: 446, startPoint y: 176, endPoint x: 443, endPoint y: 178, distance: 4.0
click at [446, 177] on button "Book attendee" at bounding box center [445, 179] width 50 height 13
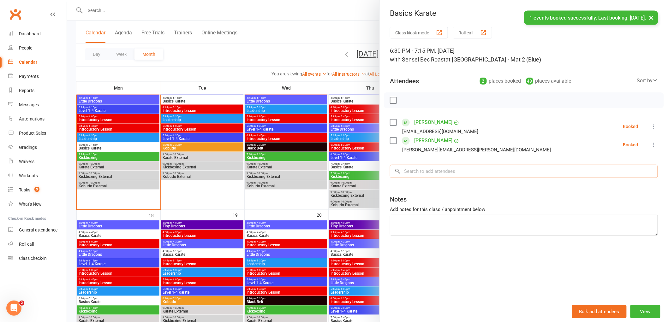
click at [425, 169] on input "search" at bounding box center [524, 171] width 268 height 13
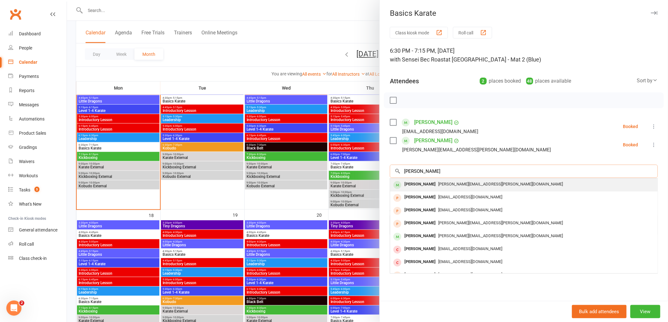
type input "[PERSON_NAME]"
click at [423, 186] on div "[PERSON_NAME]" at bounding box center [420, 184] width 36 height 9
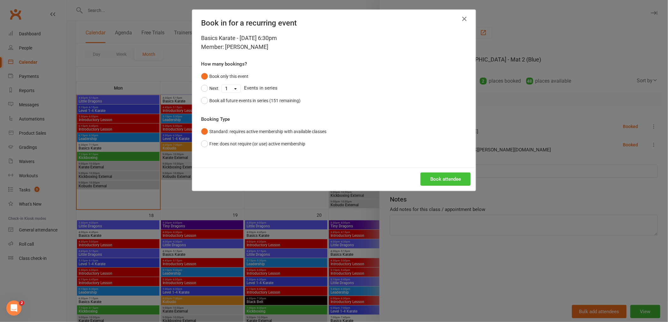
click at [451, 183] on button "Book attendee" at bounding box center [445, 179] width 50 height 13
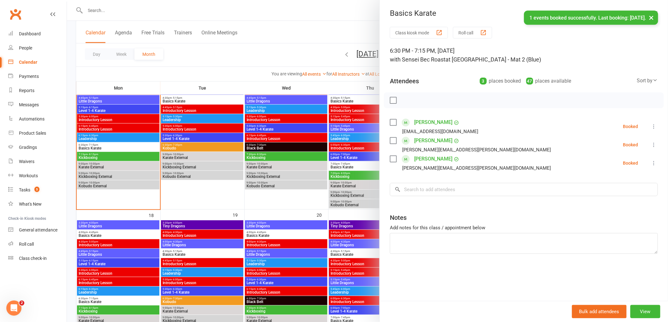
click at [390, 100] on label at bounding box center [393, 100] width 6 height 6
click at [404, 102] on icon "button" at bounding box center [407, 100] width 7 height 7
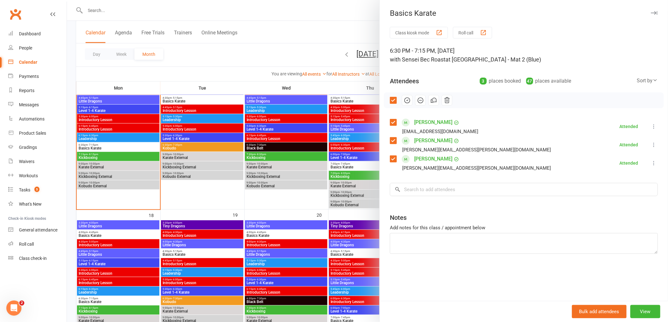
click at [128, 155] on div at bounding box center [367, 161] width 601 height 322
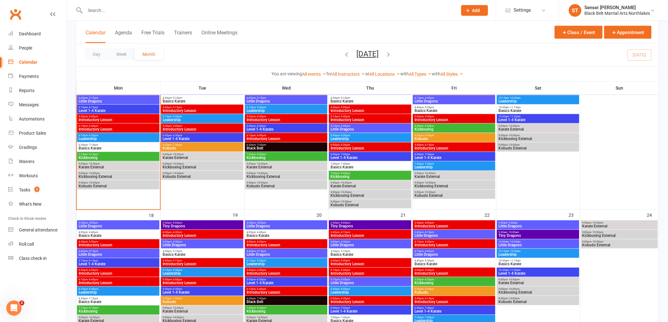
click at [128, 155] on span "7:15pm - 8:15pm" at bounding box center [118, 154] width 80 height 3
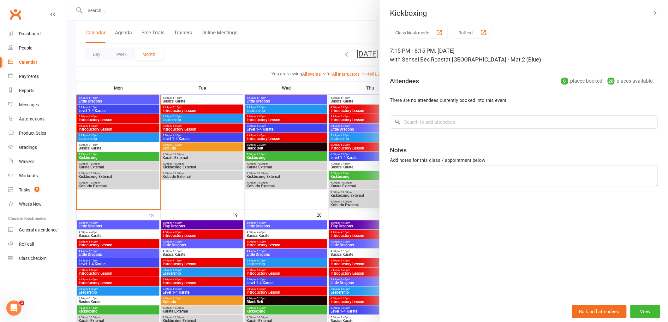
drag, startPoint x: 431, startPoint y: 109, endPoint x: 430, endPoint y: 113, distance: 4.2
click at [431, 109] on div "Class kiosk mode Roll call 7:15 PM - 8:15 PM, [DATE] with Sensei Bec Roast at […" at bounding box center [524, 164] width 288 height 274
click at [427, 122] on input "search" at bounding box center [524, 121] width 268 height 13
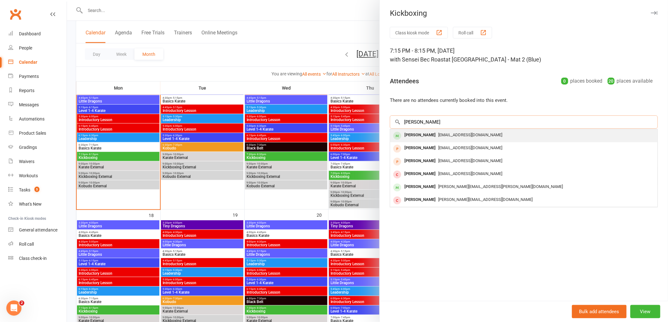
type input "[PERSON_NAME]"
click at [425, 134] on div "[PERSON_NAME]" at bounding box center [420, 135] width 36 height 9
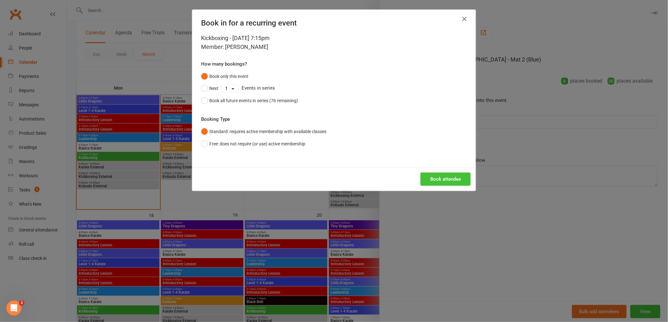
click at [450, 183] on button "Book attendee" at bounding box center [445, 179] width 50 height 13
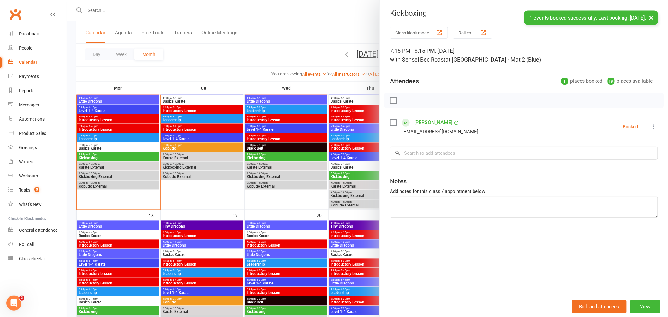
click at [435, 160] on div "Class kiosk mode Roll call 7:15 PM - 8:15 PM, [DATE] with Sensei Bec Roast at […" at bounding box center [524, 161] width 288 height 269
click at [434, 155] on input "search" at bounding box center [524, 152] width 268 height 13
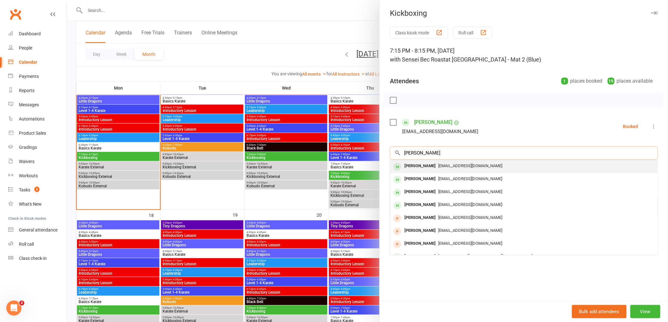
type input "[PERSON_NAME]"
click at [421, 163] on div "[PERSON_NAME]" at bounding box center [420, 166] width 36 height 9
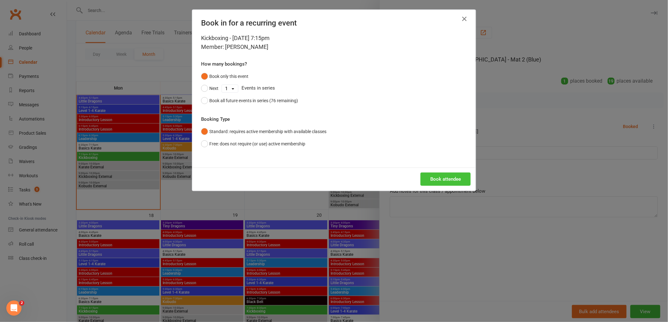
click at [443, 178] on button "Book attendee" at bounding box center [445, 179] width 50 height 13
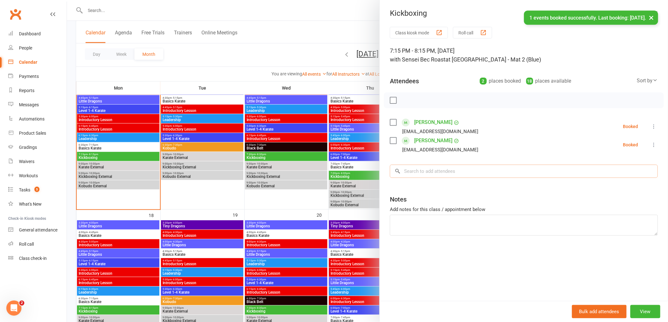
click at [433, 174] on input "search" at bounding box center [524, 171] width 268 height 13
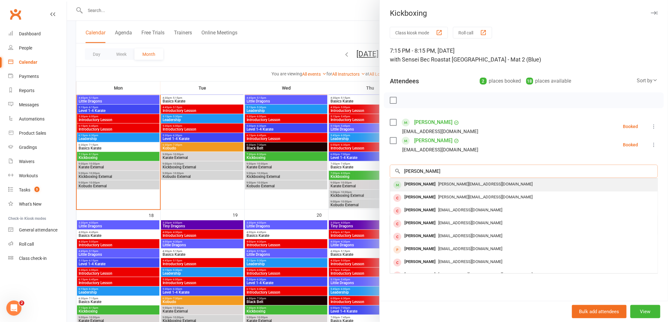
type input "[PERSON_NAME]"
click at [438, 182] on span "[PERSON_NAME][EMAIL_ADDRESS][DOMAIN_NAME]" at bounding box center [485, 184] width 94 height 5
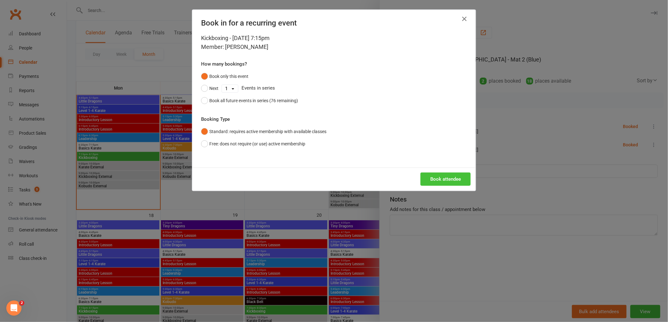
click at [436, 178] on button "Book attendee" at bounding box center [445, 179] width 50 height 13
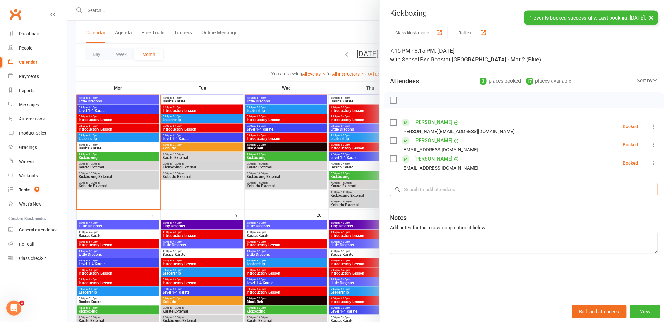
click at [433, 193] on input "search" at bounding box center [524, 189] width 268 height 13
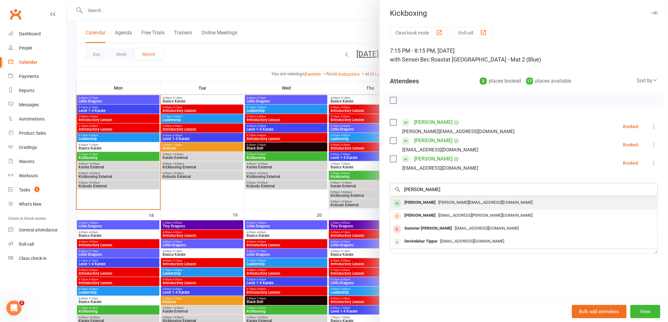
type input "[PERSON_NAME]"
click at [438, 201] on span "[PERSON_NAME][EMAIL_ADDRESS][DOMAIN_NAME]" at bounding box center [485, 202] width 94 height 5
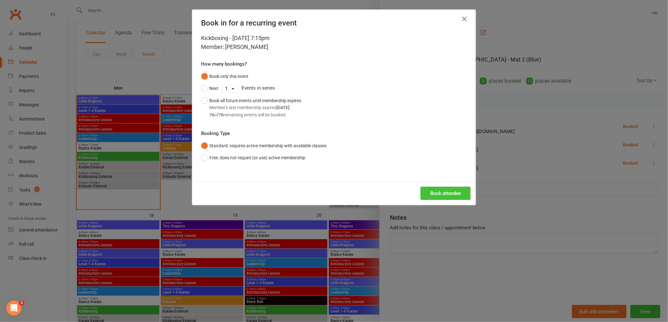
click at [433, 197] on button "Book attendee" at bounding box center [445, 193] width 50 height 13
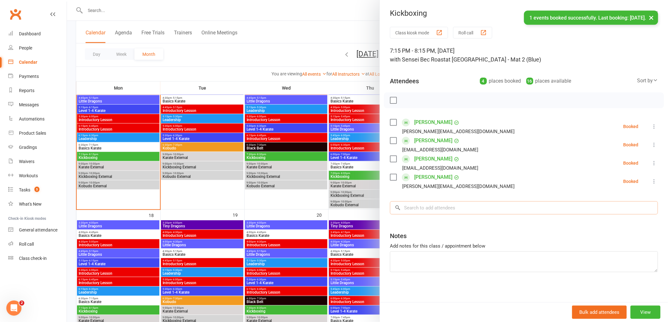
click at [411, 208] on input "search" at bounding box center [524, 207] width 268 height 13
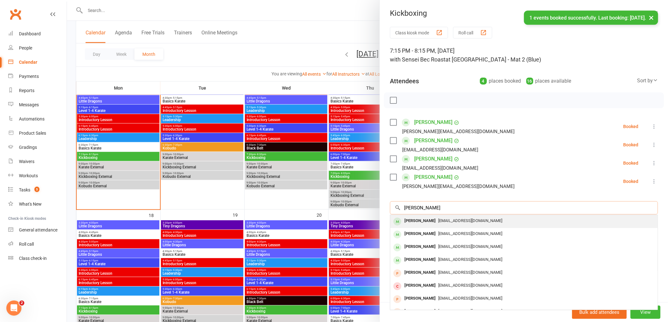
type input "[PERSON_NAME]"
click at [406, 226] on div "[PERSON_NAME] [EMAIL_ADDRESS][DOMAIN_NAME]" at bounding box center [523, 221] width 267 height 13
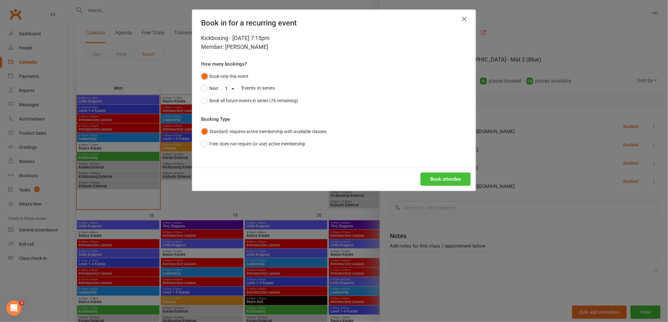
click at [443, 177] on button "Book attendee" at bounding box center [445, 179] width 50 height 13
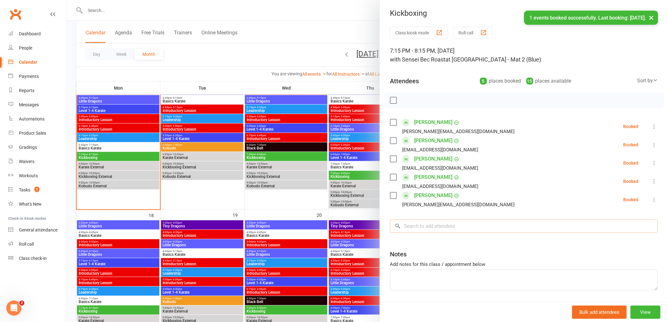
click at [425, 232] on input "search" at bounding box center [524, 226] width 268 height 13
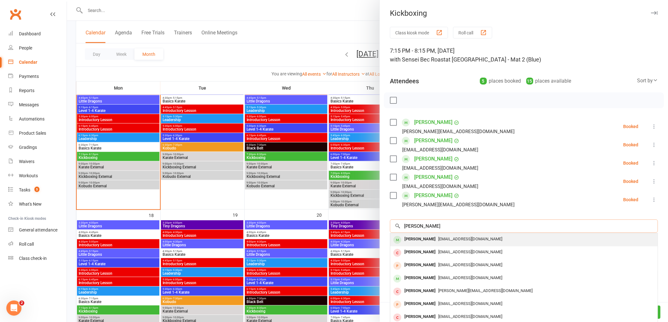
type input "[PERSON_NAME]"
click at [421, 240] on div "[PERSON_NAME]" at bounding box center [420, 239] width 36 height 9
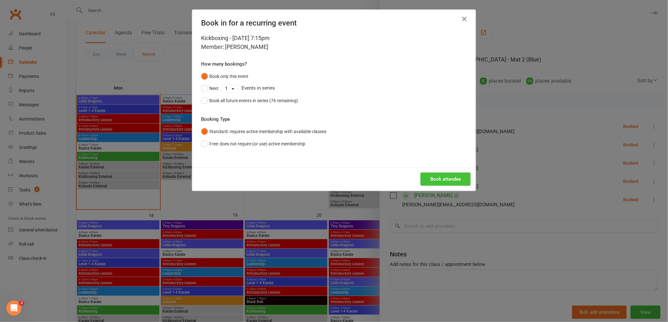
click at [442, 180] on button "Book attendee" at bounding box center [445, 179] width 50 height 13
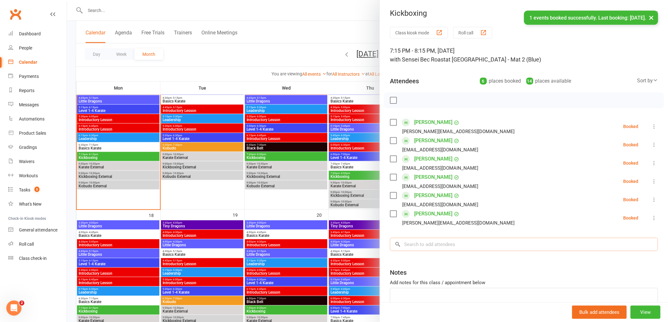
click at [428, 250] on input "search" at bounding box center [524, 244] width 268 height 13
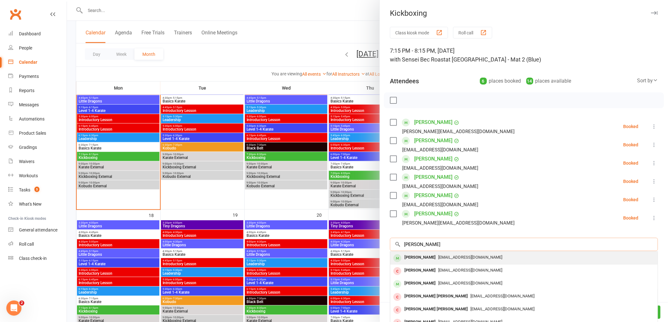
type input "[PERSON_NAME]"
click at [413, 258] on div "[PERSON_NAME]" at bounding box center [420, 257] width 36 height 9
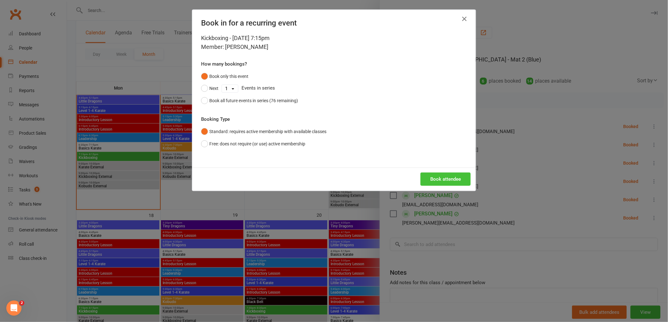
click at [435, 182] on button "Book attendee" at bounding box center [445, 179] width 50 height 13
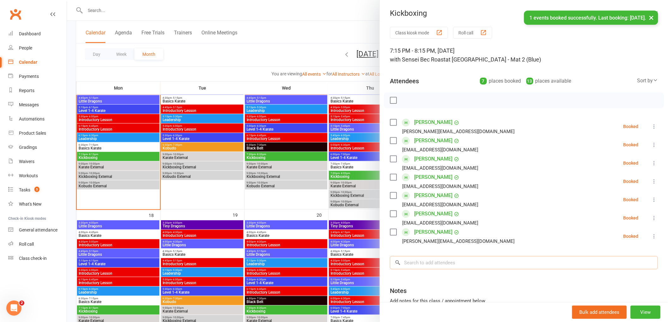
click at [421, 265] on input "search" at bounding box center [524, 262] width 268 height 13
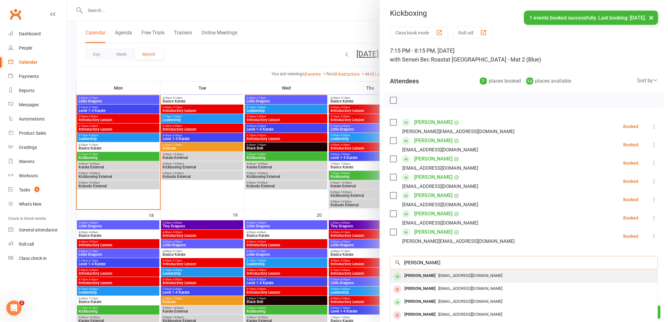
type input "[PERSON_NAME]"
click at [415, 275] on div "[PERSON_NAME]" at bounding box center [420, 275] width 36 height 9
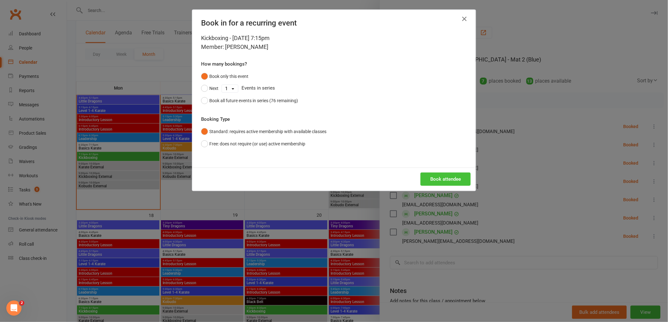
click at [451, 181] on button "Book attendee" at bounding box center [445, 179] width 50 height 13
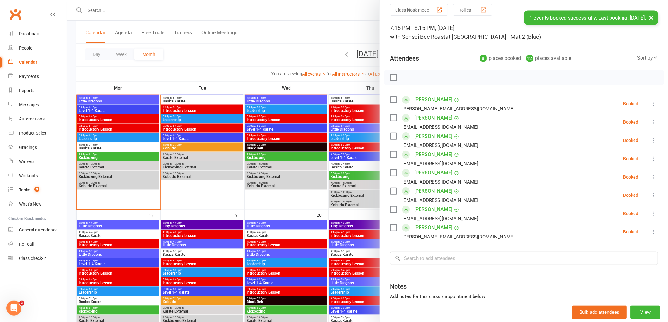
scroll to position [35, 0]
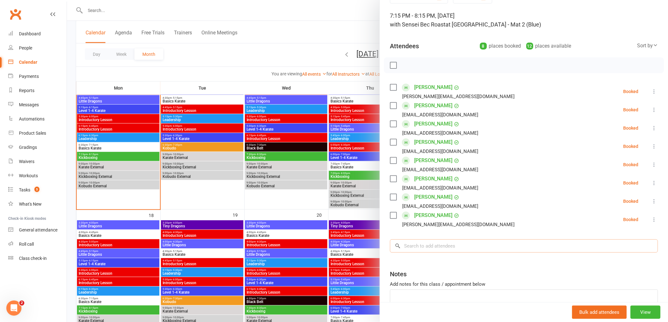
click at [411, 245] on input "search" at bounding box center [524, 245] width 268 height 13
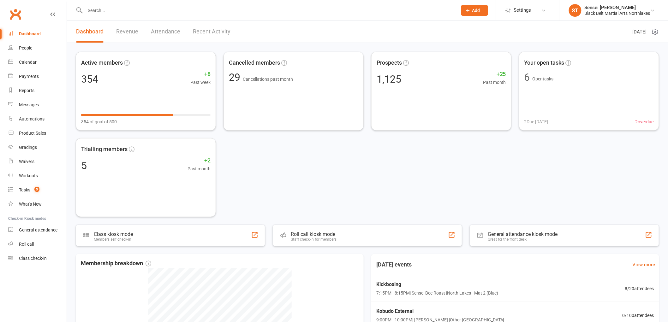
click at [117, 7] on input "text" at bounding box center [267, 10] width 369 height 9
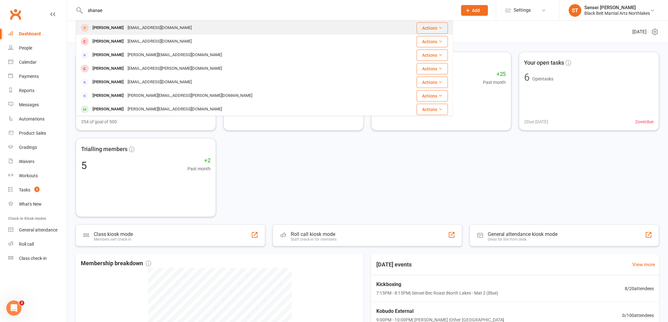
type input "shanae"
click at [98, 27] on div "[PERSON_NAME]" at bounding box center [108, 27] width 35 height 9
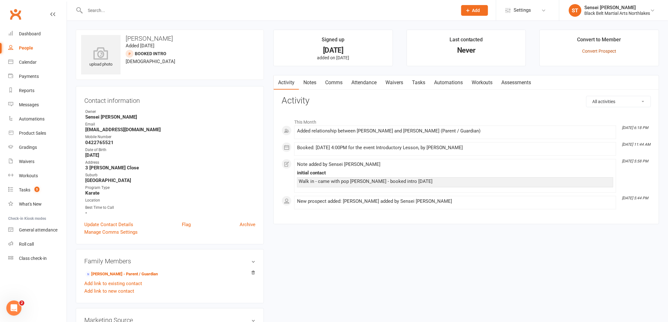
click at [600, 51] on link "Convert Prospect" at bounding box center [599, 51] width 34 height 5
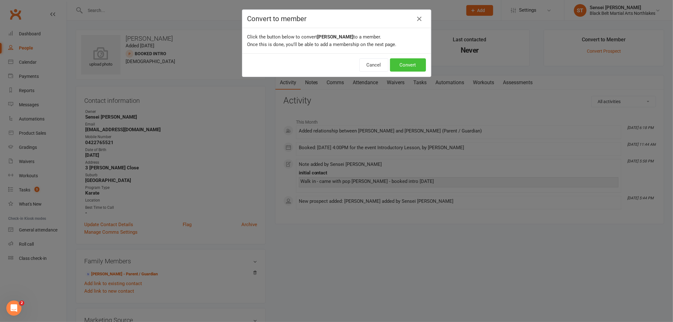
click at [409, 67] on button "Convert" at bounding box center [408, 64] width 36 height 13
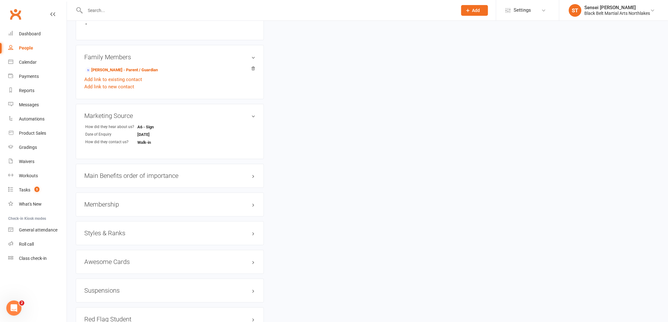
scroll to position [421, 0]
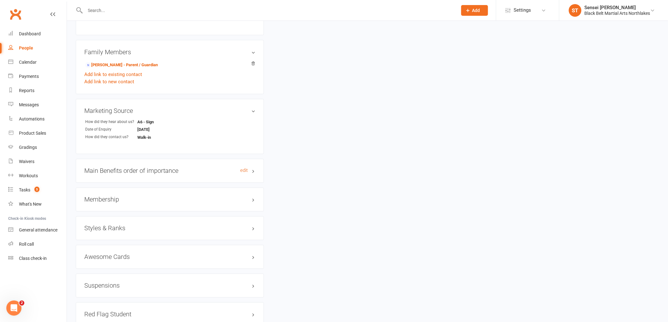
click at [162, 171] on h3 "Main Benefits order of importance edit" at bounding box center [169, 171] width 171 height 7
click at [241, 170] on link "edit" at bounding box center [244, 170] width 8 height 5
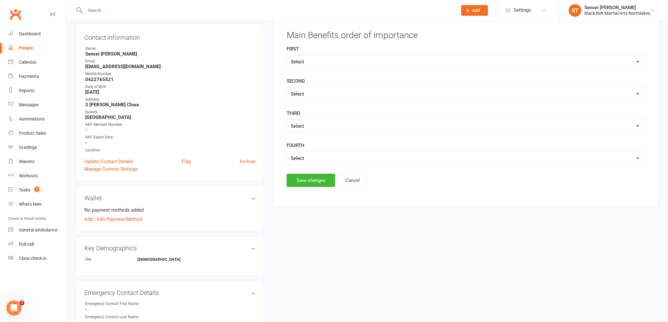
scroll to position [48, 0]
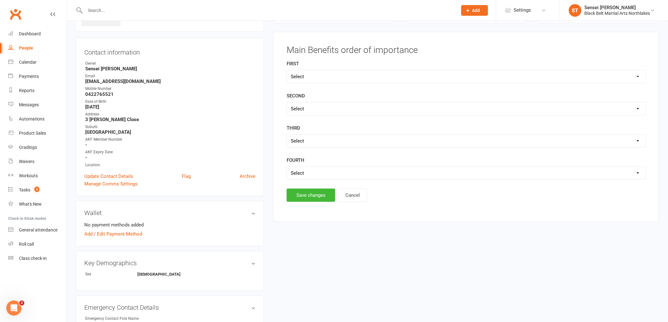
click at [318, 80] on select "Select Self Confidence Fitness Self Discipline Self Defence" at bounding box center [466, 76] width 358 height 13
select select "Self Confidence"
click at [287, 70] on select "Select Self Confidence Fitness Self Discipline Self Defence" at bounding box center [466, 76] width 358 height 13
click at [313, 108] on select "Select Self Confidence Fitness Self Discipline Self Defence" at bounding box center [466, 109] width 358 height 13
select select "Self Discipline"
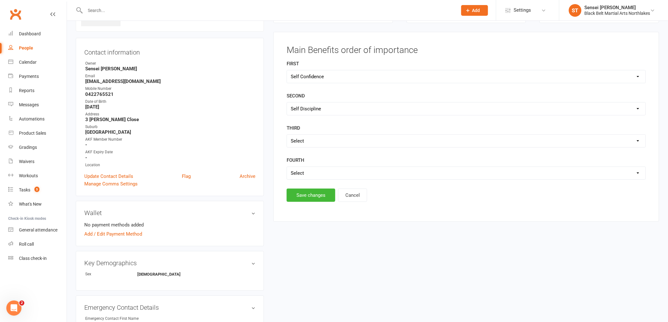
click at [287, 103] on select "Select Self Confidence Fitness Self Discipline Self Defence" at bounding box center [466, 109] width 358 height 13
click at [311, 139] on select "Select Self Confidence Fitness Self Discipline Self Defence" at bounding box center [466, 141] width 358 height 13
select select "Self Defence"
click at [287, 135] on select "Select Self Confidence Fitness Self Discipline Self Defence" at bounding box center [466, 141] width 358 height 13
drag, startPoint x: 314, startPoint y: 168, endPoint x: 313, endPoint y: 172, distance: 3.8
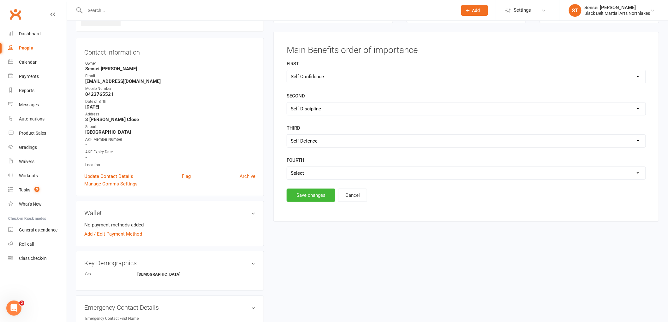
click at [314, 168] on select "Select Self Confidence Fitness Self Discipline Self Defence" at bounding box center [466, 173] width 358 height 13
select select "Fitness"
click at [287, 167] on select "Select Self Confidence Fitness Self Discipline Self Defence" at bounding box center [466, 173] width 358 height 13
click at [309, 197] on button "Save changes" at bounding box center [310, 195] width 49 height 13
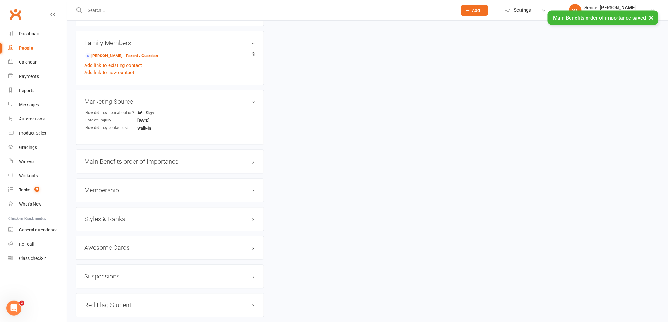
scroll to position [434, 0]
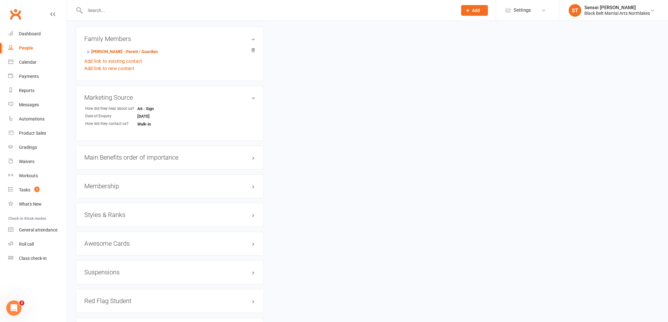
click at [114, 184] on h3 "Membership" at bounding box center [169, 186] width 171 height 7
click at [115, 209] on link "Add new membership" at bounding box center [106, 211] width 45 height 6
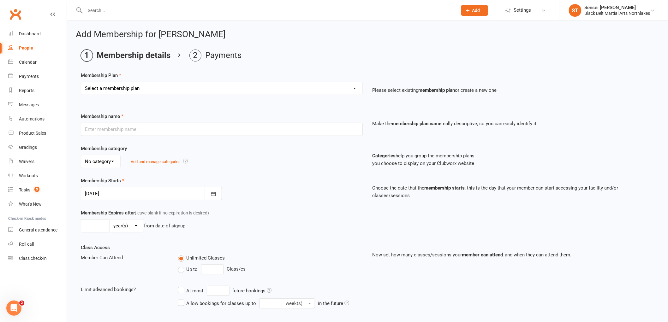
click at [138, 87] on select "Select a membership plan Create new Membership Plan Lil Dragons Lil Dragons - T…" at bounding box center [221, 88] width 281 height 13
select select "3"
click at [81, 82] on select "Select a membership plan Create new Membership Plan Lil Dragons Lil Dragons - T…" at bounding box center [221, 88] width 281 height 13
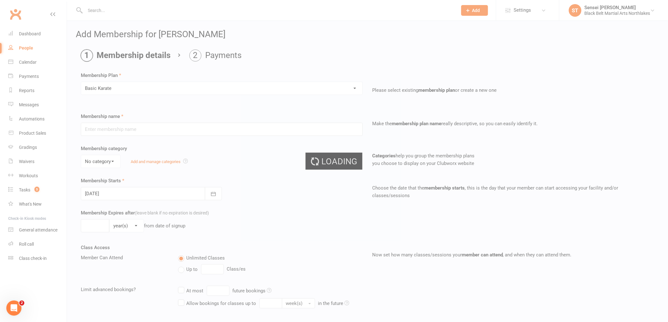
type input "Basic Karate"
select select "1"
type input "0"
type input "2"
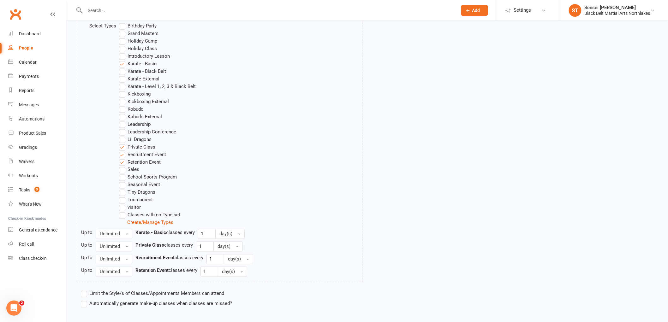
scroll to position [366, 0]
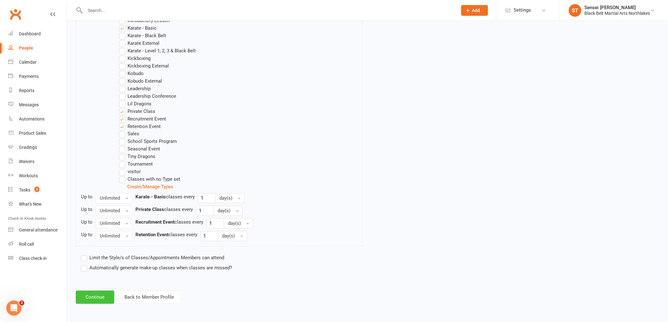
click at [101, 292] on button "Continue" at bounding box center [95, 297] width 38 height 13
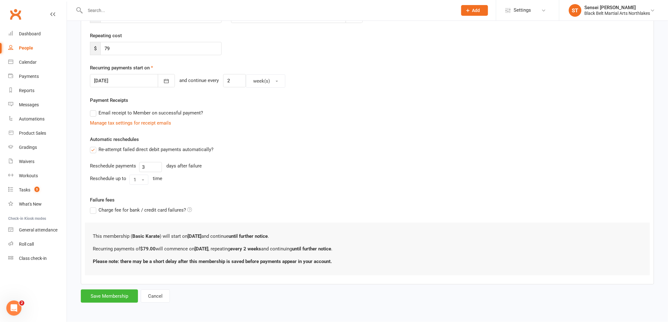
scroll to position [0, 0]
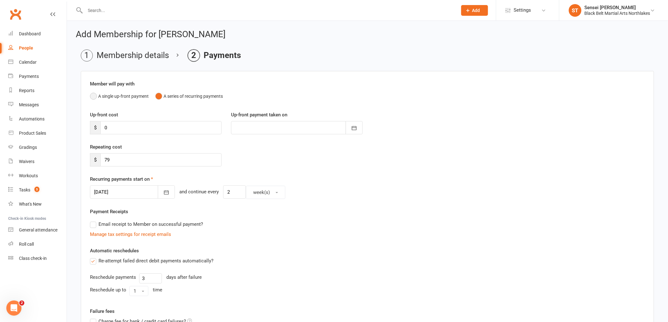
click at [95, 98] on button "A single up-front payment" at bounding box center [119, 96] width 59 height 12
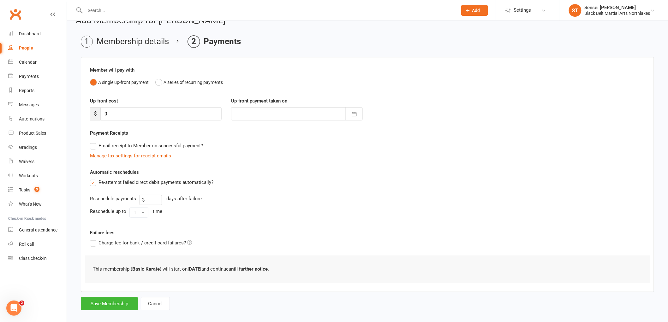
scroll to position [21, 0]
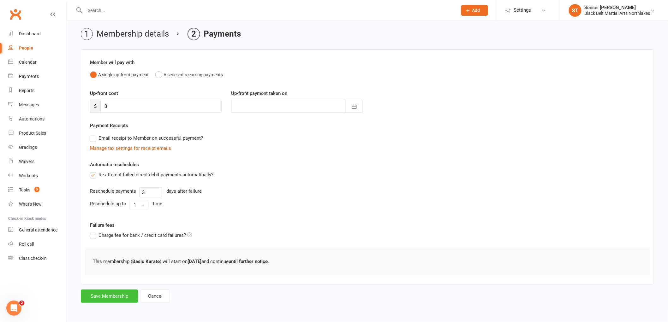
click at [114, 299] on button "Save Membership" at bounding box center [109, 296] width 57 height 13
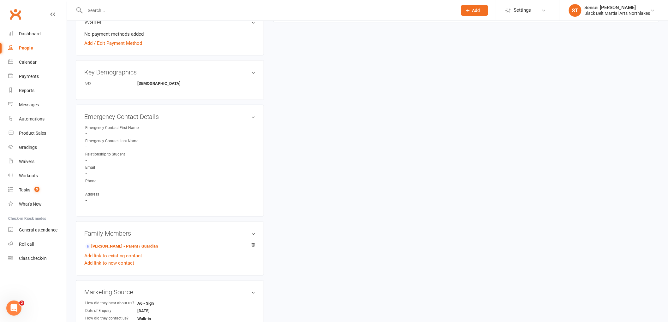
scroll to position [280, 0]
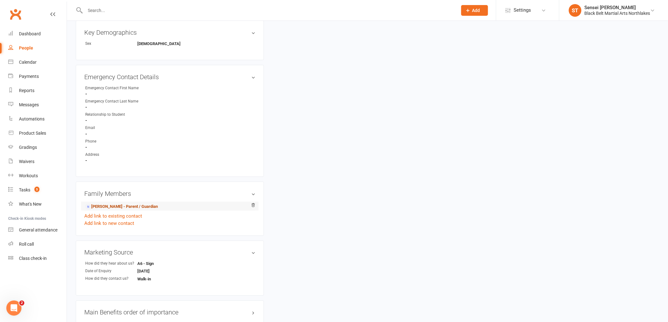
click at [117, 205] on link "Stephen Pearce - Parent / Guardian" at bounding box center [121, 206] width 73 height 7
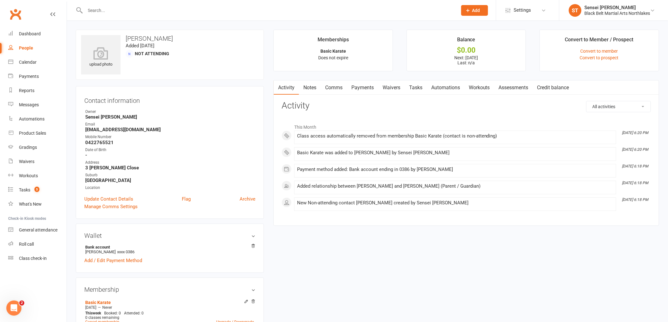
click at [362, 89] on link "Payments" at bounding box center [362, 87] width 31 height 15
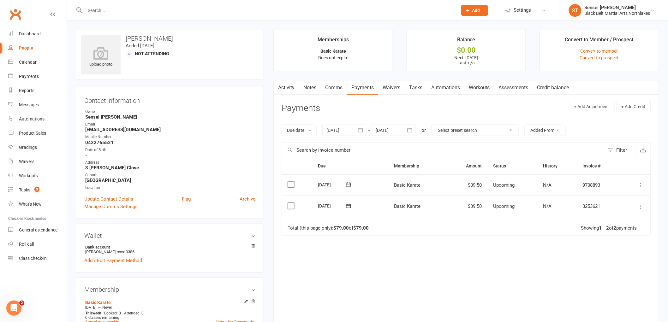
click at [478, 11] on span "Add" at bounding box center [476, 10] width 8 height 5
drag, startPoint x: 468, startPoint y: 61, endPoint x: 465, endPoint y: 62, distance: 3.4
click at [468, 61] on link "Non-attending contact" at bounding box center [467, 58] width 56 height 15
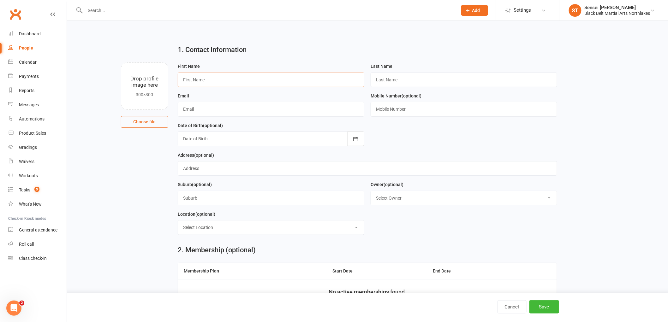
click at [223, 80] on input "text" at bounding box center [271, 80] width 186 height 15
type input "Marcus"
type input "Murphy"
click at [206, 112] on input "text" at bounding box center [271, 109] width 186 height 15
type input "spud110@hotmail.com"
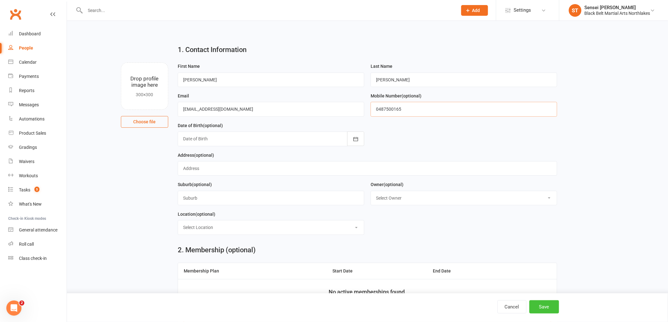
type input "0487500165"
click at [547, 310] on button "Save" at bounding box center [544, 306] width 30 height 13
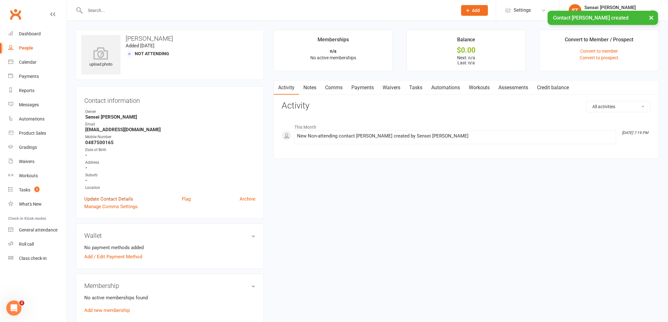
click at [106, 198] on link "Update Contact Details" at bounding box center [108, 199] width 49 height 8
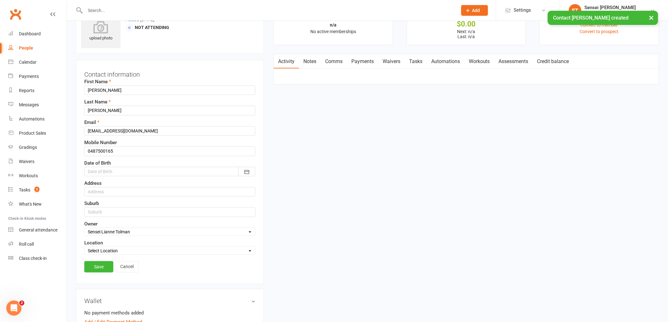
scroll to position [30, 0]
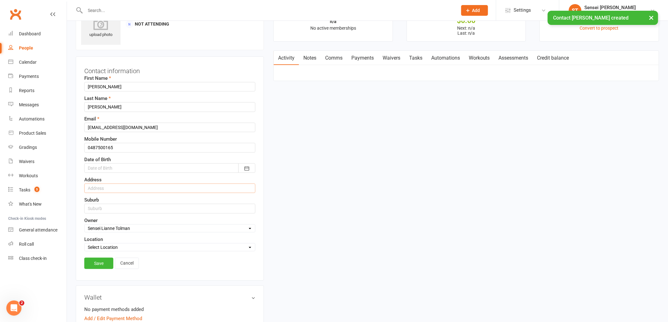
click at [109, 190] on input "text" at bounding box center [169, 188] width 171 height 9
type input "49 Acacia Avenue"
click at [100, 205] on input "text" at bounding box center [169, 208] width 171 height 9
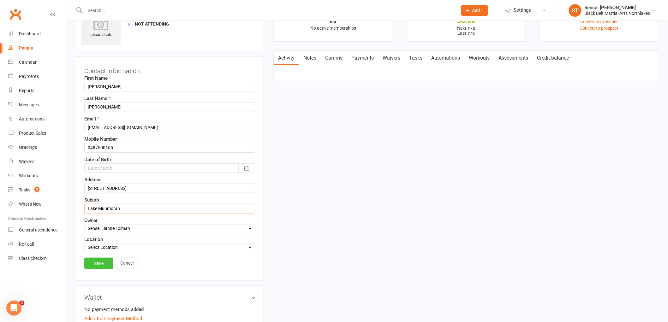
type input "Lake Munmorah"
click at [108, 268] on link "Save" at bounding box center [98, 263] width 29 height 11
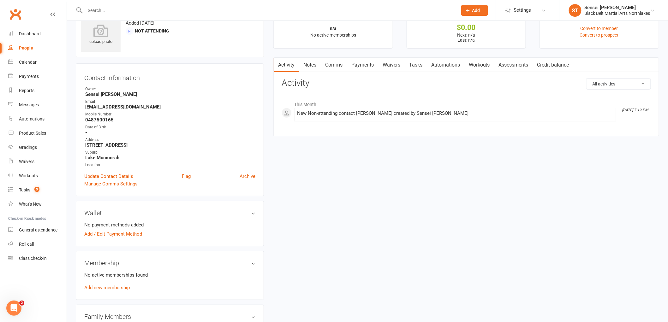
scroll to position [35, 0]
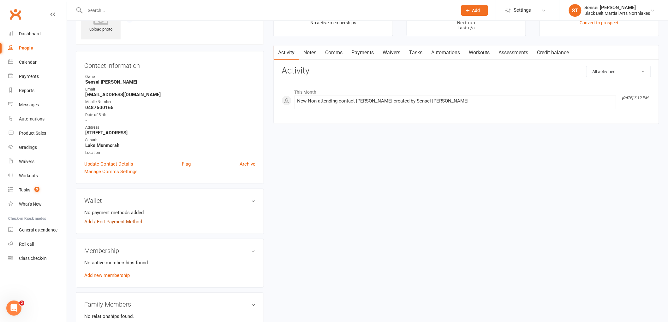
click at [110, 224] on link "Add / Edit Payment Method" at bounding box center [113, 222] width 58 height 8
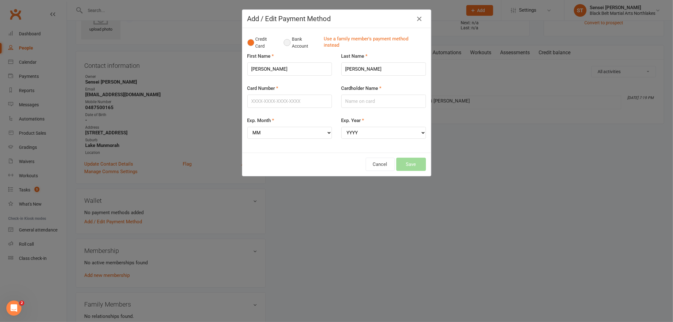
click at [284, 46] on button "Bank Account" at bounding box center [301, 42] width 35 height 19
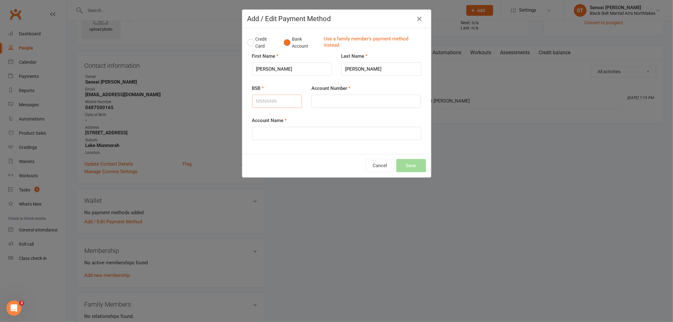
click at [262, 98] on input "BSB" at bounding box center [277, 101] width 50 height 13
type input "112879"
click at [330, 103] on input "Account Number" at bounding box center [365, 101] width 109 height 13
type input "400532794"
click at [289, 133] on input "Account Name" at bounding box center [336, 133] width 169 height 13
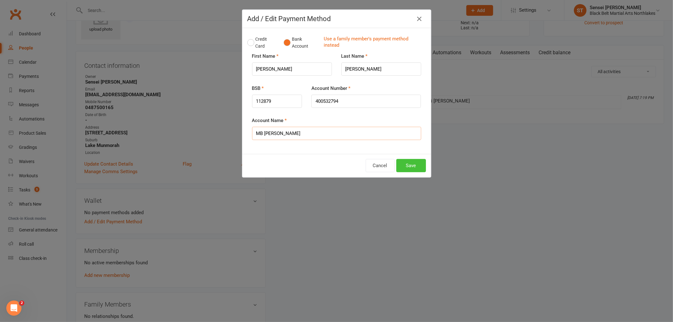
type input "MB Murphy"
click at [413, 164] on button "Save" at bounding box center [411, 165] width 30 height 13
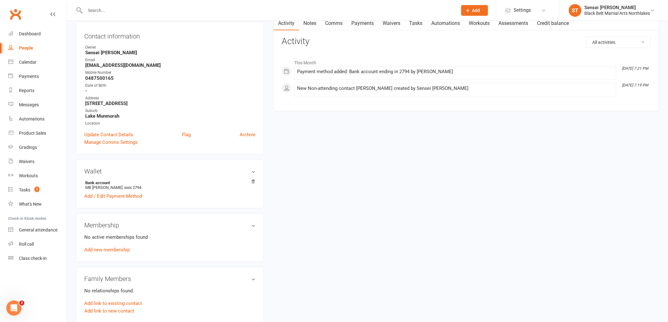
scroll to position [105, 0]
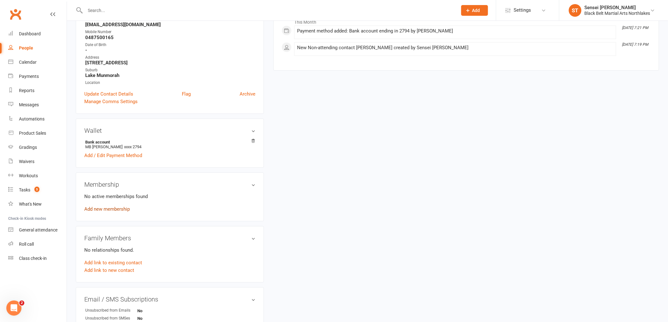
click at [110, 210] on link "Add new membership" at bounding box center [106, 209] width 45 height 6
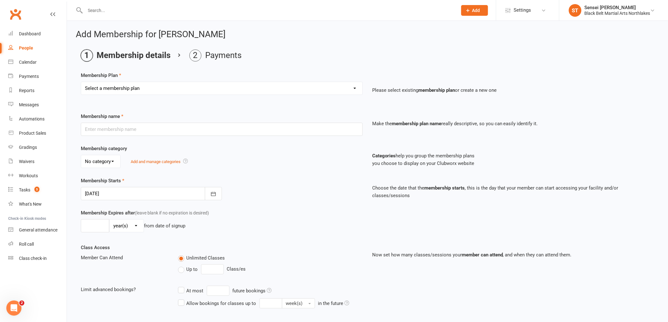
click at [156, 91] on select "Select a membership plan Create new Membership Plan Lil Dragons Lil Dragons - T…" at bounding box center [221, 88] width 281 height 13
select select "3"
click at [81, 82] on select "Select a membership plan Create new Membership Plan Lil Dragons Lil Dragons - T…" at bounding box center [221, 88] width 281 height 13
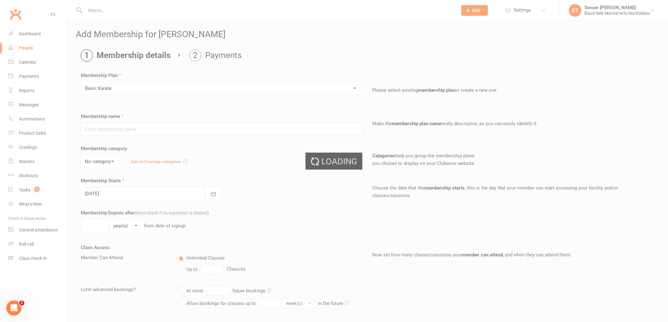
type input "Basic Karate"
select select "1"
type input "0"
type input "2"
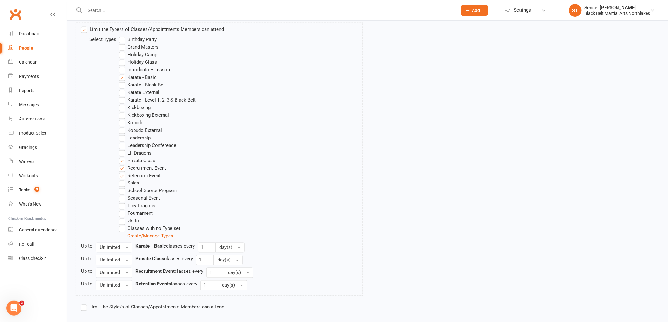
scroll to position [349, 0]
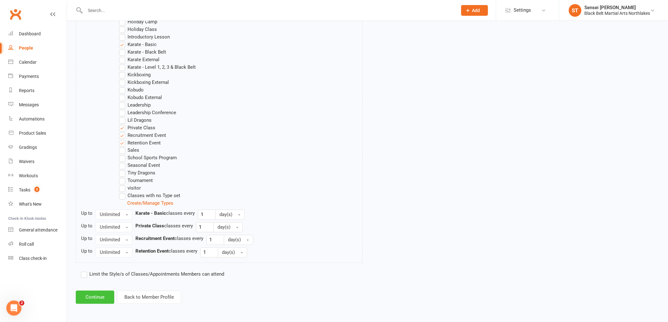
click at [100, 298] on button "Continue" at bounding box center [95, 297] width 38 height 13
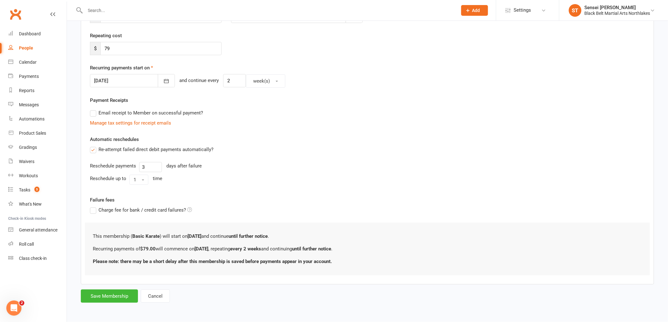
scroll to position [0, 0]
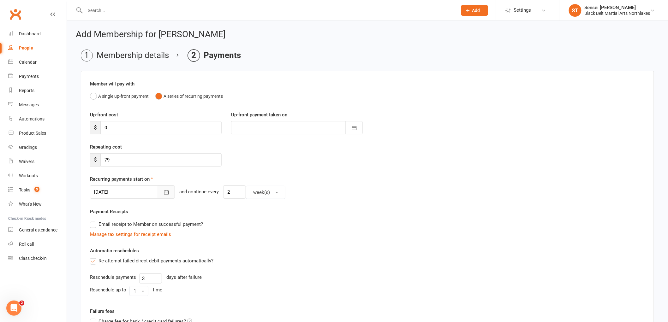
click at [164, 193] on icon "button" at bounding box center [166, 193] width 5 height 4
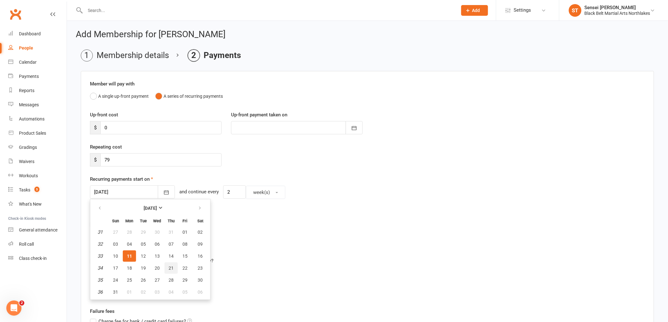
click at [171, 267] on span "21" at bounding box center [170, 268] width 5 height 5
type input "21 Aug 2025"
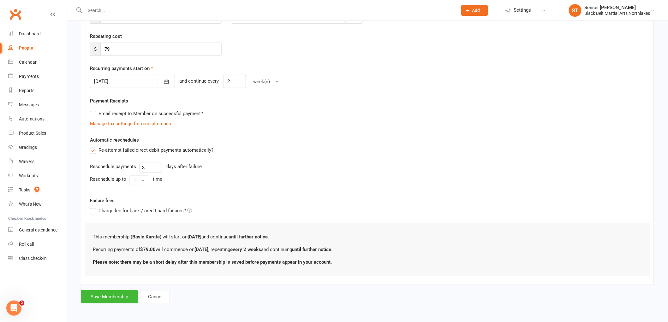
scroll to position [111, 0]
click at [112, 298] on button "Save Membership" at bounding box center [109, 296] width 57 height 13
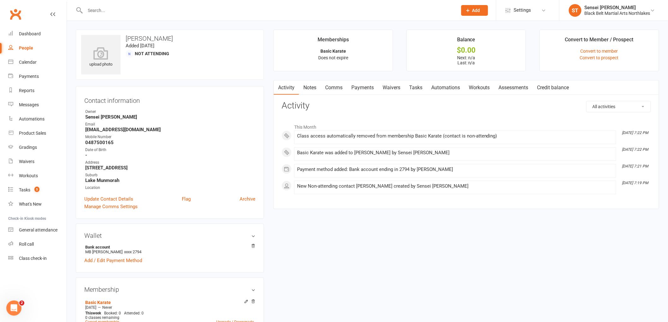
click at [354, 89] on link "Payments" at bounding box center [362, 87] width 31 height 15
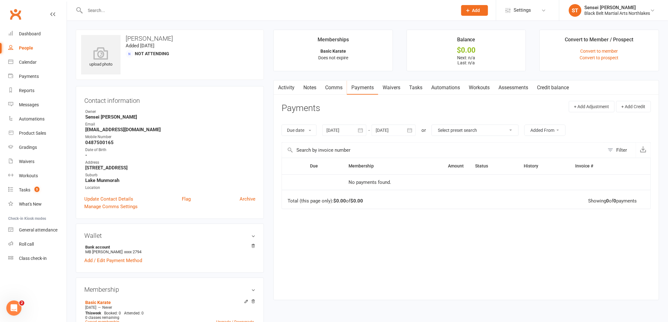
click at [395, 128] on div at bounding box center [393, 130] width 44 height 11
click at [480, 224] on button "11" at bounding box center [482, 229] width 16 height 11
type input "11 Oct 2025"
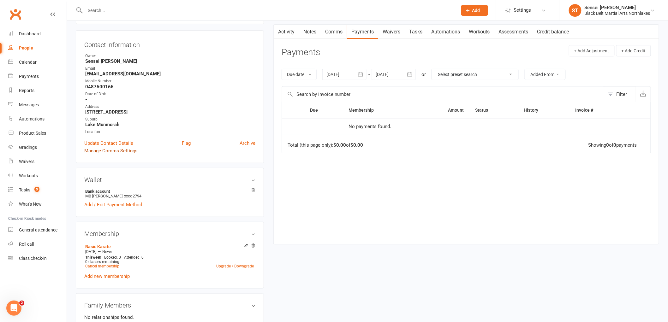
scroll to position [105, 0]
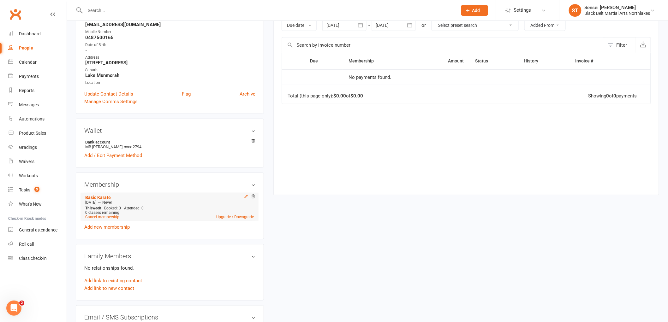
click at [244, 197] on icon at bounding box center [246, 196] width 4 height 4
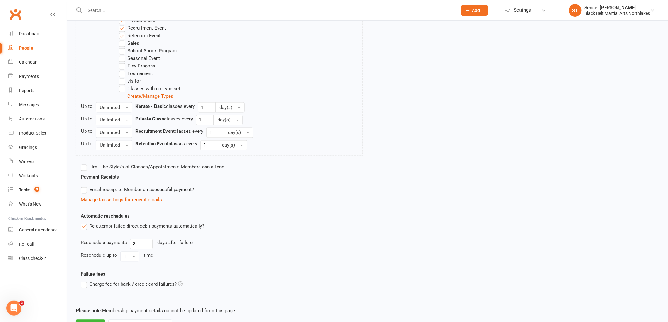
scroll to position [409, 0]
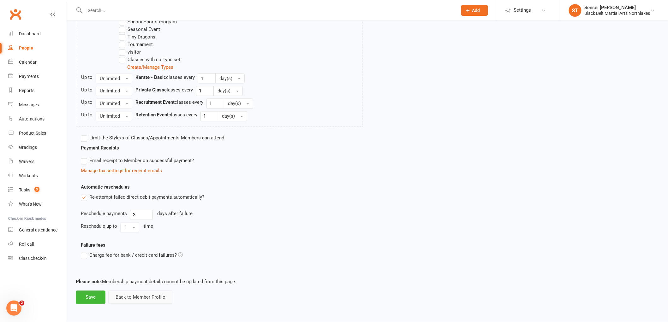
click at [122, 300] on button "Back to Member Profile" at bounding box center [140, 297] width 64 height 13
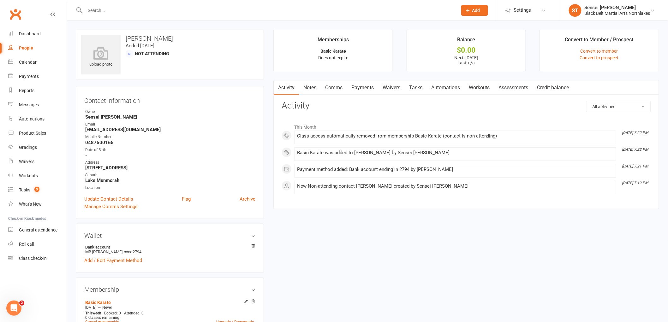
click at [364, 91] on link "Payments" at bounding box center [362, 87] width 31 height 15
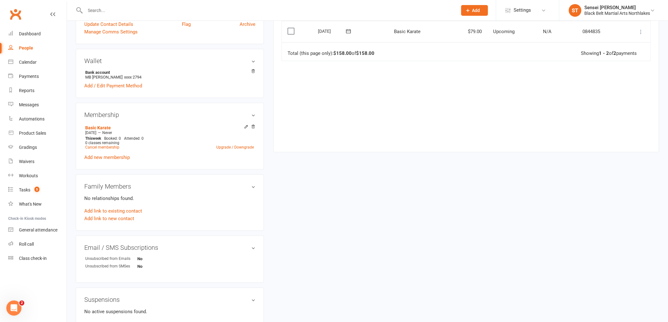
scroll to position [175, 0]
click at [101, 217] on link "Add link to new contact" at bounding box center [109, 219] width 50 height 8
click at [120, 213] on span "Member" at bounding box center [111, 212] width 17 height 6
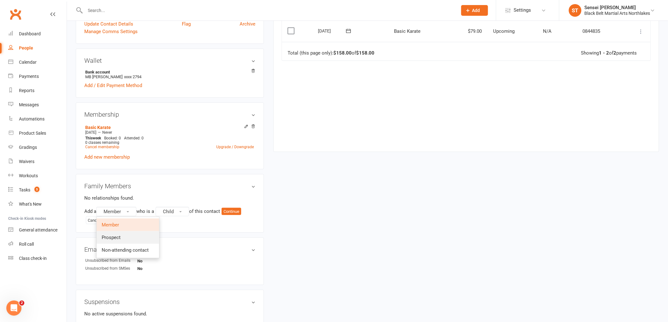
click at [119, 236] on span "Prospect" at bounding box center [111, 238] width 19 height 6
click at [240, 211] on button "Continue" at bounding box center [233, 212] width 20 height 8
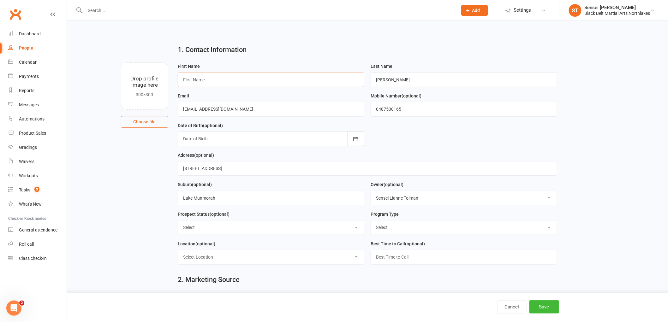
click at [203, 73] on input "text" at bounding box center [271, 80] width 186 height 15
type input "Sarco"
click at [201, 139] on div at bounding box center [271, 139] width 186 height 15
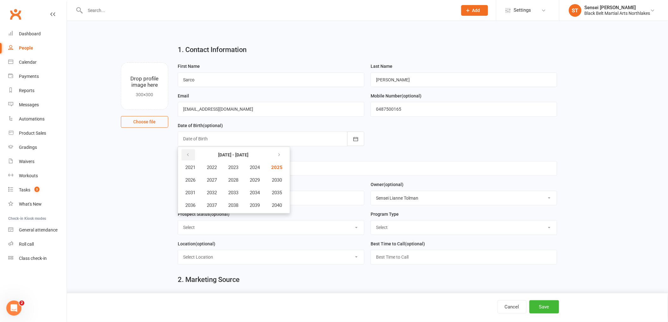
click at [191, 155] on button "button" at bounding box center [188, 154] width 14 height 11
click at [197, 203] on button "2016" at bounding box center [190, 205] width 21 height 12
click at [259, 203] on span "December" at bounding box center [257, 206] width 21 height 6
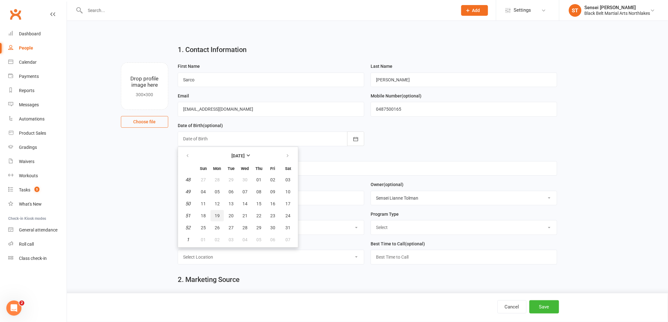
click at [210, 213] on button "19" at bounding box center [216, 215] width 13 height 11
type input "19 Dec 2016"
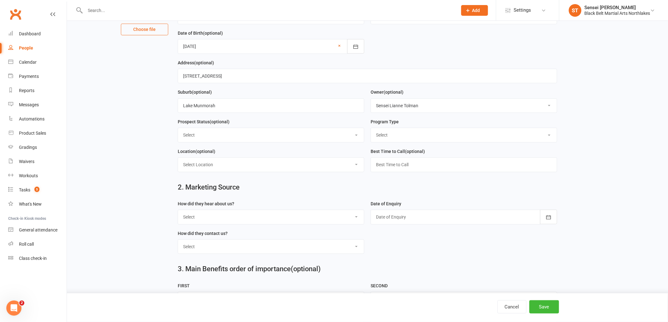
scroll to position [105, 0]
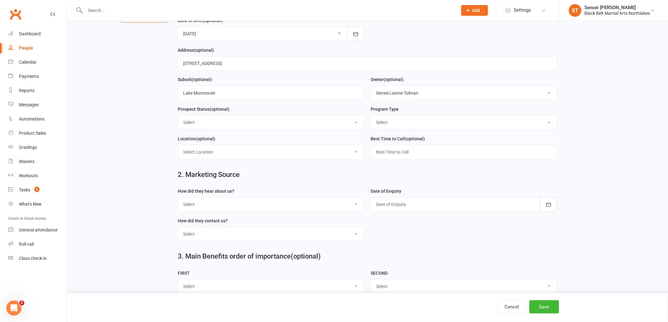
click at [206, 119] on select "Select Lead Contact Booked Intro Confirmed Taught Booked Trial Class 2 Step Int…" at bounding box center [271, 122] width 186 height 14
select select "Booked Intro"
click at [178, 116] on select "Select Lead Contact Booked Intro Confirmed Taught Booked Trial Class 2 Step Int…" at bounding box center [271, 122] width 186 height 14
click at [408, 126] on select "Select Tiny Dragon Lil Dragon Karate Kickboxing Kobudo" at bounding box center [464, 122] width 186 height 14
select select "Karate"
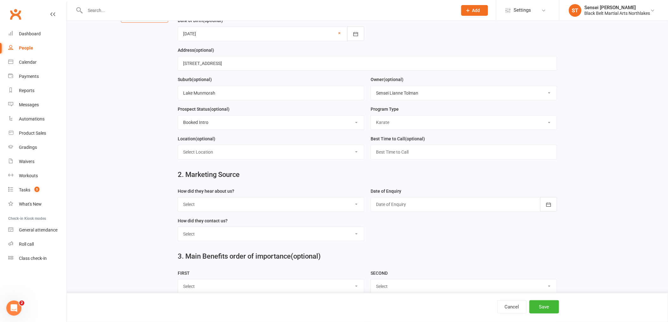
click at [371, 116] on select "Select Tiny Dragon Lil Dragon Karate Kickboxing Kobudo" at bounding box center [464, 122] width 186 height 14
click at [236, 201] on select "Select A1 - Direct Mail A2 - Print Media A3 - Flyer A5 - Radio A6 - Sign A7 - T…" at bounding box center [271, 204] width 186 height 14
select select "R2 - Friend Referral"
click at [178, 198] on select "Select A1 - Direct Mail A2 - Print Media A3 - Flyer A5 - Radio A6 - Sign A7 - T…" at bounding box center [271, 204] width 186 height 14
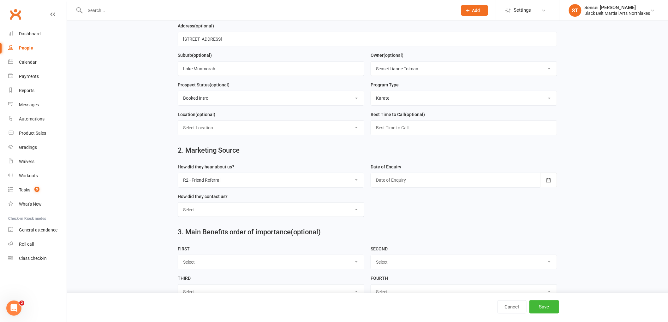
scroll to position [140, 0]
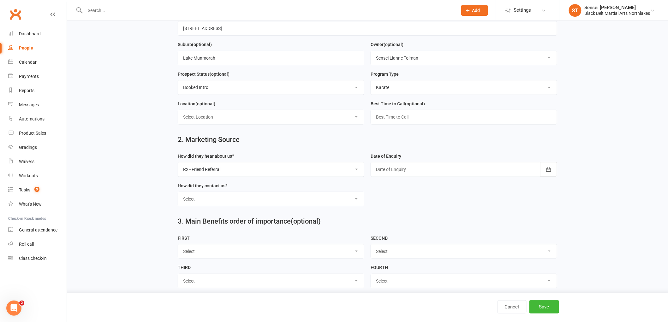
click at [416, 168] on div at bounding box center [463, 169] width 186 height 15
click at [410, 233] on span "11" at bounding box center [409, 234] width 5 height 5
type input "[DATE]"
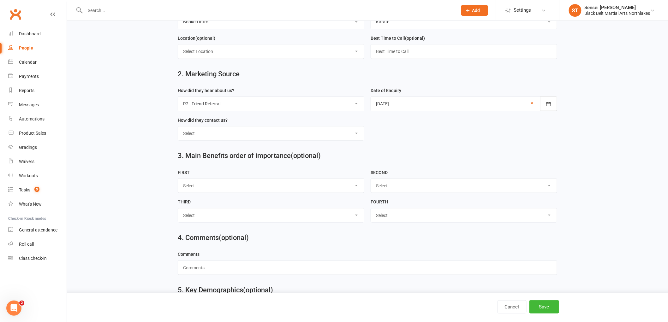
scroll to position [210, 0]
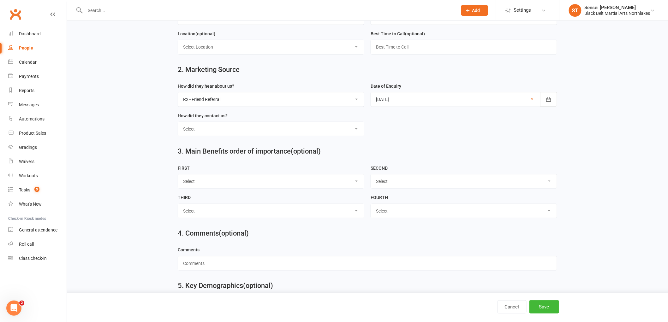
click at [212, 131] on select "Select Phone Walk-in School Initiated Email Website Form Facebook" at bounding box center [271, 129] width 186 height 14
select select "Walk-in"
click at [178, 122] on select "Select Phone Walk-in School Initiated Email Website Form Facebook" at bounding box center [271, 129] width 186 height 14
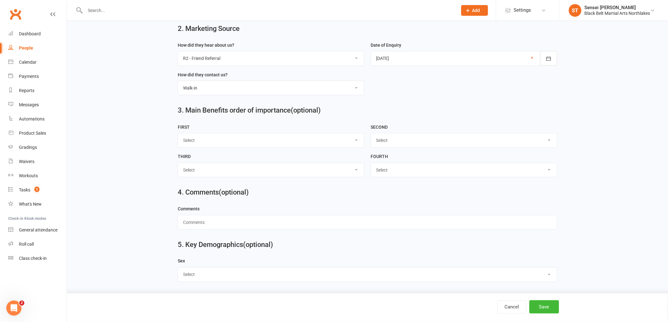
scroll to position [252, 0]
click at [219, 135] on select "Select Self Confidence Fitness Self Discipline Self Defence" at bounding box center [271, 140] width 186 height 14
select select "Self Discipline"
click at [178, 133] on select "Select Self Confidence Fitness Self Discipline Self Defence" at bounding box center [271, 140] width 186 height 14
click at [386, 140] on select "Select Self Confidence Fitness Self Discipline Self Defence" at bounding box center [464, 140] width 186 height 14
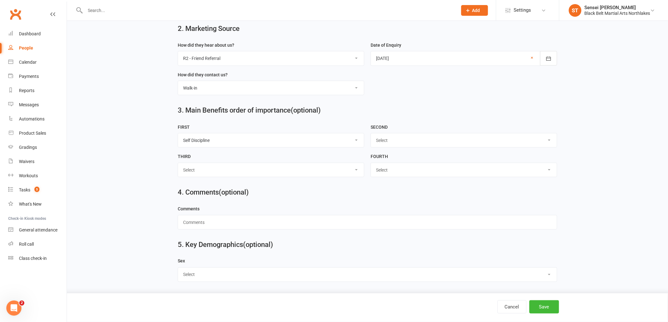
select select "Self Confidence"
click at [371, 133] on select "Select Self Confidence Fitness Self Discipline Self Defence" at bounding box center [464, 140] width 186 height 14
click at [265, 165] on select "Select Self Confidence Fitness Self Discipline Self Defence" at bounding box center [271, 170] width 186 height 14
select select "Self Defence"
click at [178, 163] on select "Select Self Confidence Fitness Self Discipline Self Defence" at bounding box center [271, 170] width 186 height 14
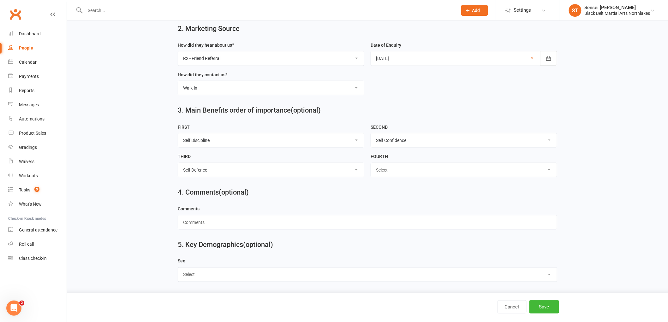
click at [401, 165] on select "Select Self Confidence Fitness Self Discipline Self Defence" at bounding box center [464, 170] width 186 height 14
select select "Fitness"
click at [371, 163] on select "Select Self Confidence Fitness Self Discipline Self Defence" at bounding box center [464, 170] width 186 height 14
click at [203, 279] on select "Select Male Female Other" at bounding box center [367, 275] width 379 height 14
select select "[DEMOGRAPHIC_DATA]"
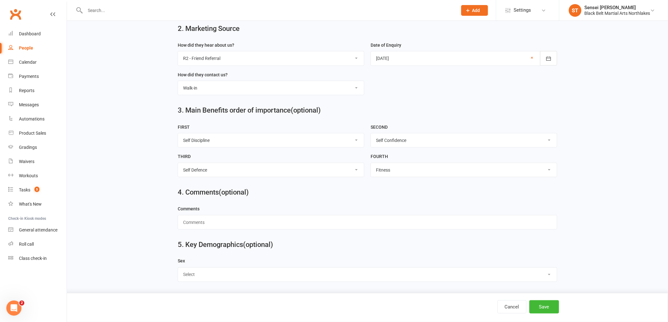
click at [178, 268] on select "Select Male Female Other" at bounding box center [367, 275] width 379 height 14
click at [544, 306] on button "Save" at bounding box center [544, 306] width 30 height 13
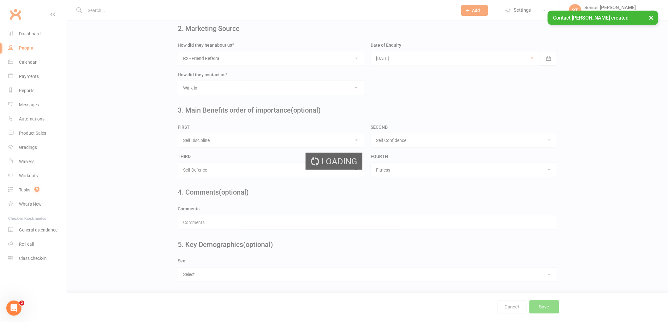
scroll to position [0, 0]
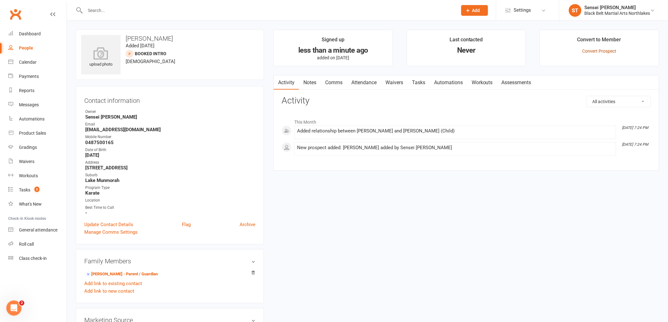
click at [604, 51] on link "Convert Prospect" at bounding box center [599, 51] width 34 height 5
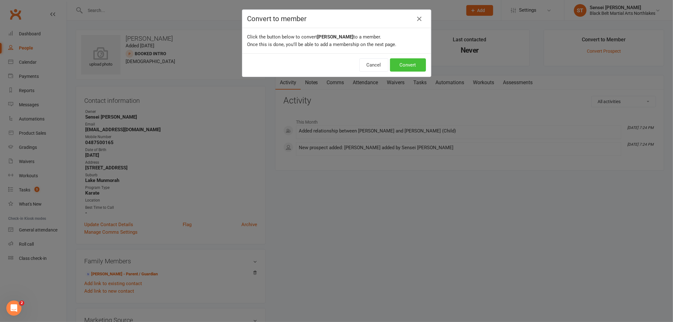
click at [403, 67] on button "Convert" at bounding box center [408, 64] width 36 height 13
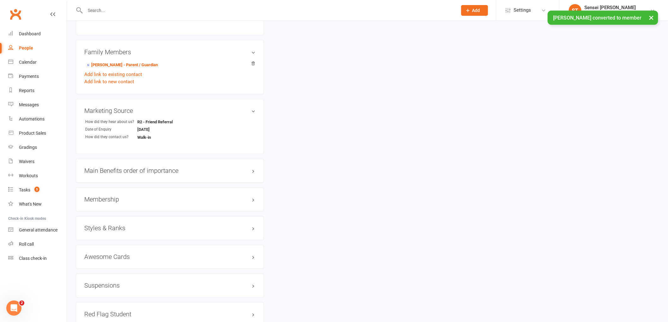
scroll to position [456, 0]
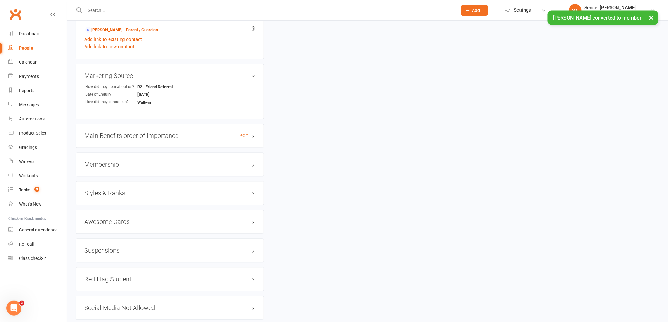
click at [162, 133] on h3 "Main Benefits order of importance edit" at bounding box center [169, 136] width 171 height 7
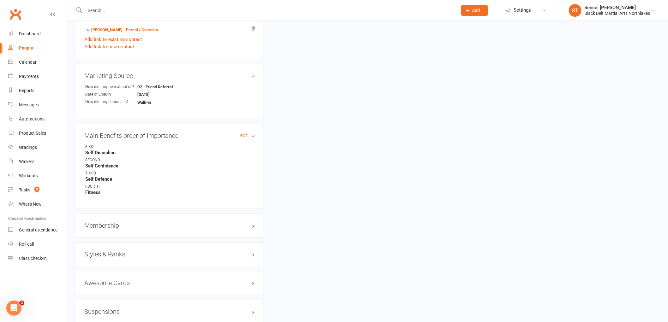
click at [162, 133] on h3 "Main Benefits order of importance edit" at bounding box center [169, 136] width 171 height 7
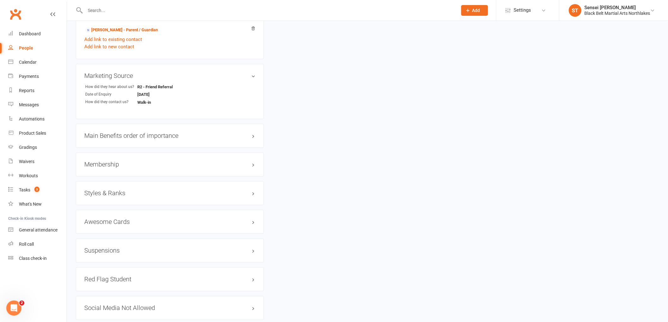
click at [107, 163] on h3 "Membership" at bounding box center [169, 164] width 171 height 7
click at [112, 186] on link "Add new membership" at bounding box center [106, 189] width 45 height 6
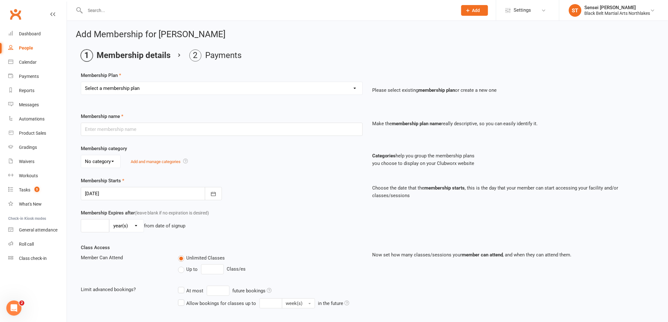
click at [134, 92] on select "Select a membership plan Create new Membership Plan Lil Dragons Lil Dragons - T…" at bounding box center [221, 88] width 281 height 13
select select "3"
click at [81, 82] on select "Select a membership plan Create new Membership Plan Lil Dragons Lil Dragons - T…" at bounding box center [221, 88] width 281 height 13
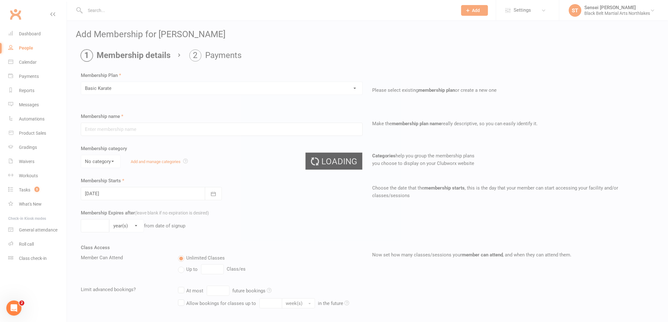
type input "Basic Karate"
select select "1"
type input "0"
type input "2"
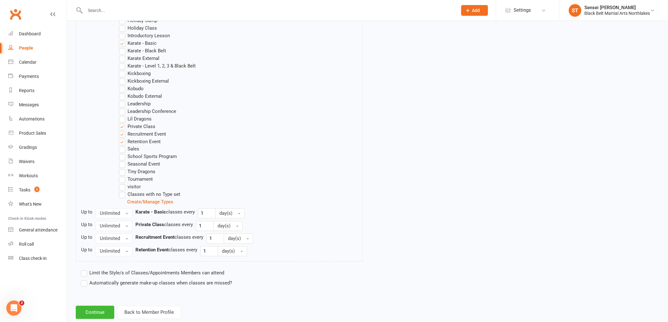
scroll to position [366, 0]
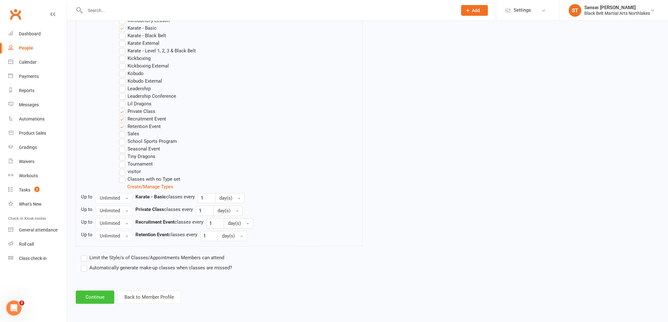
click at [96, 295] on button "Continue" at bounding box center [95, 297] width 38 height 13
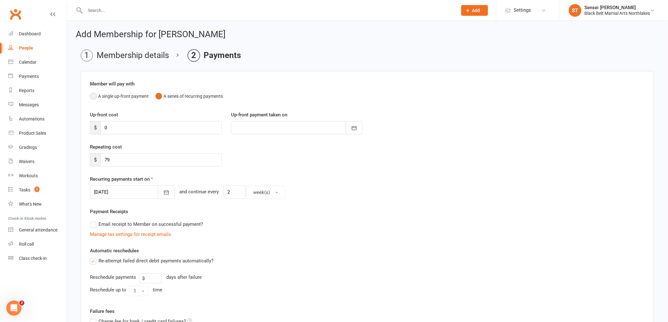
click at [98, 96] on button "A single up-front payment" at bounding box center [119, 96] width 59 height 12
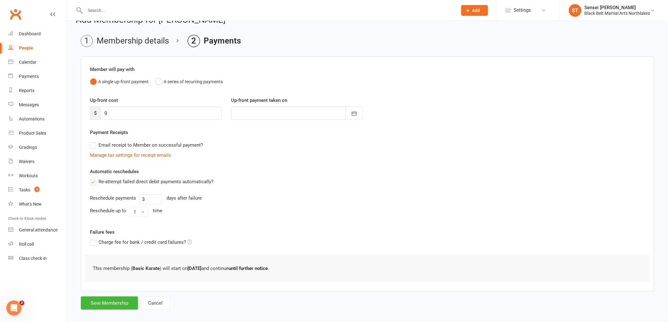
scroll to position [21, 0]
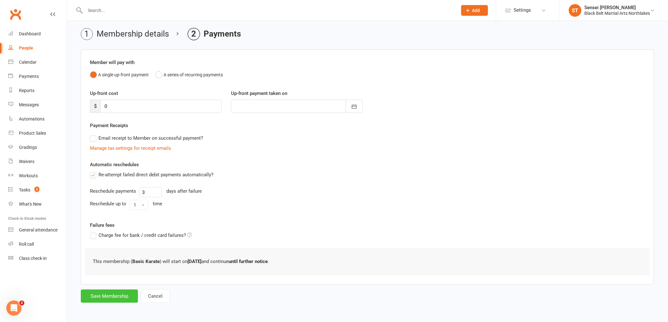
click at [113, 298] on button "Save Membership" at bounding box center [109, 296] width 57 height 13
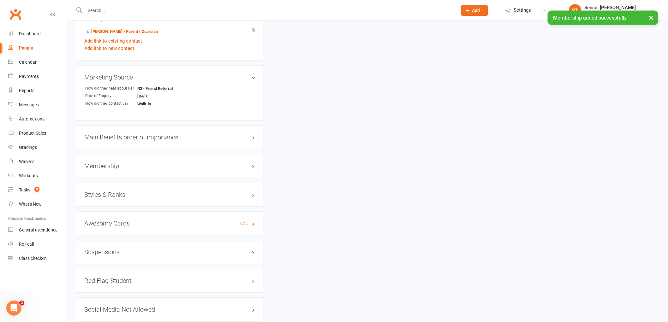
scroll to position [456, 0]
click at [98, 194] on h3 "Styles & Ranks" at bounding box center [169, 194] width 171 height 7
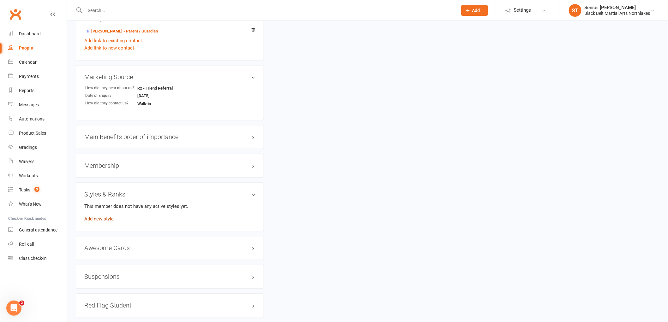
click at [108, 220] on link "Add new style" at bounding box center [98, 219] width 29 height 6
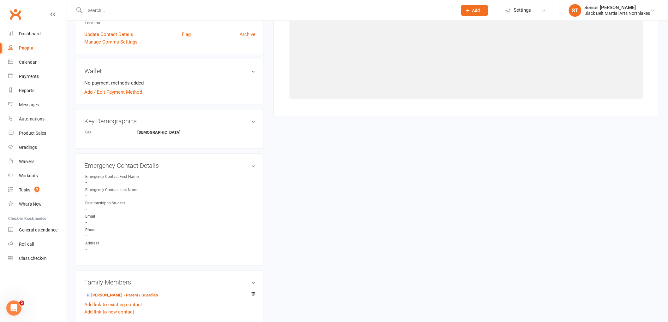
scroll to position [48, 0]
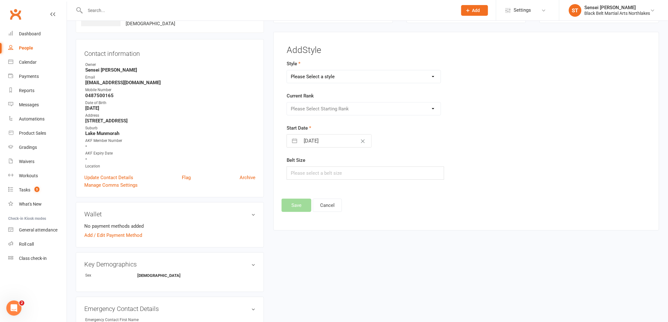
click at [311, 73] on select "Please Select a style Karate Kickboxing Kobudo Leadership Lil Dragons Mini Drag…" at bounding box center [364, 76] width 154 height 13
select select "713"
click at [287, 70] on select "Please Select a style Karate Kickboxing Kobudo Leadership Lil Dragons Mini Drag…" at bounding box center [364, 76] width 154 height 13
click at [304, 108] on select "Please Select Starting Rank White Green/White Green Adv Green Blue Adv Blue Pur…" at bounding box center [364, 109] width 154 height 13
select select "6443"
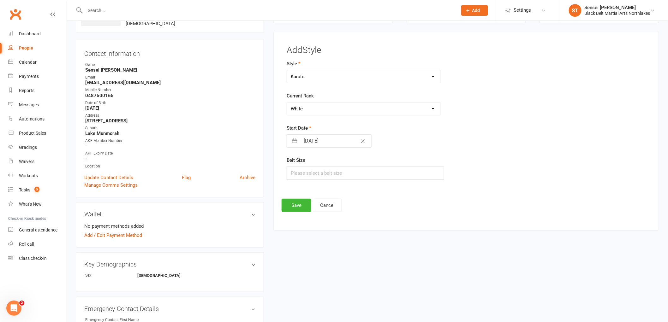
click at [287, 103] on select "Please Select Starting Rank White Green/White Green Adv Green Blue Adv Blue Pur…" at bounding box center [364, 109] width 154 height 13
click at [295, 202] on button "Save" at bounding box center [296, 205] width 30 height 13
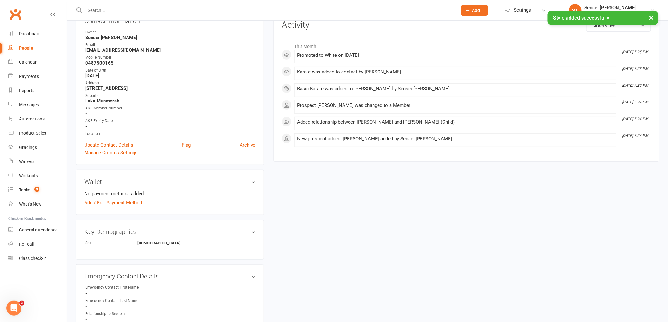
scroll to position [0, 0]
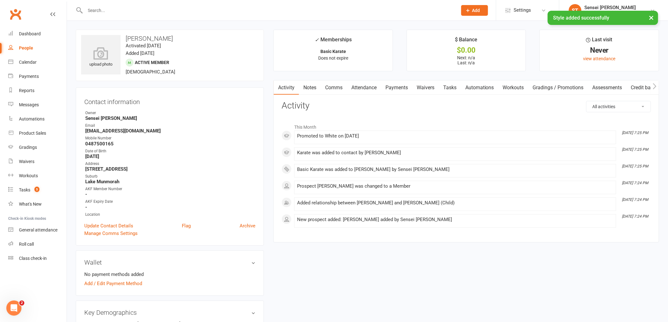
click at [285, 91] on link "Activity" at bounding box center [286, 87] width 25 height 15
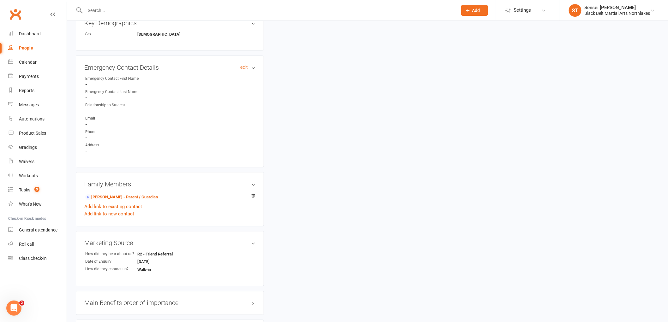
scroll to position [386, 0]
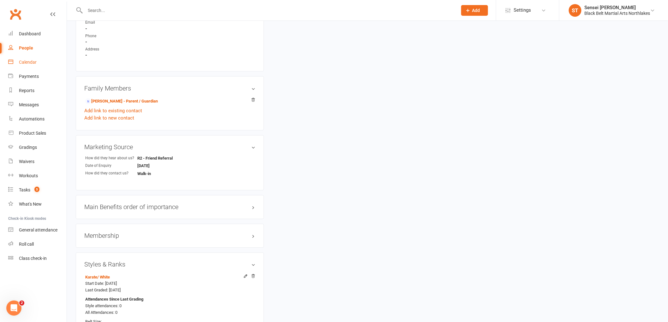
click at [21, 64] on div "Calendar" at bounding box center [28, 62] width 18 height 5
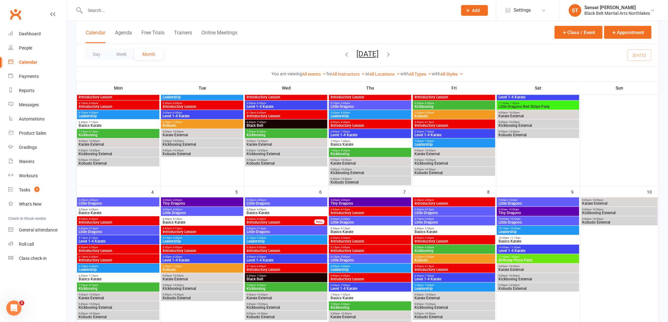
scroll to position [105, 0]
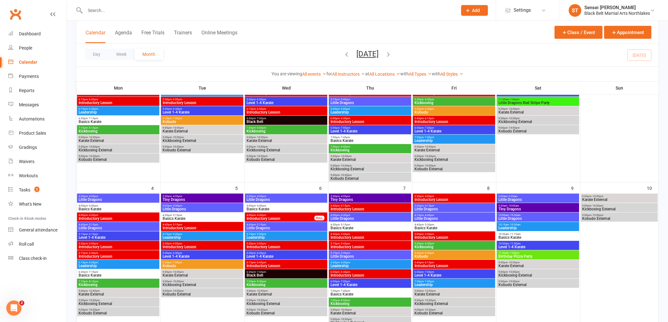
click at [137, 127] on span "7:15pm - 8:15pm" at bounding box center [118, 128] width 80 height 3
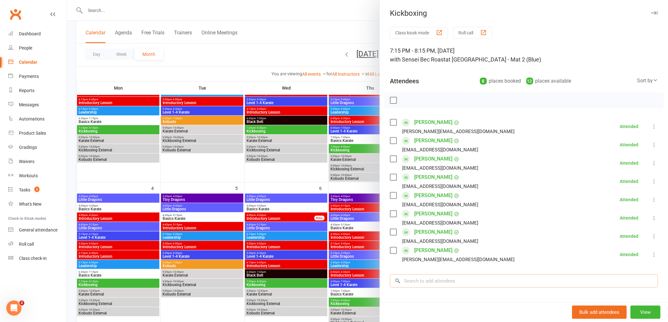
click at [423, 279] on input "search" at bounding box center [524, 280] width 268 height 13
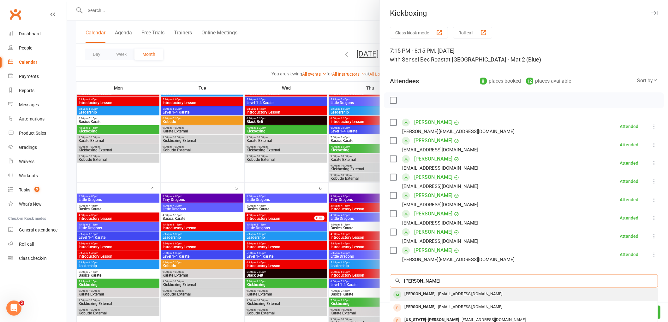
type input "laura lockley"
click at [422, 300] on div "Laura Lockley lelizabethlockley@hotmail.com" at bounding box center [523, 294] width 267 height 13
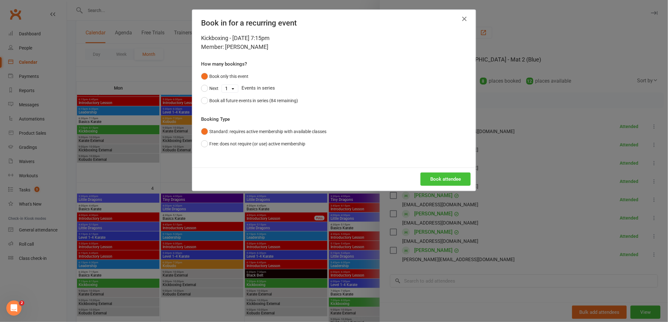
click at [450, 178] on button "Book attendee" at bounding box center [445, 179] width 50 height 13
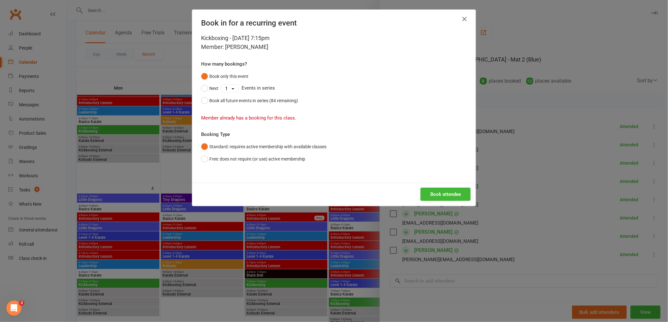
click at [461, 16] on icon "button" at bounding box center [464, 19] width 8 height 8
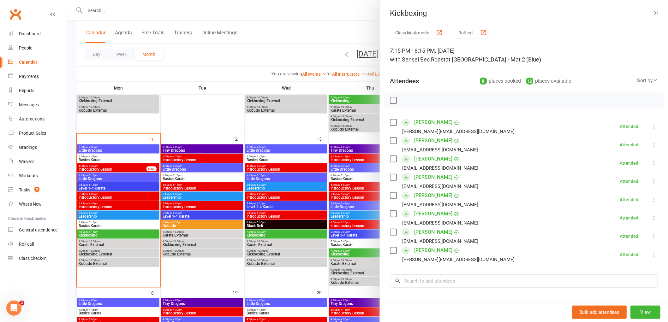
scroll to position [315, 0]
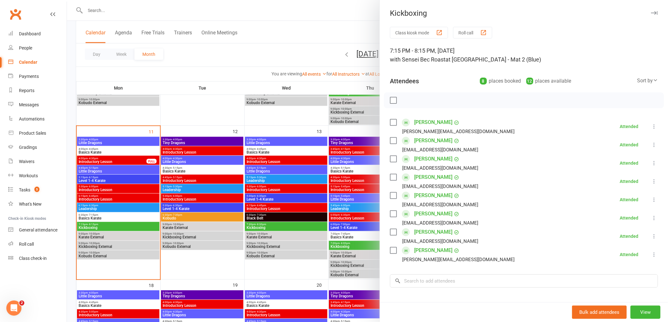
click at [98, 226] on div at bounding box center [367, 161] width 601 height 322
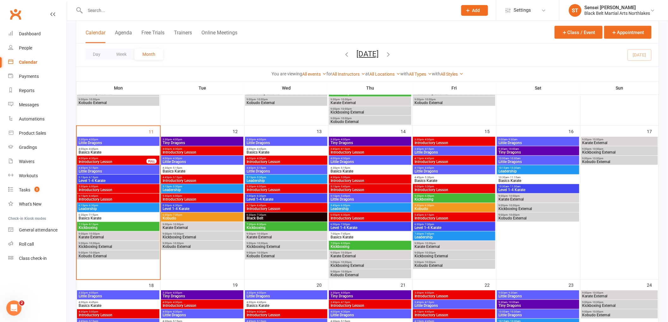
click at [99, 226] on span "Kickboxing" at bounding box center [118, 228] width 80 height 4
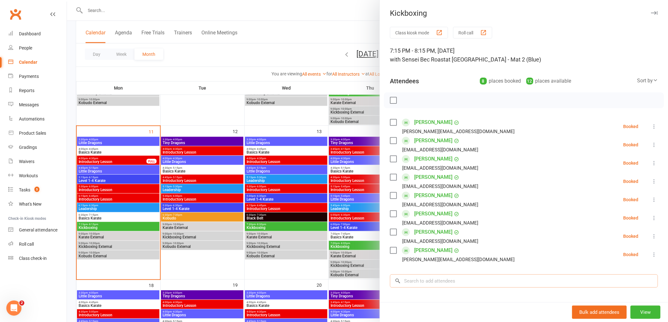
click at [417, 280] on input "search" at bounding box center [524, 280] width 268 height 13
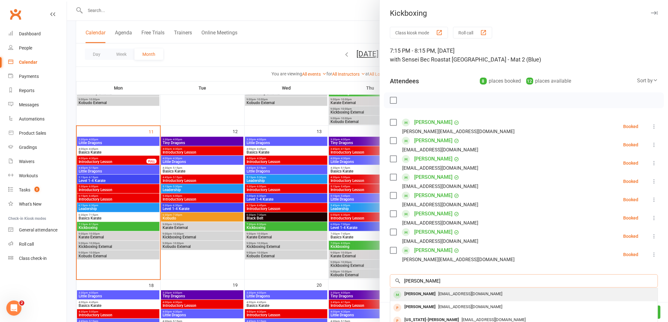
type input "laura lockley"
click at [416, 295] on div "Laura Lockley" at bounding box center [420, 294] width 36 height 9
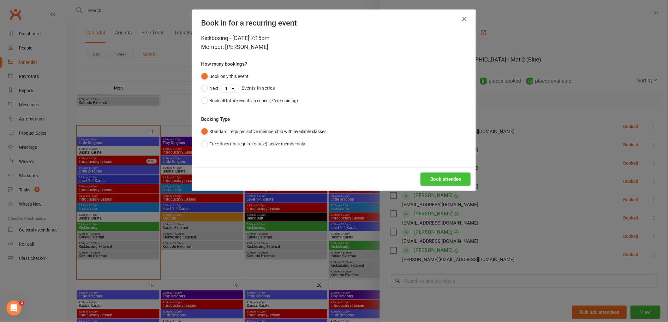
click at [443, 178] on button "Book attendee" at bounding box center [445, 179] width 50 height 13
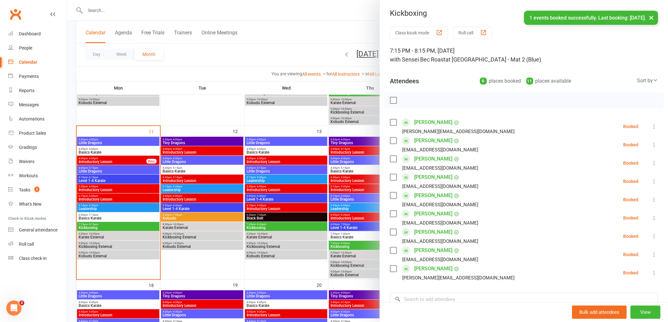
click at [392, 98] on label at bounding box center [393, 100] width 6 height 6
drag, startPoint x: 405, startPoint y: 98, endPoint x: 366, endPoint y: 24, distance: 83.8
click at [405, 98] on icon "button" at bounding box center [407, 100] width 7 height 7
